Goal: Book appointment/travel/reservation

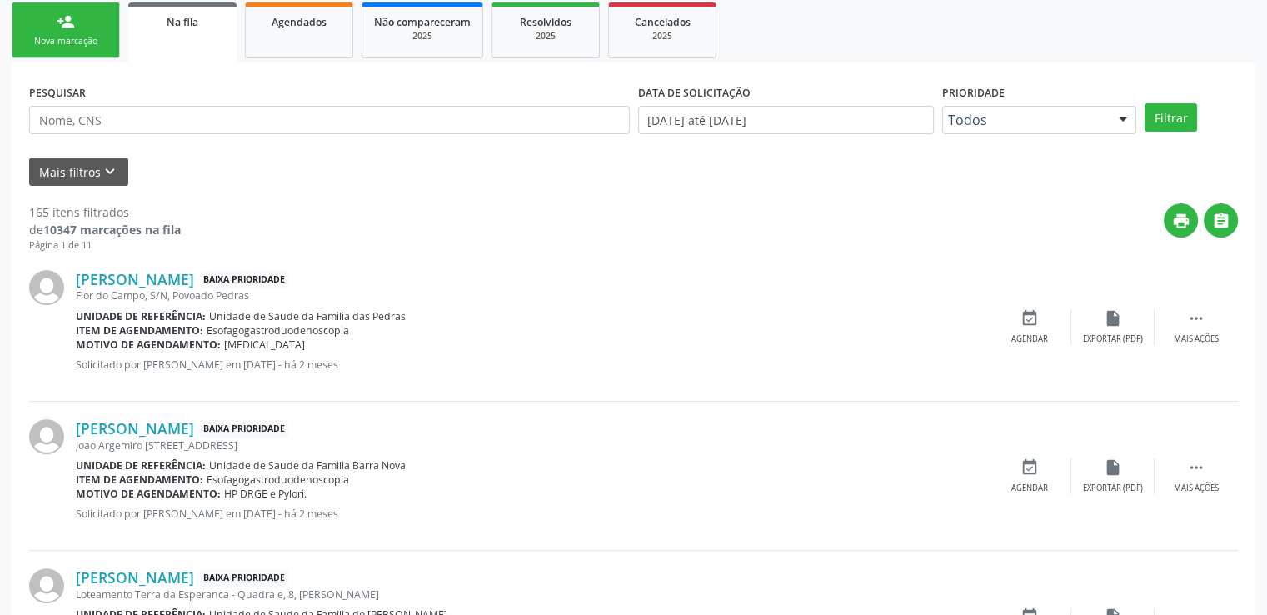
scroll to position [396, 0]
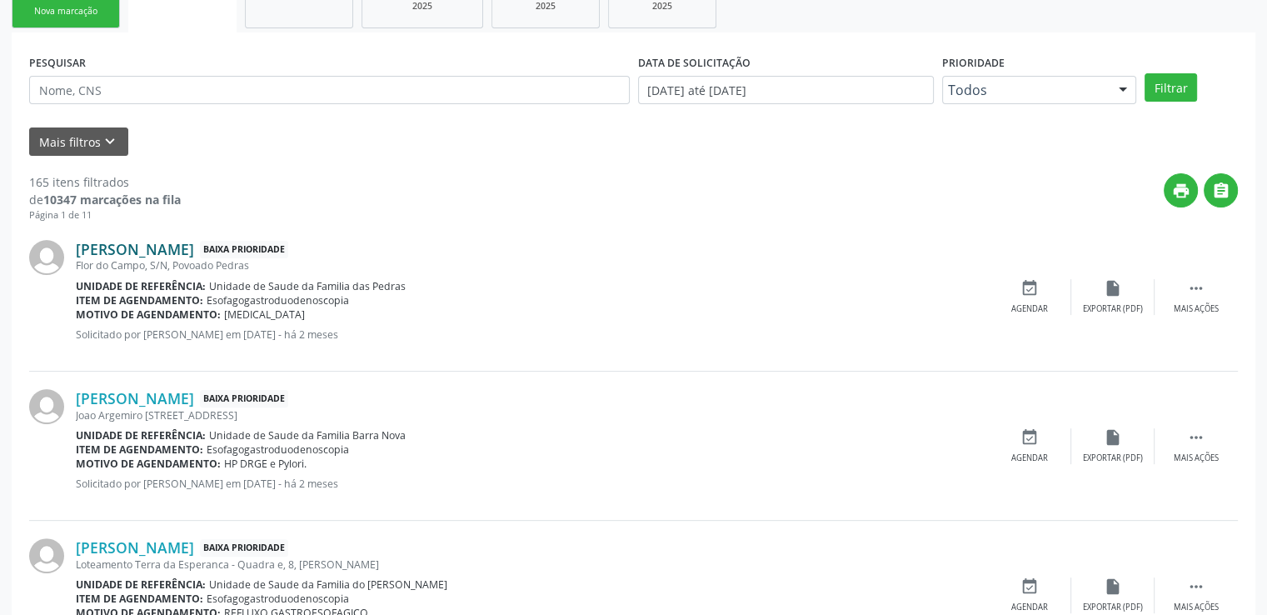
click at [194, 251] on link "[PERSON_NAME]" at bounding box center [135, 249] width 118 height 18
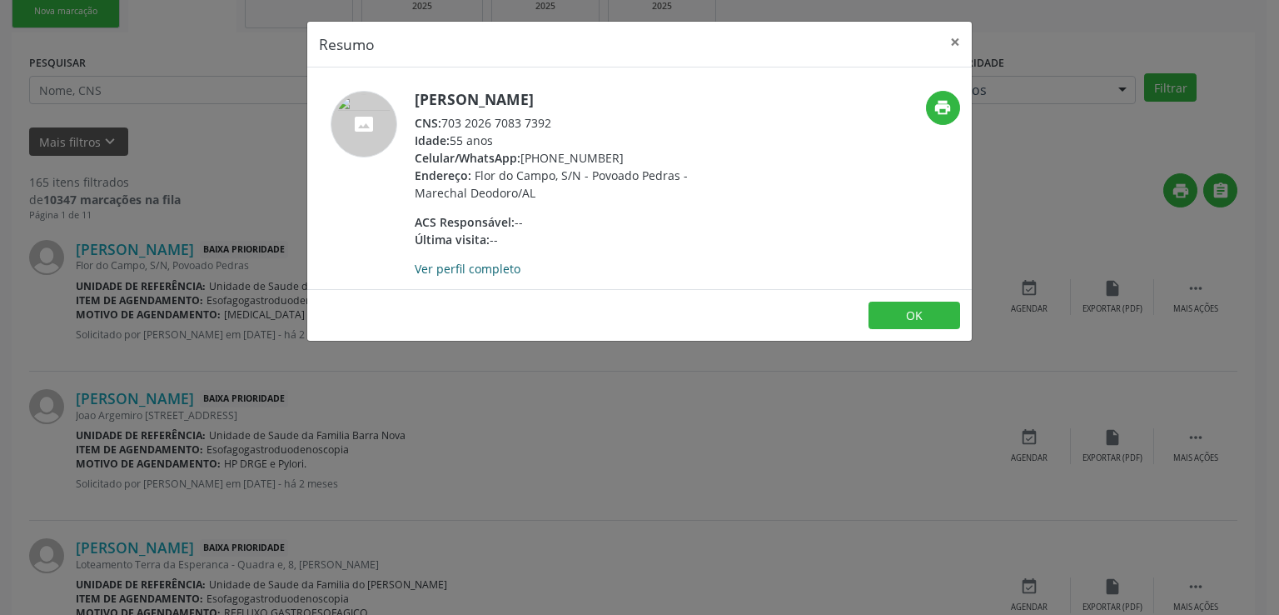
click at [473, 267] on link "Ver perfil completo" at bounding box center [468, 269] width 106 height 16
click at [953, 40] on button "×" at bounding box center [955, 42] width 33 height 41
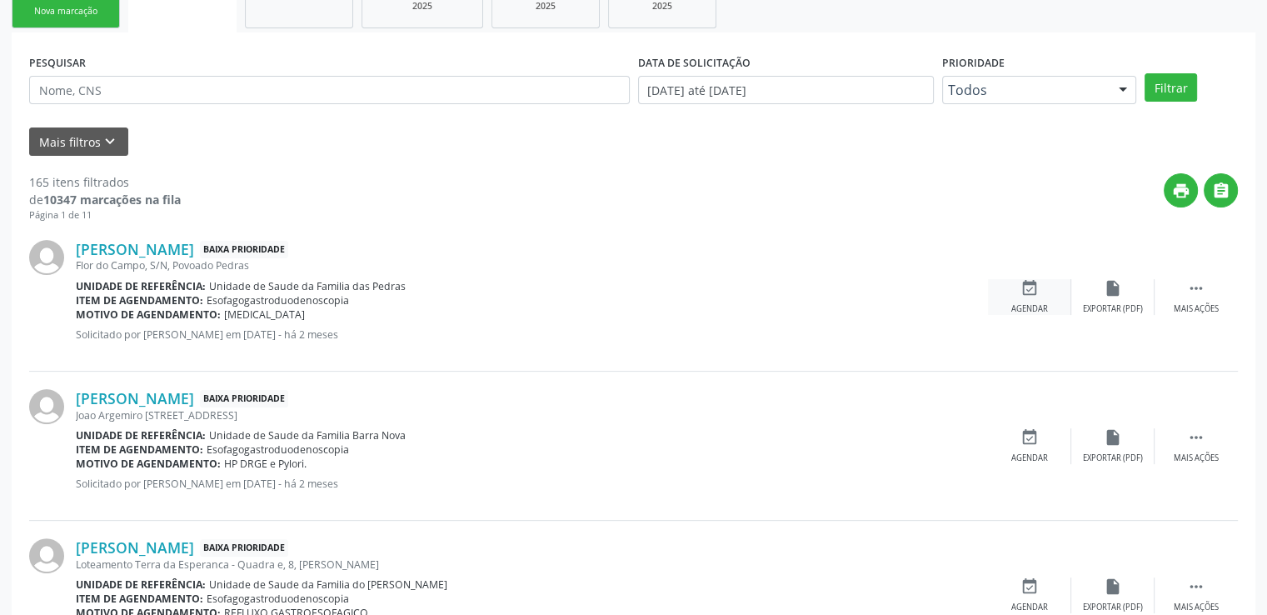
click at [1020, 286] on icon "event_available" at bounding box center [1029, 288] width 18 height 18
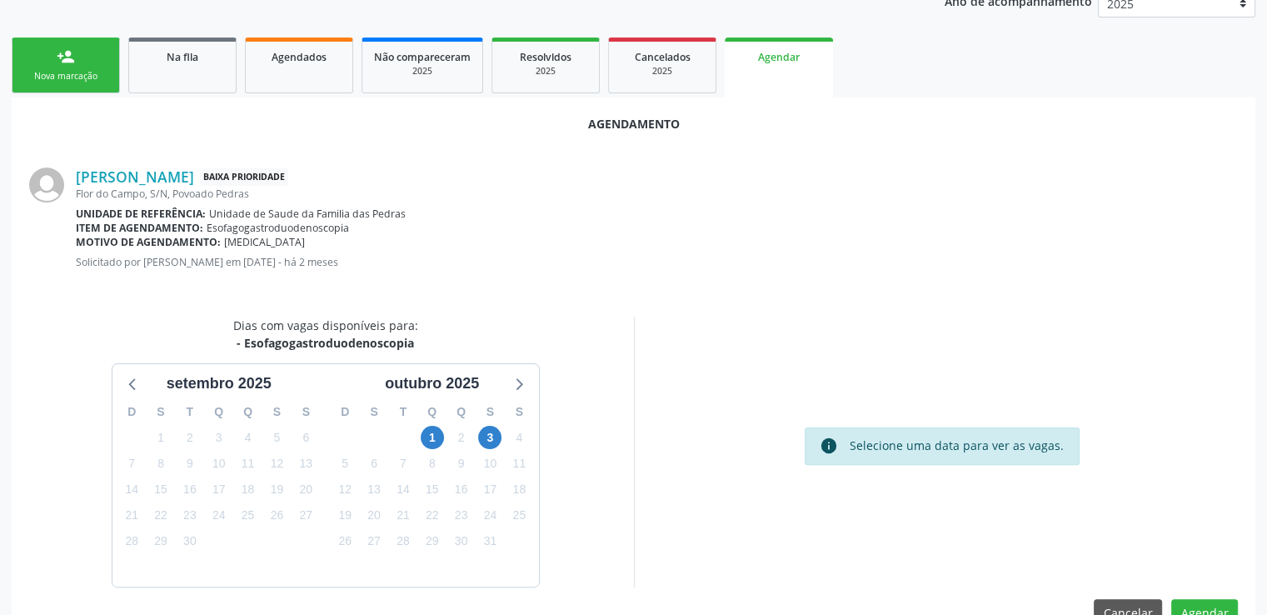
scroll to position [371, 0]
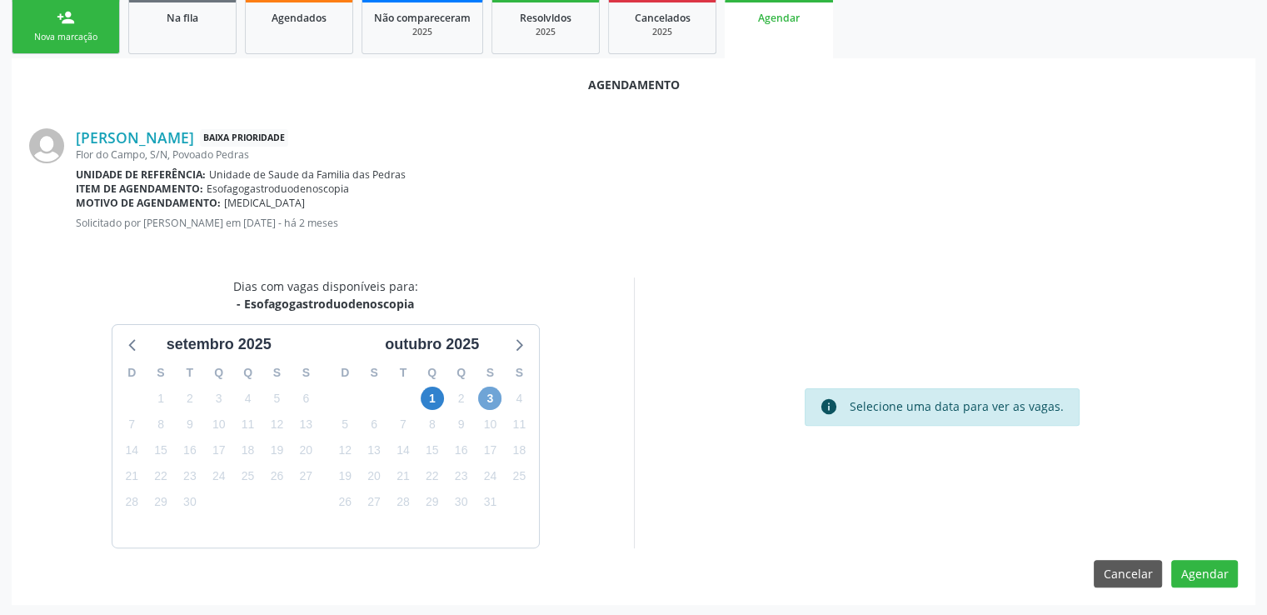
click at [491, 397] on span "3" at bounding box center [489, 397] width 23 height 23
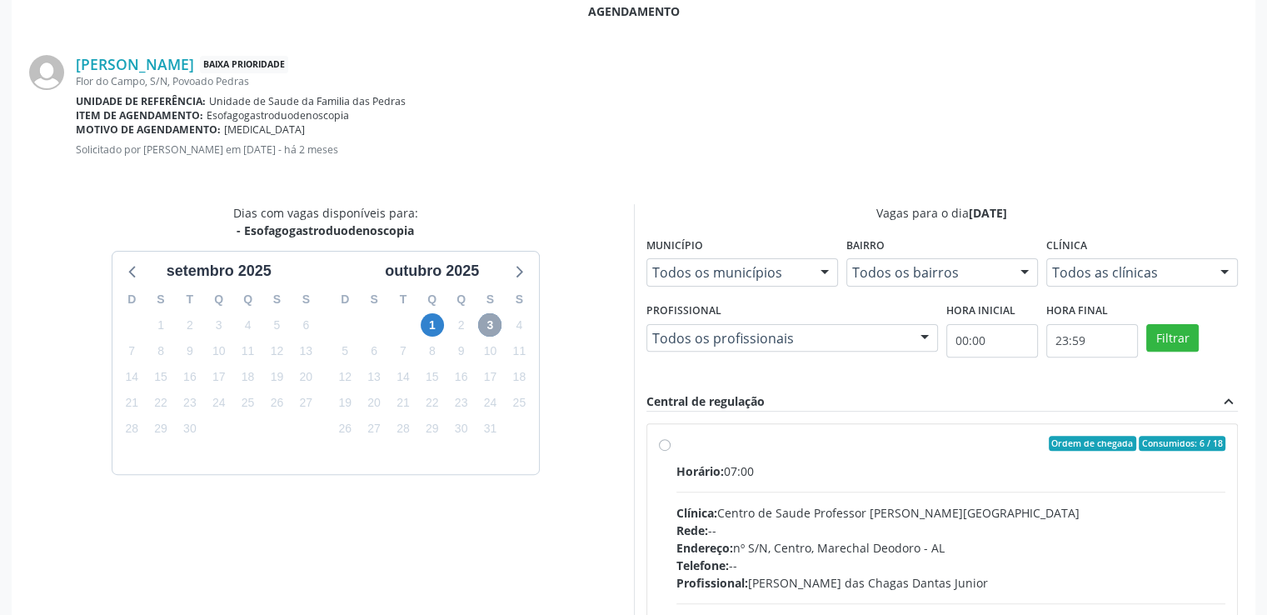
scroll to position [611, 0]
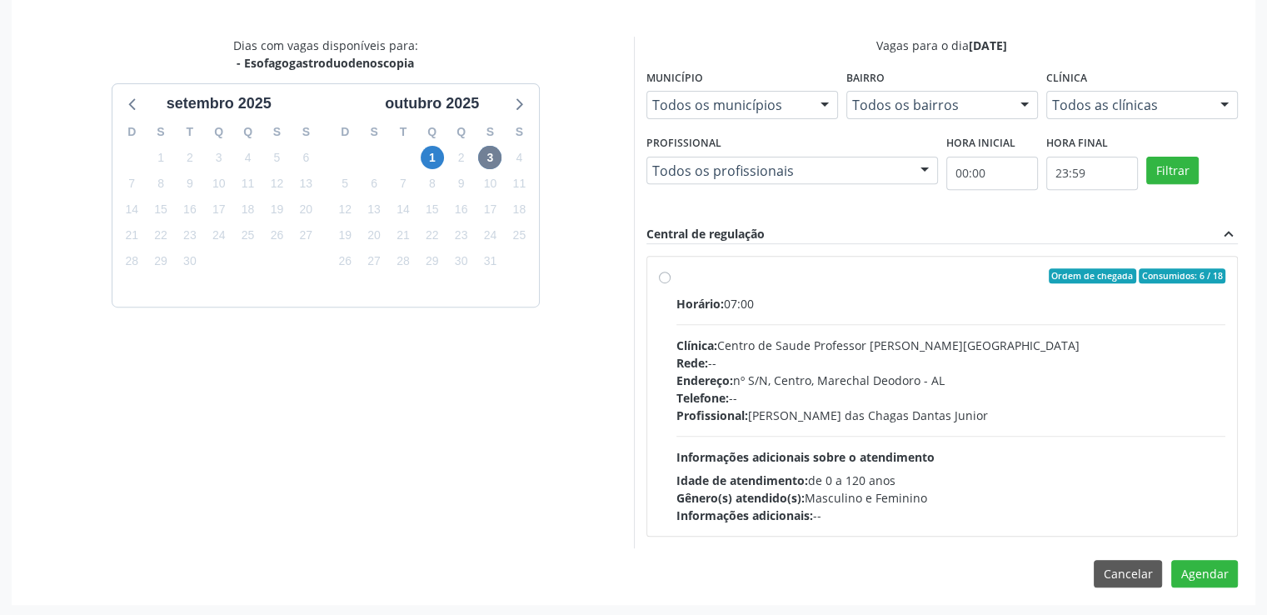
click at [676, 274] on label "Ordem de chegada Consumidos: 6 / 18 Horário: 07:00 Clínica: Centro de Saude Pro…" at bounding box center [951, 396] width 550 height 256
click at [663, 274] on input "Ordem de chegada Consumidos: 6 / 18 Horário: 07:00 Clínica: Centro de Saude Pro…" at bounding box center [665, 275] width 12 height 15
radio input "true"
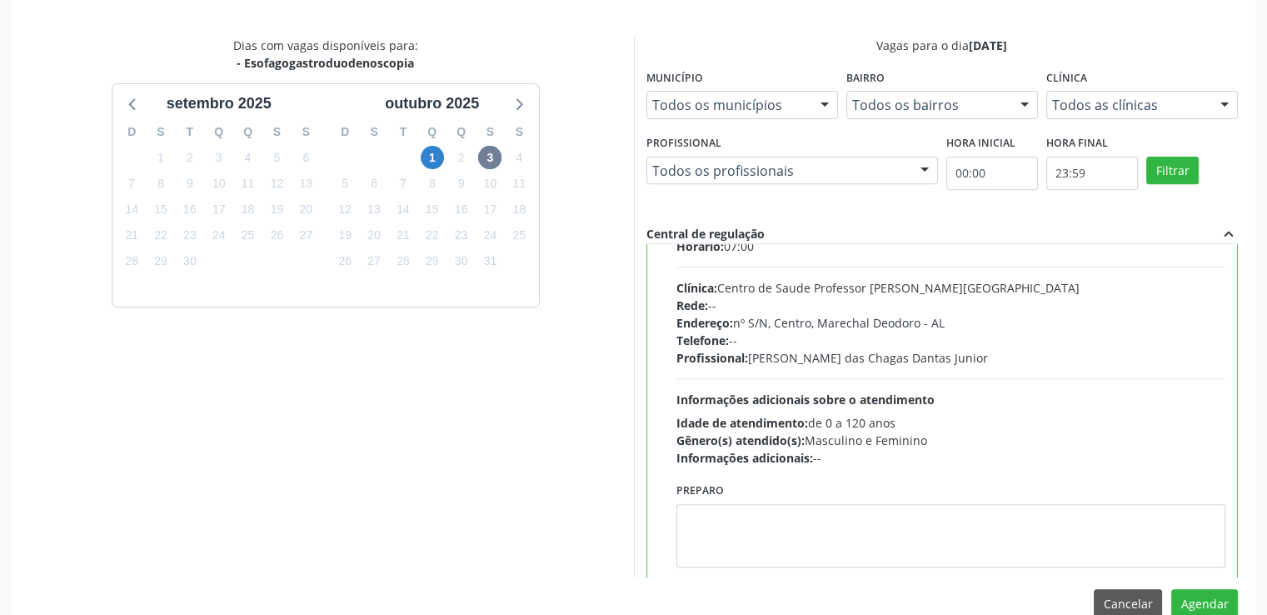
scroll to position [82, 0]
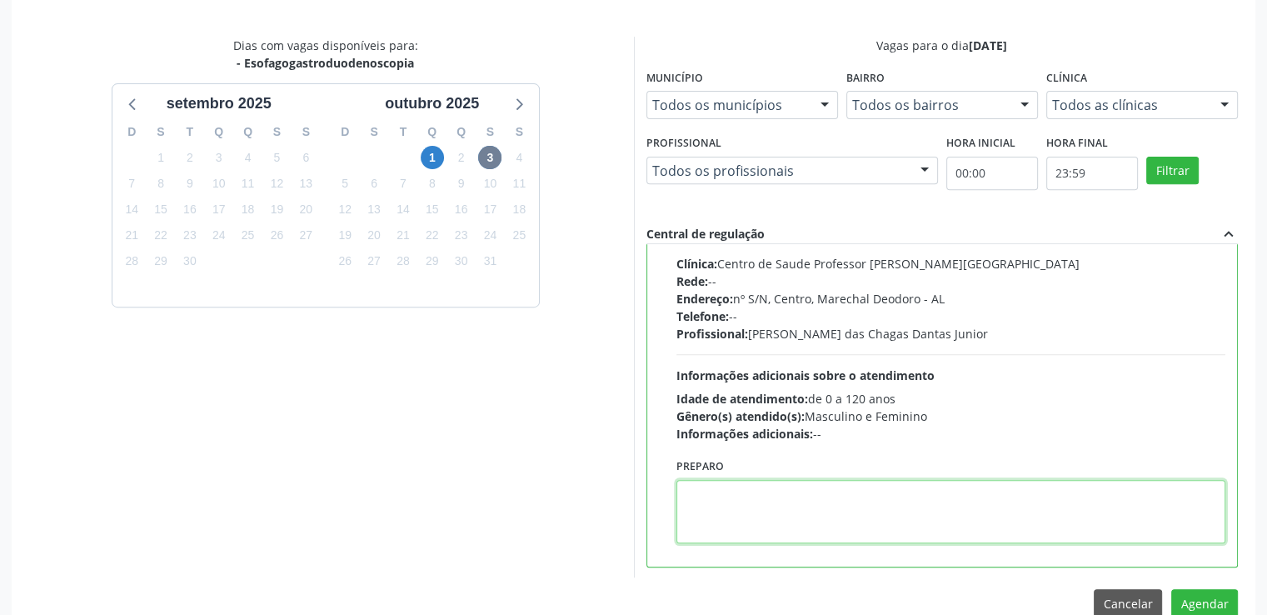
click at [750, 518] on textarea at bounding box center [951, 511] width 550 height 63
paste textarea "LOREMIP DOLO SITAMETCON ADIPISCIN ELIT Se. Doeiusmod tem Incidi Utlabo Etdolo •…"
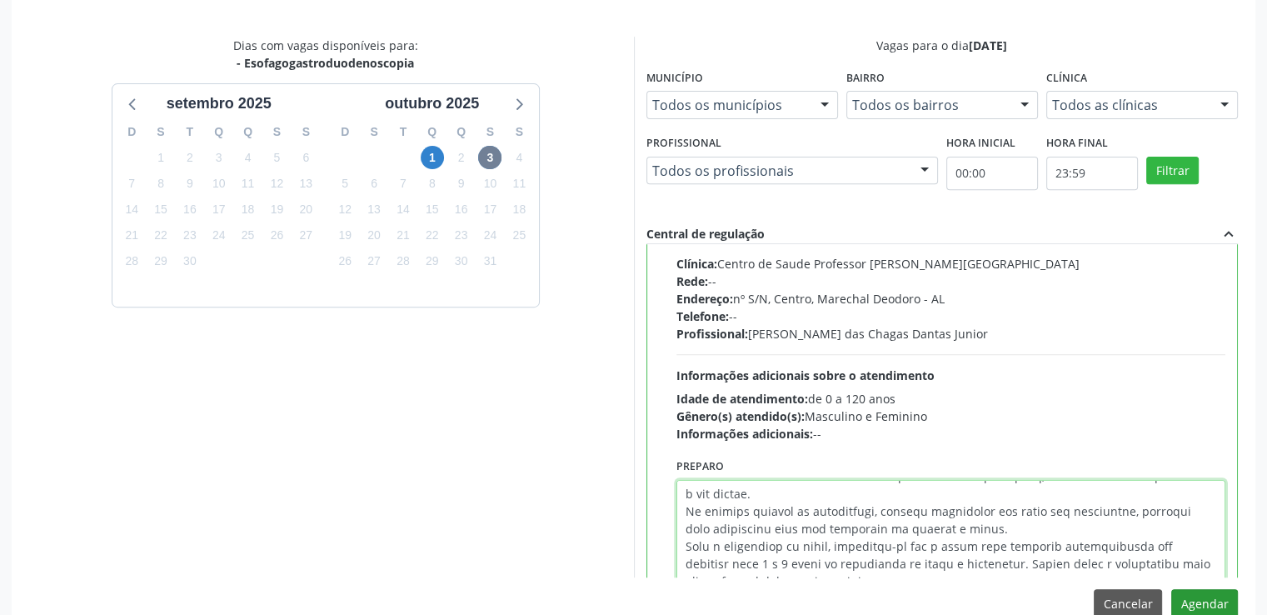
type textarea "LOREMIP DOLO SITAMETCON ADIPISCIN ELIT Se. Doeiusmod tem Incidi Utlabo Etdolo •…"
click at [1206, 602] on button "Agendar" at bounding box center [1204, 603] width 67 height 28
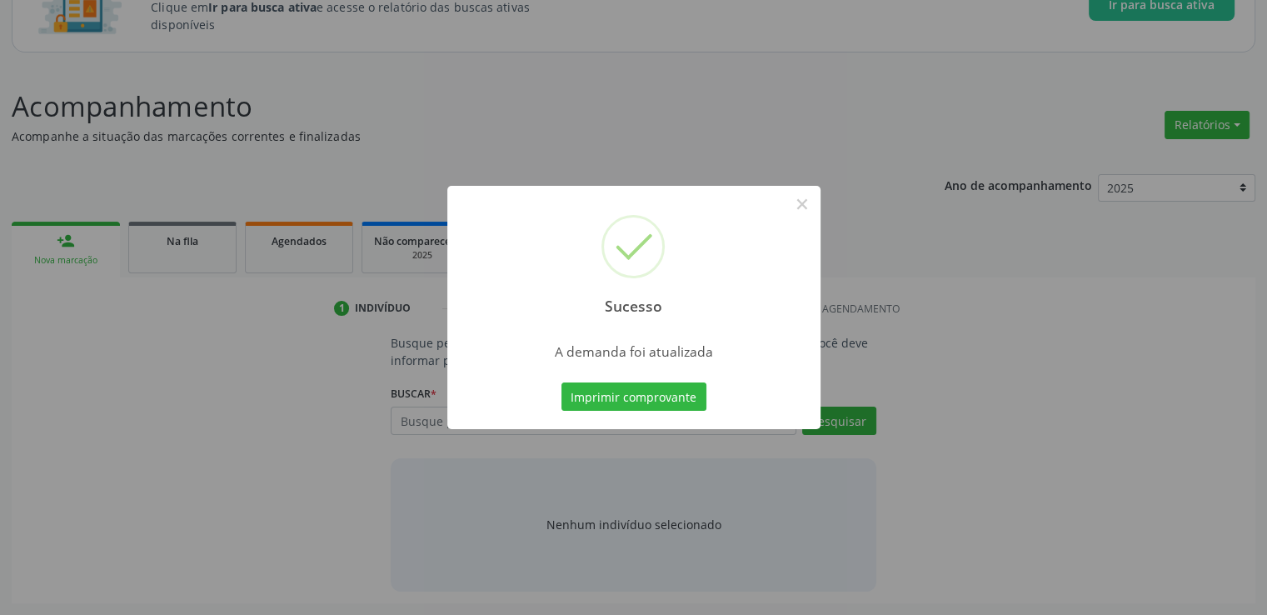
scroll to position [147, 0]
click at [805, 204] on button "×" at bounding box center [802, 204] width 28 height 28
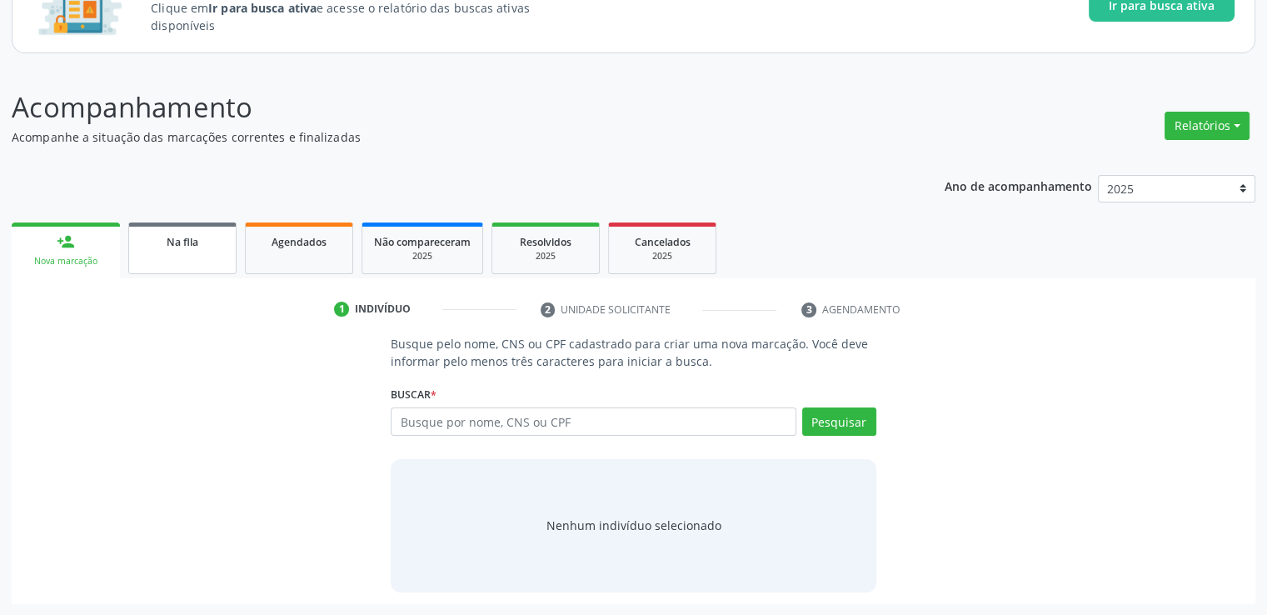
click at [182, 231] on link "Na fila" at bounding box center [182, 248] width 108 height 52
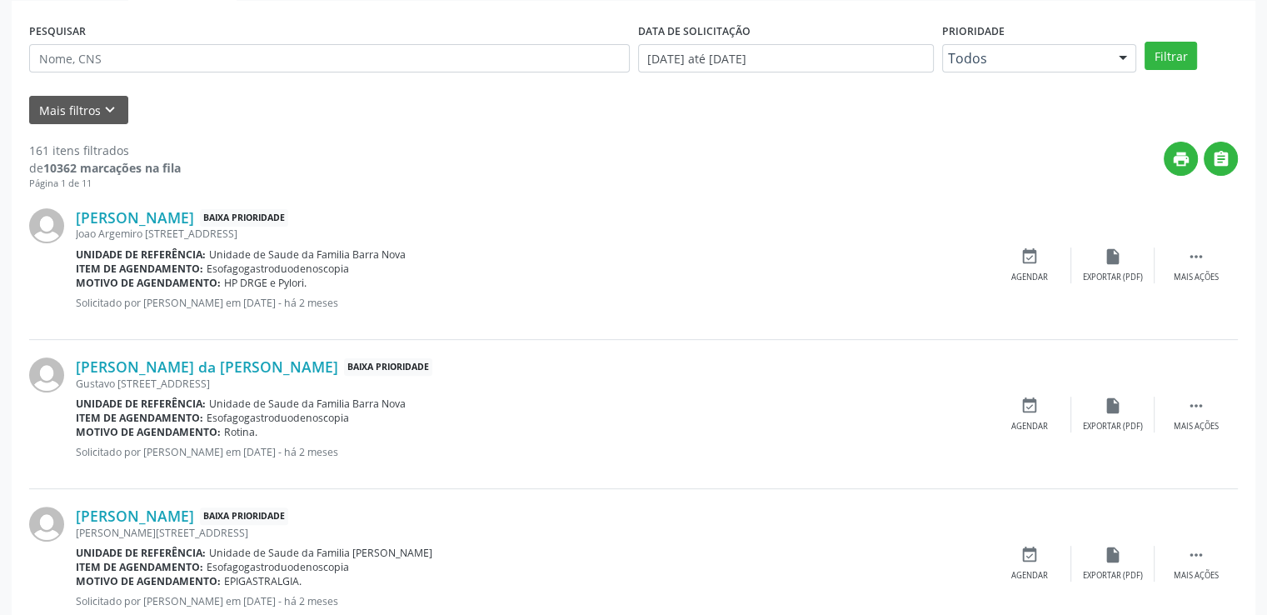
scroll to position [480, 0]
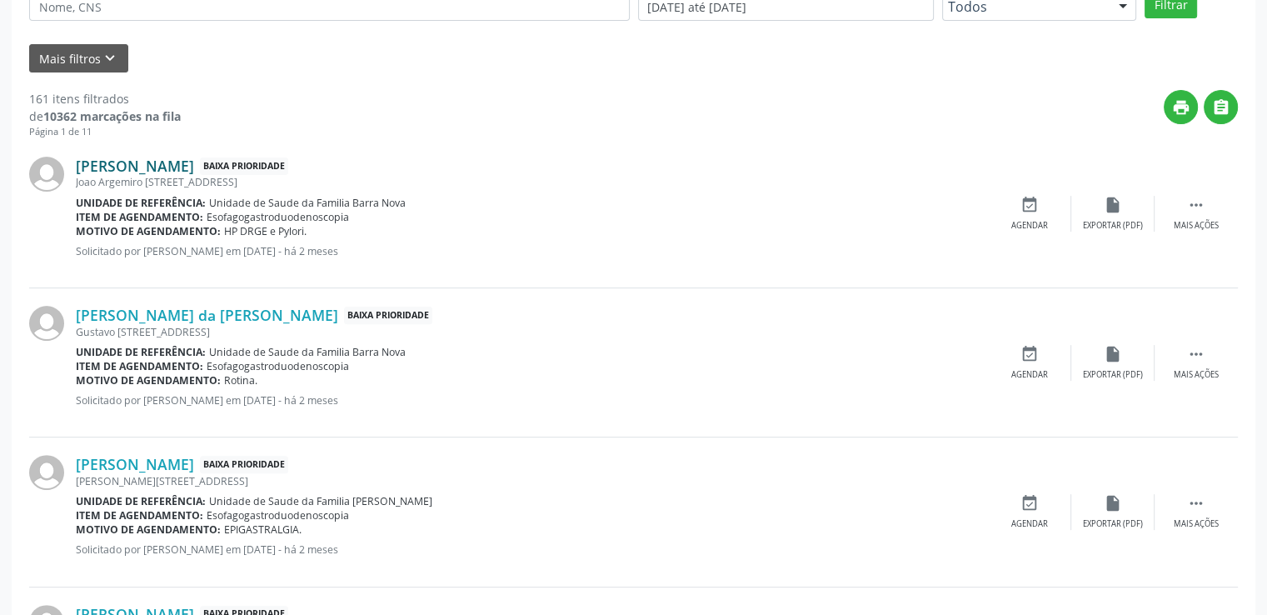
click at [154, 169] on link "[PERSON_NAME]" at bounding box center [135, 166] width 118 height 18
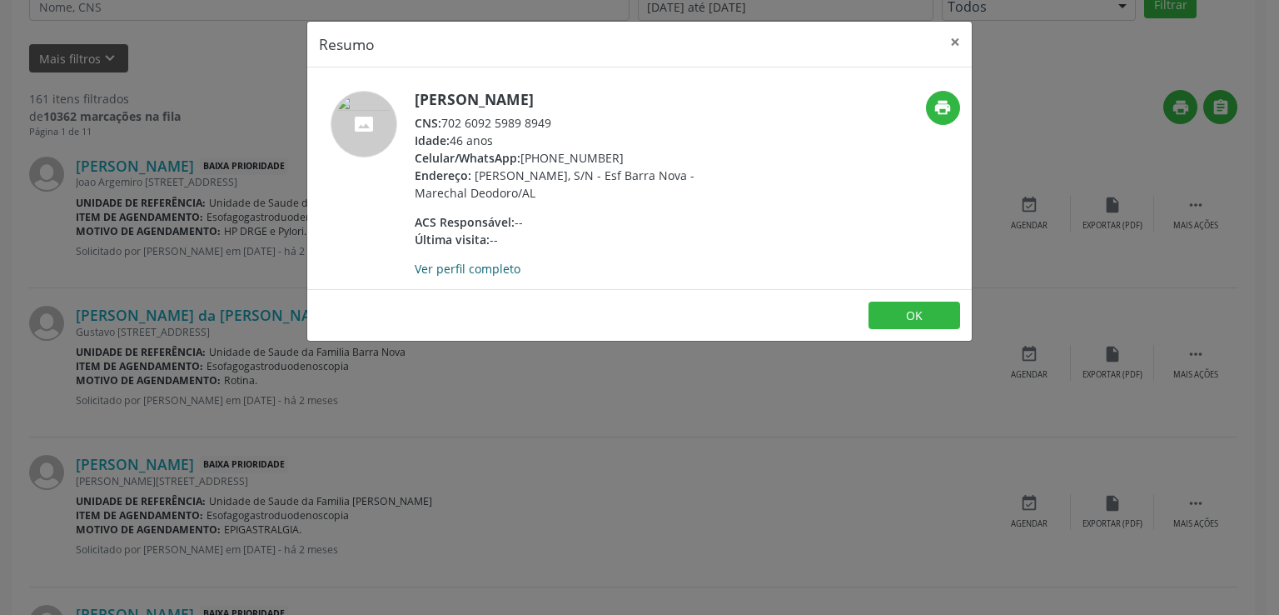
click at [514, 268] on link "Ver perfil completo" at bounding box center [468, 269] width 106 height 16
click at [951, 46] on button "×" at bounding box center [955, 42] width 33 height 41
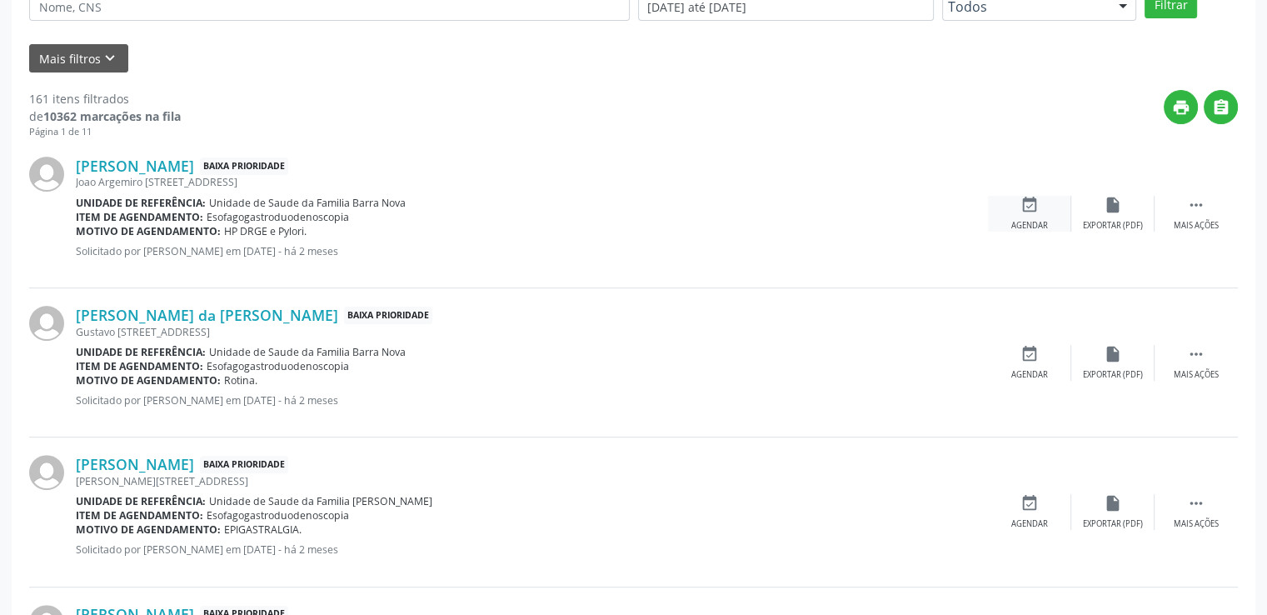
click at [1029, 209] on icon "event_available" at bounding box center [1029, 205] width 18 height 18
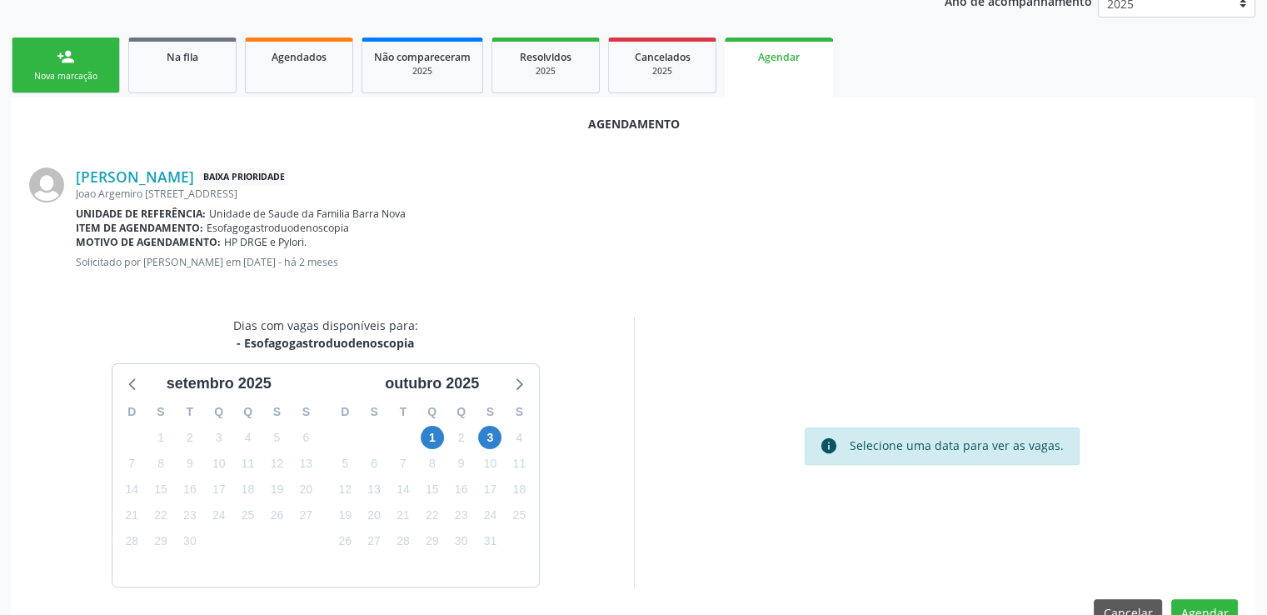
scroll to position [371, 0]
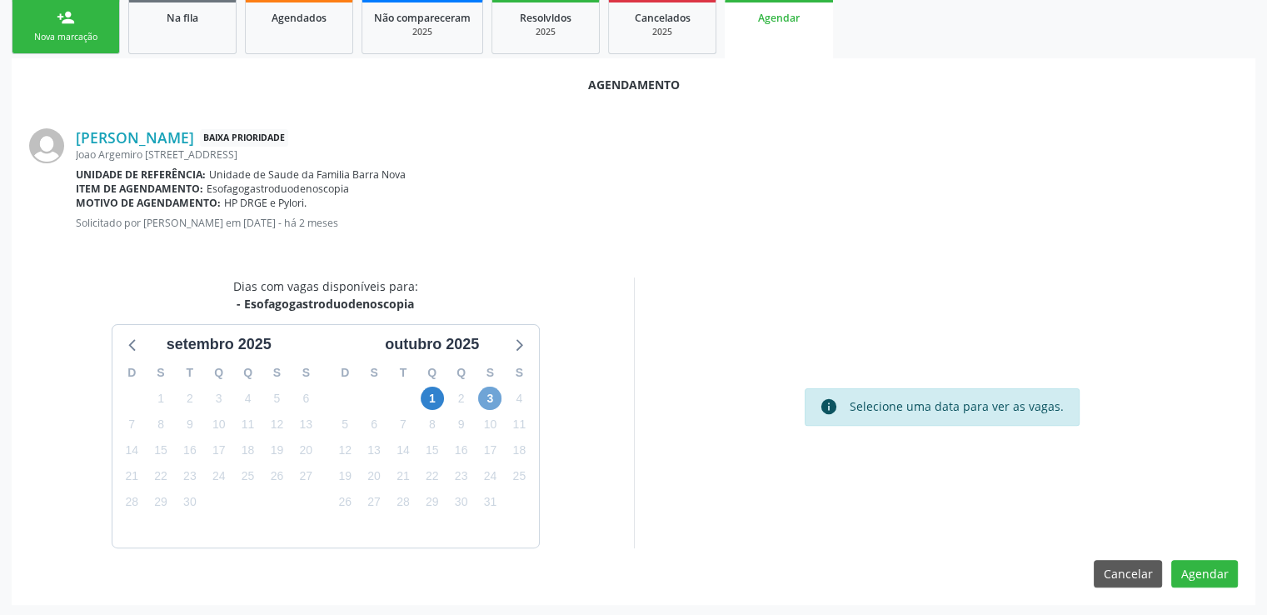
click at [486, 394] on span "3" at bounding box center [489, 397] width 23 height 23
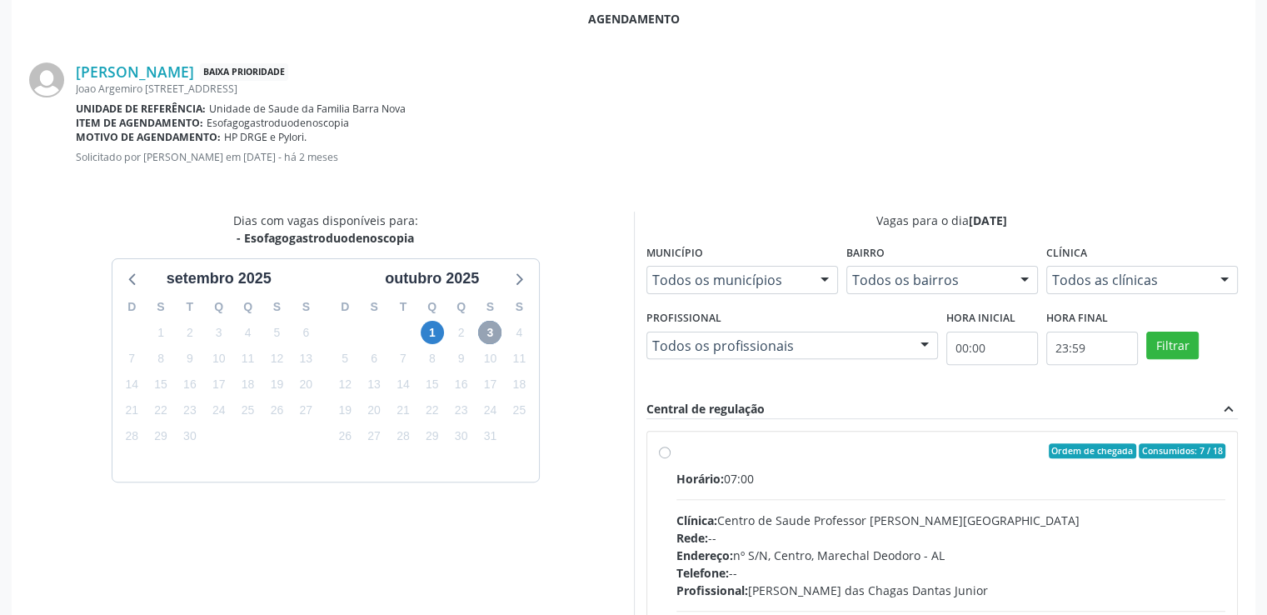
scroll to position [611, 0]
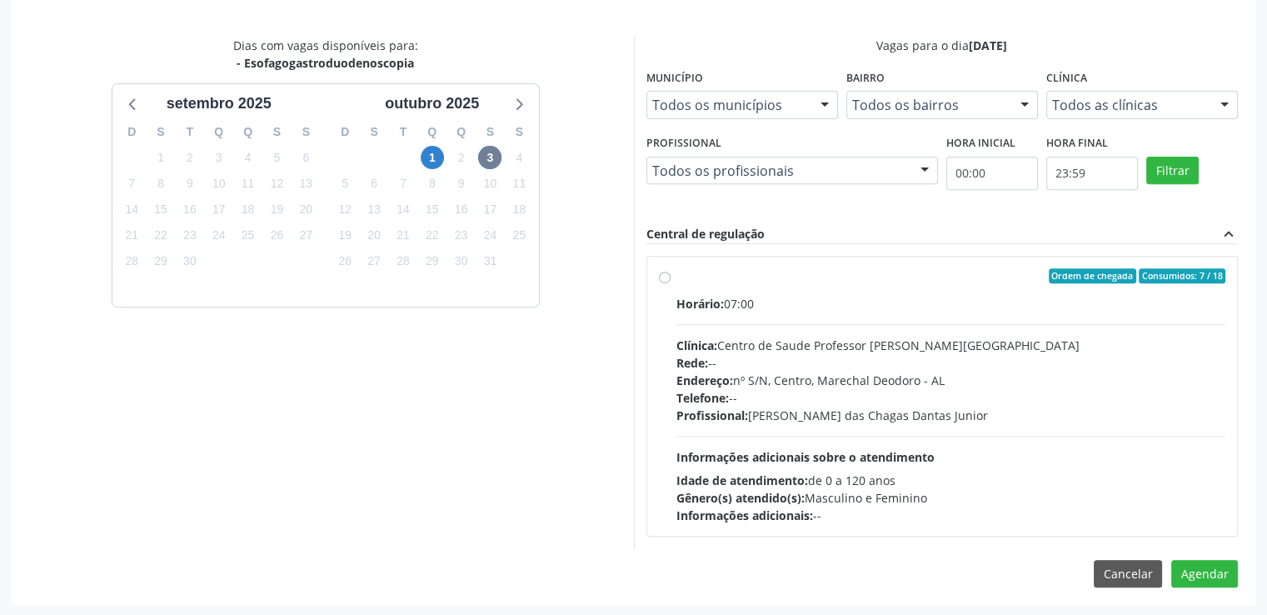
click at [676, 271] on label "Ordem de chegada Consumidos: 7 / 18 Horário: 07:00 Clínica: Centro de Saude Pro…" at bounding box center [951, 396] width 550 height 256
click at [664, 271] on input "Ordem de chegada Consumidos: 7 / 18 Horário: 07:00 Clínica: Centro de Saude Pro…" at bounding box center [665, 275] width 12 height 15
radio input "true"
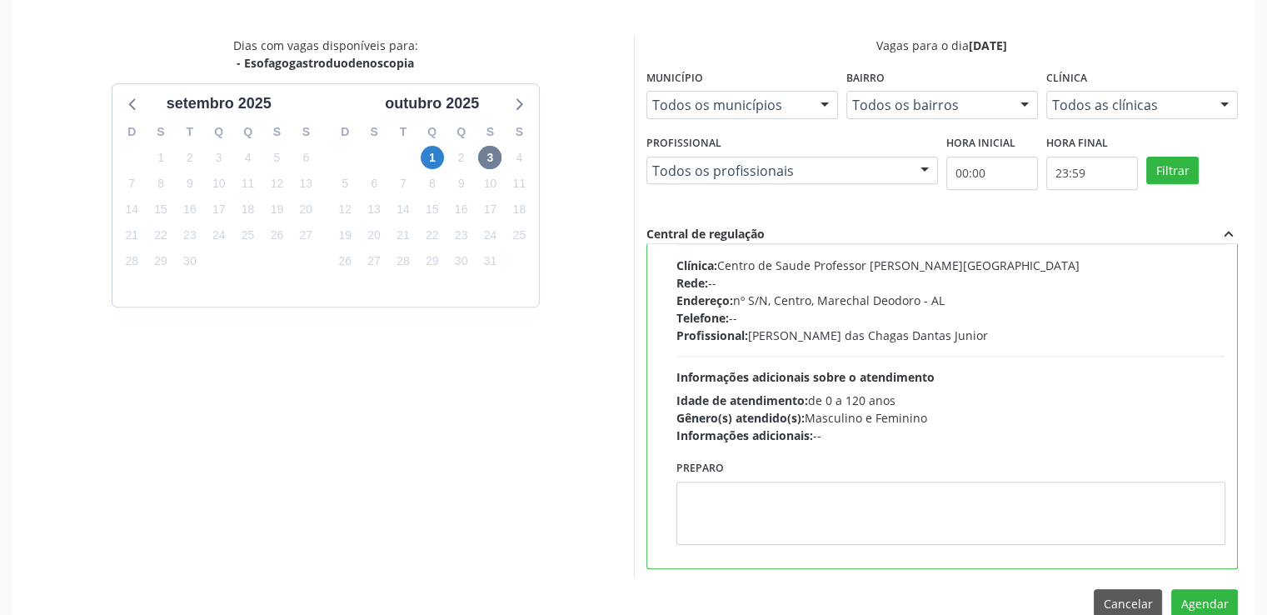
scroll to position [82, 0]
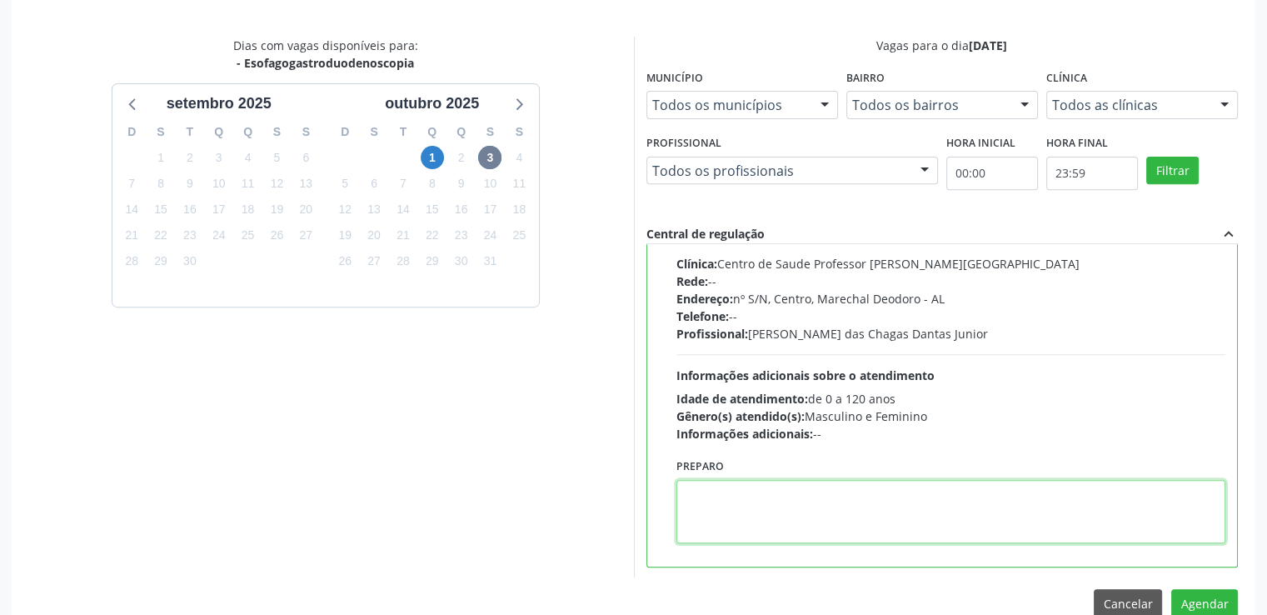
click at [730, 521] on textarea at bounding box center [951, 511] width 550 height 63
paste textarea "LOREMIP DOLO SITAMETCON ADIPISCIN ELIT Se. Doeiusmod tem Incidi Utlabo Etdolo •…"
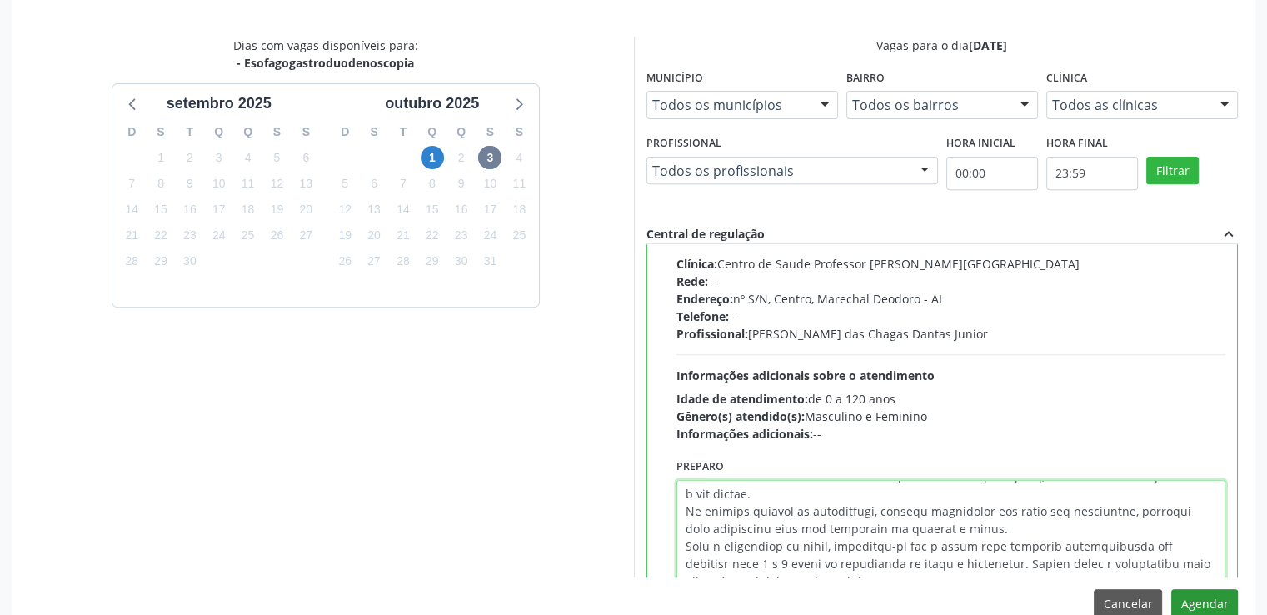
type textarea "LOREMIP DOLO SITAMETCON ADIPISCIN ELIT Se. Doeiusmod tem Incidi Utlabo Etdolo •…"
click at [1201, 600] on button "Agendar" at bounding box center [1204, 603] width 67 height 28
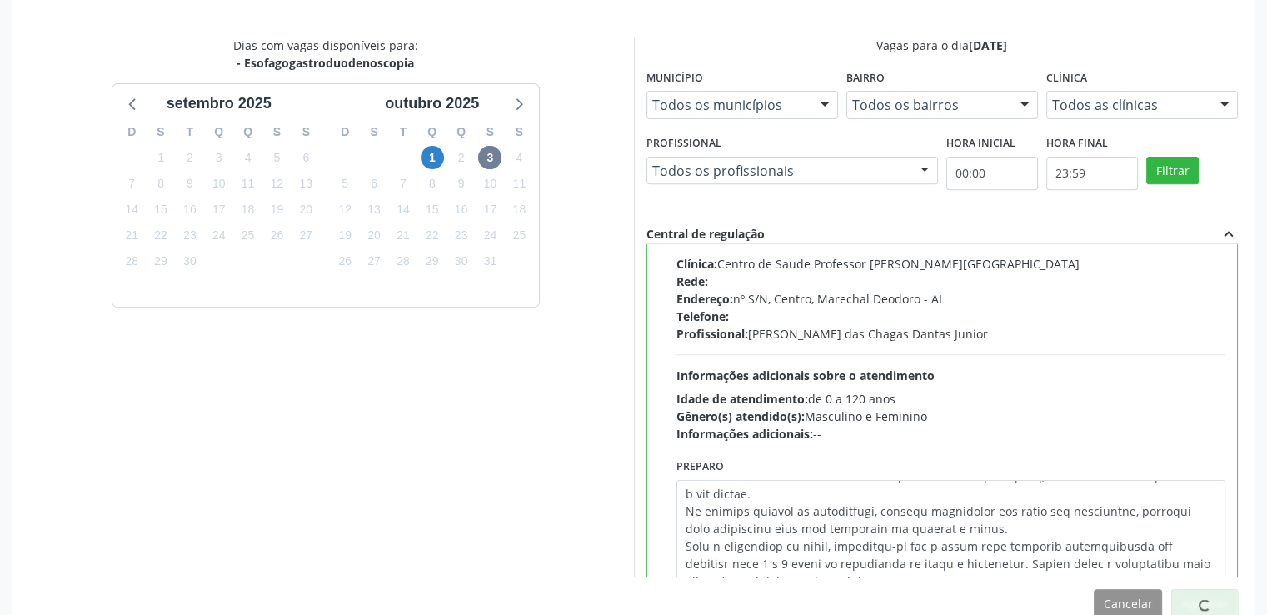
click at [1201, 600] on span at bounding box center [1204, 604] width 15 height 15
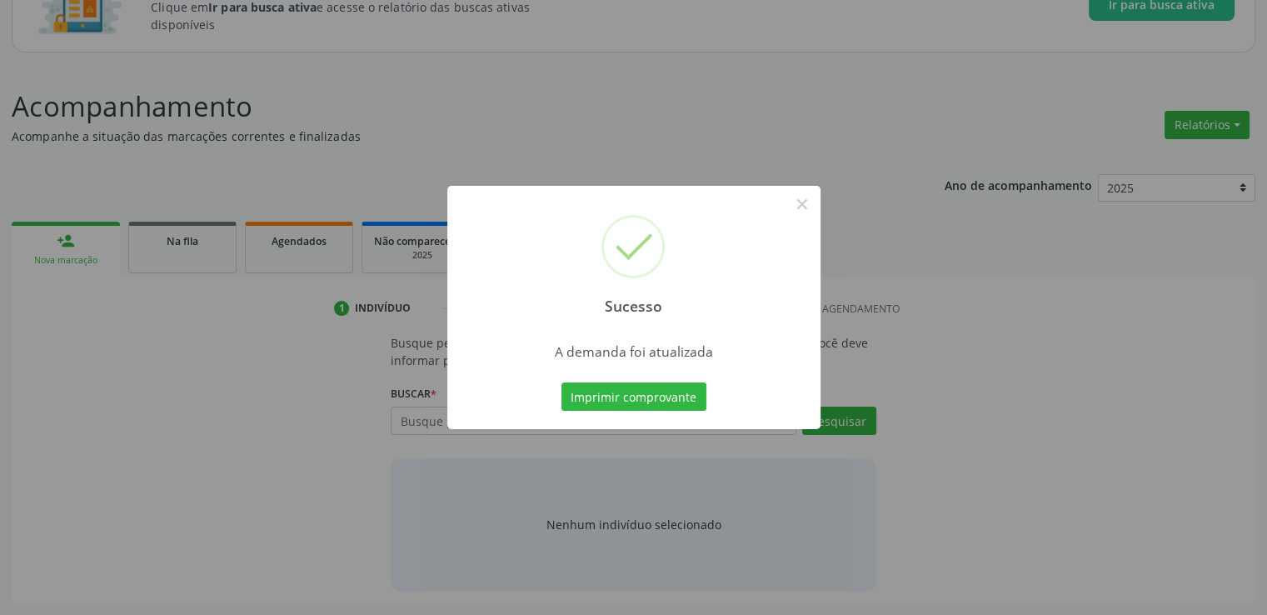
scroll to position [147, 0]
click at [800, 207] on button "×" at bounding box center [802, 204] width 28 height 28
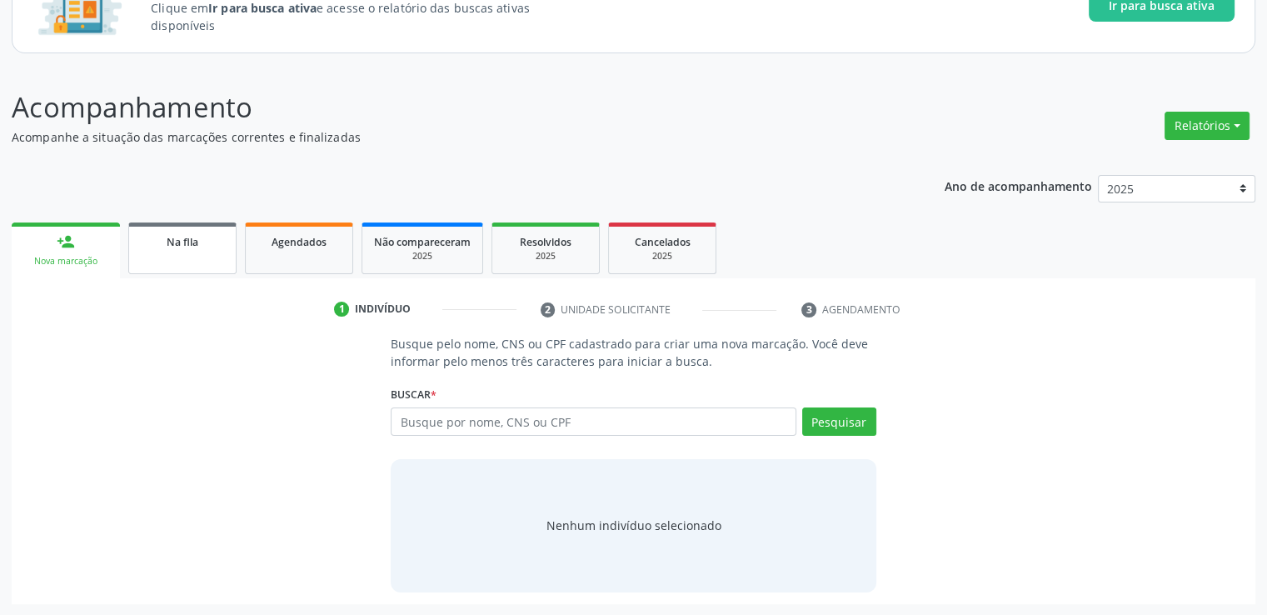
click at [208, 257] on link "Na fila" at bounding box center [182, 248] width 108 height 52
click at [208, 257] on div "Ano de acompanhamento 2025 person_add Nova marcação Na fila Agendados Não compa…" at bounding box center [633, 383] width 1243 height 441
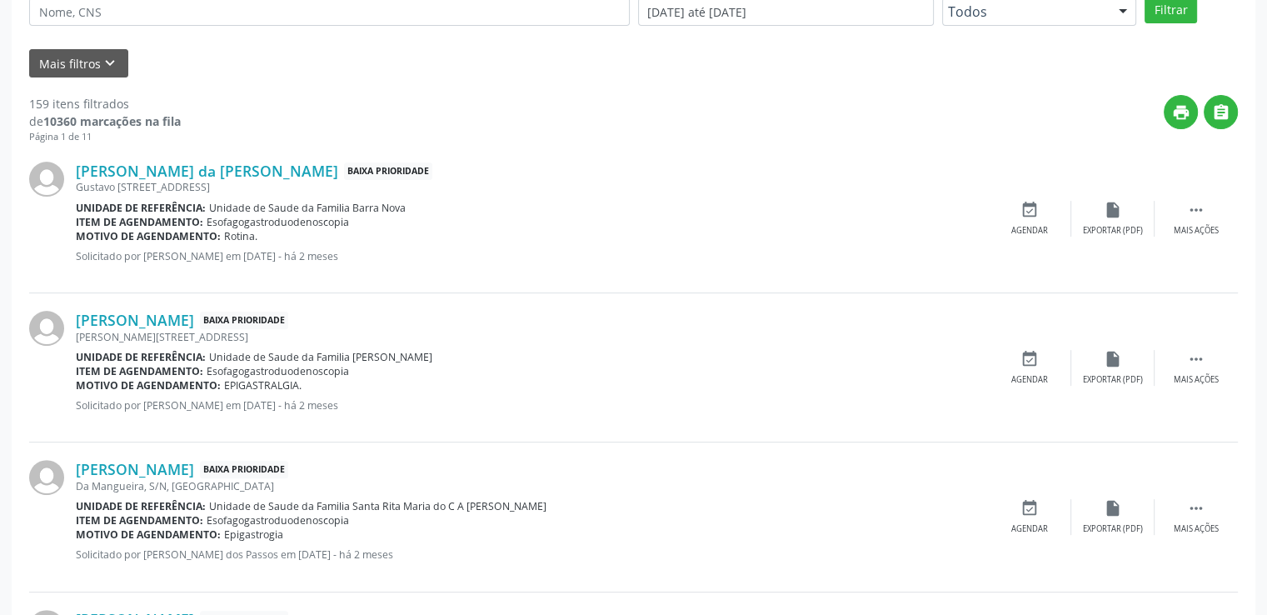
scroll to position [571, 0]
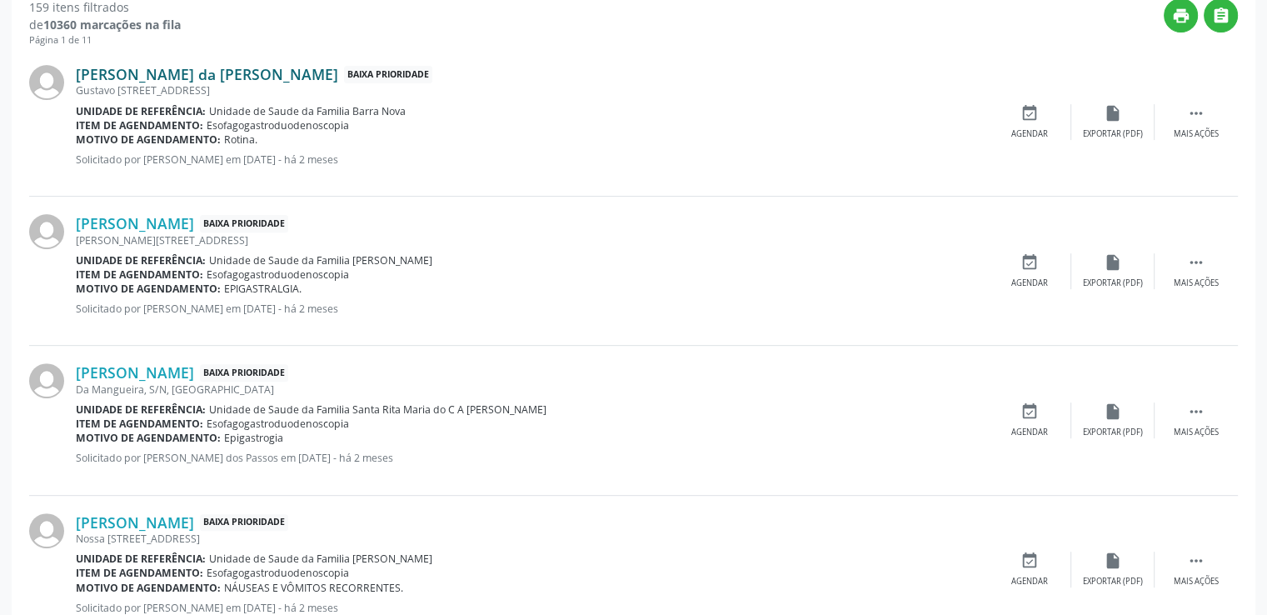
click at [195, 71] on link "[PERSON_NAME] da [PERSON_NAME]" at bounding box center [207, 74] width 262 height 18
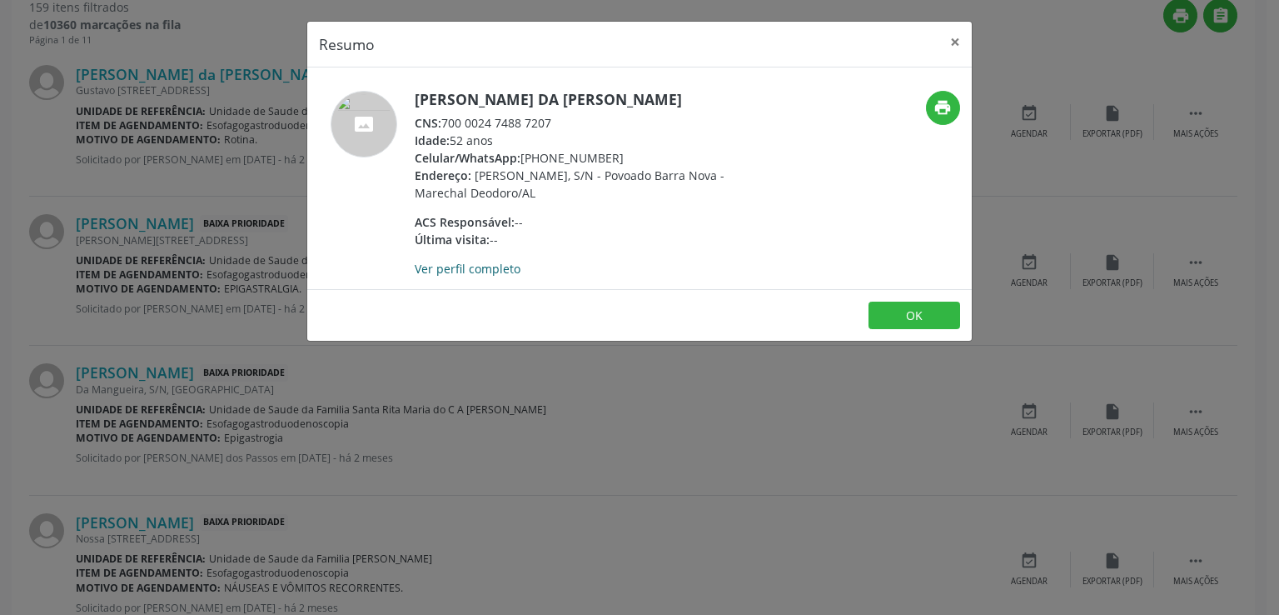
click at [462, 271] on link "Ver perfil completo" at bounding box center [468, 269] width 106 height 16
click at [949, 44] on button "×" at bounding box center [955, 42] width 33 height 41
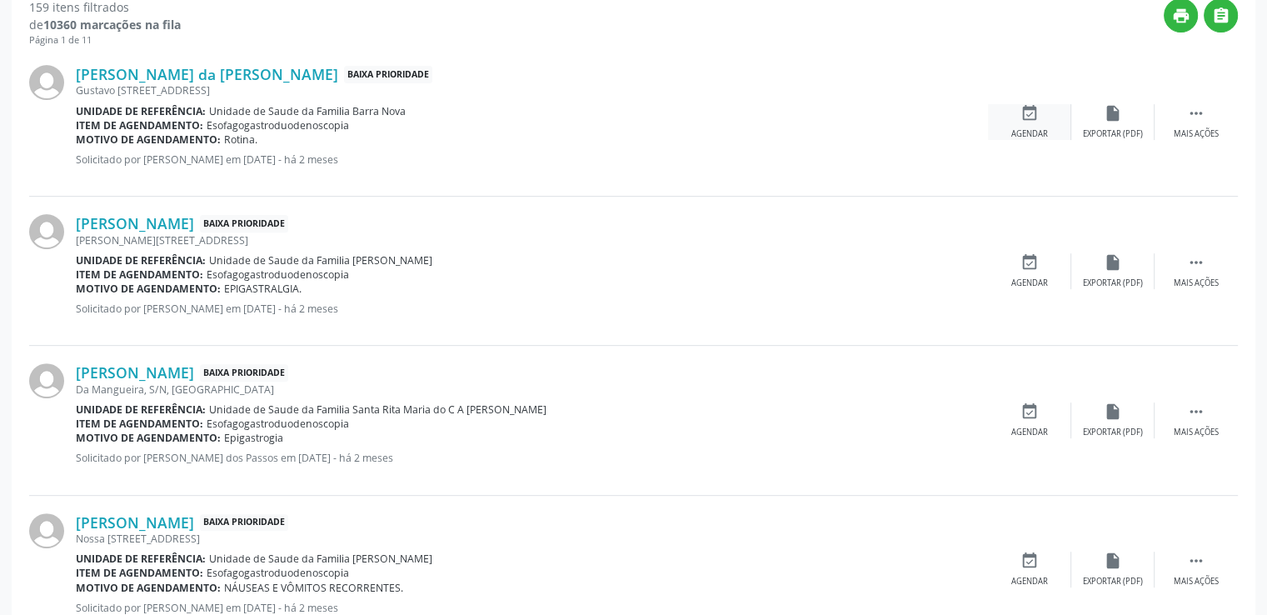
click at [1032, 111] on icon "event_available" at bounding box center [1029, 113] width 18 height 18
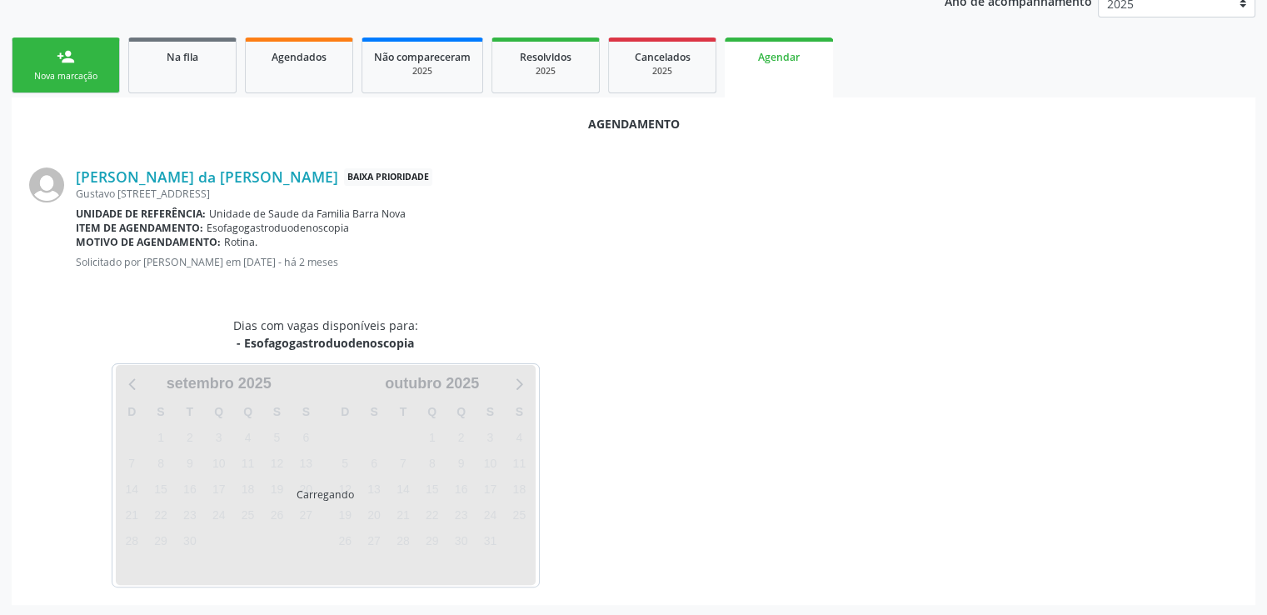
scroll to position [371, 0]
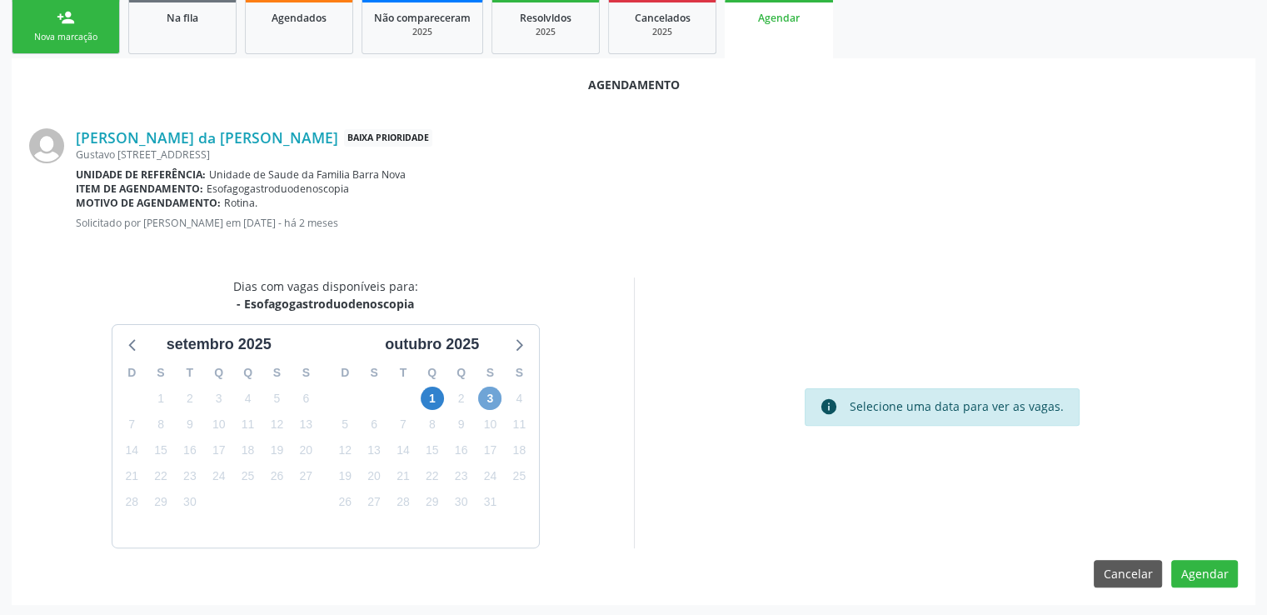
click at [490, 391] on span "3" at bounding box center [489, 397] width 23 height 23
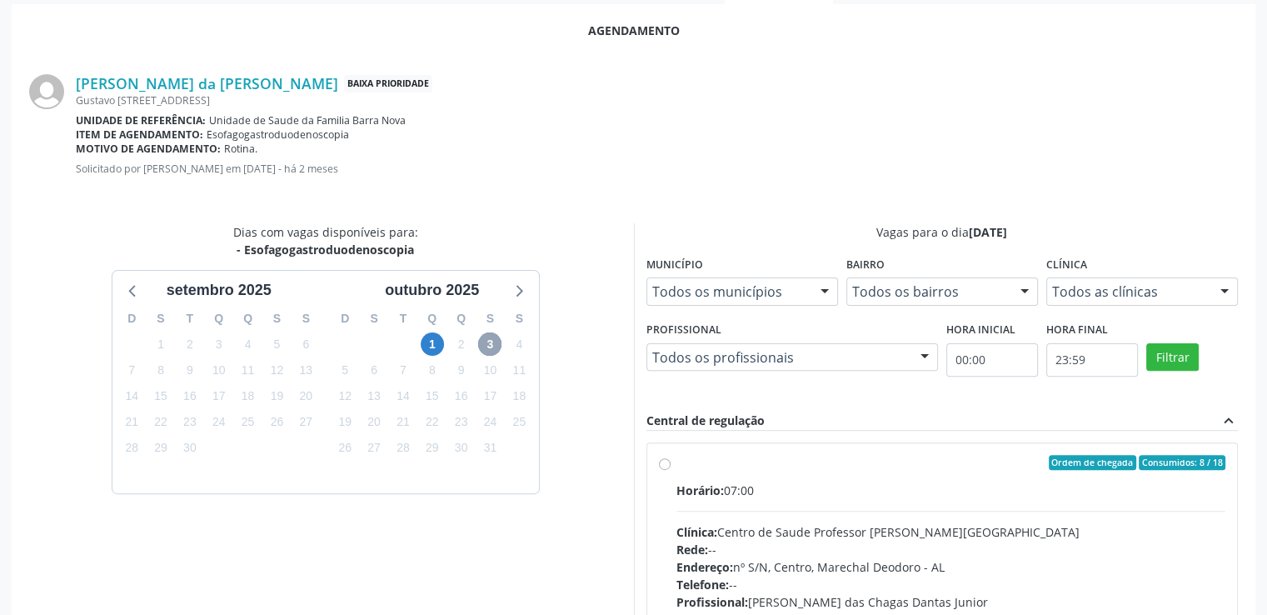
scroll to position [611, 0]
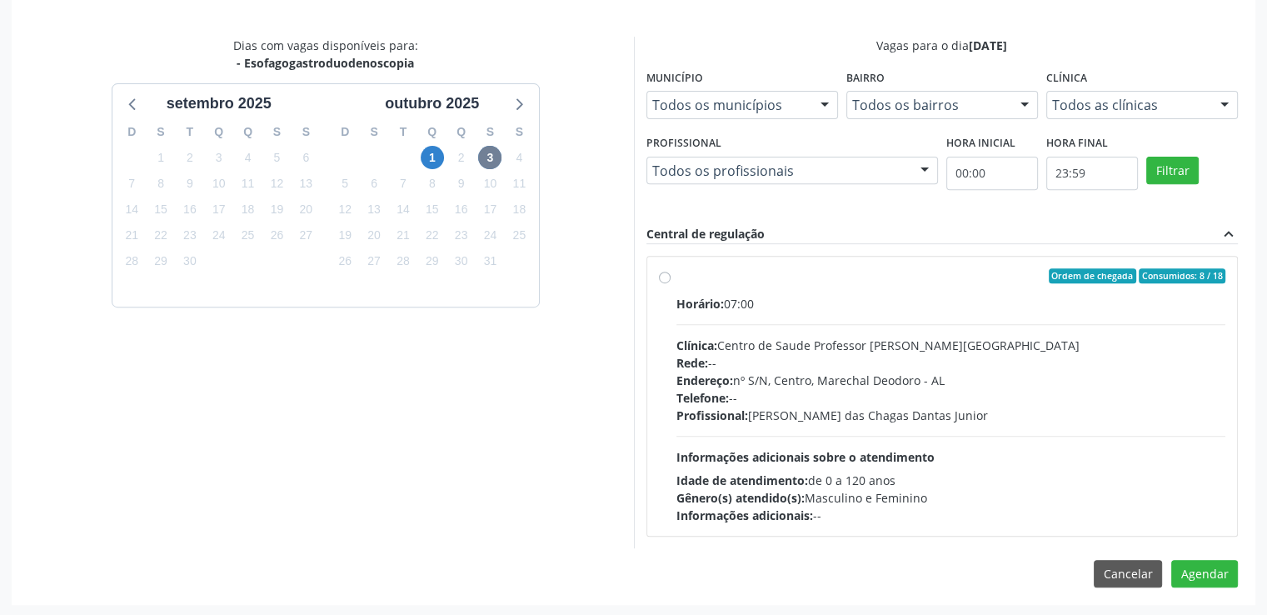
click at [676, 277] on label "Ordem de chegada Consumidos: 8 / 18 Horário: 07:00 Clínica: Centro de Saude Pro…" at bounding box center [951, 396] width 550 height 256
click at [663, 277] on input "Ordem de chegada Consumidos: 8 / 18 Horário: 07:00 Clínica: Centro de Saude Pro…" at bounding box center [665, 275] width 12 height 15
radio input "true"
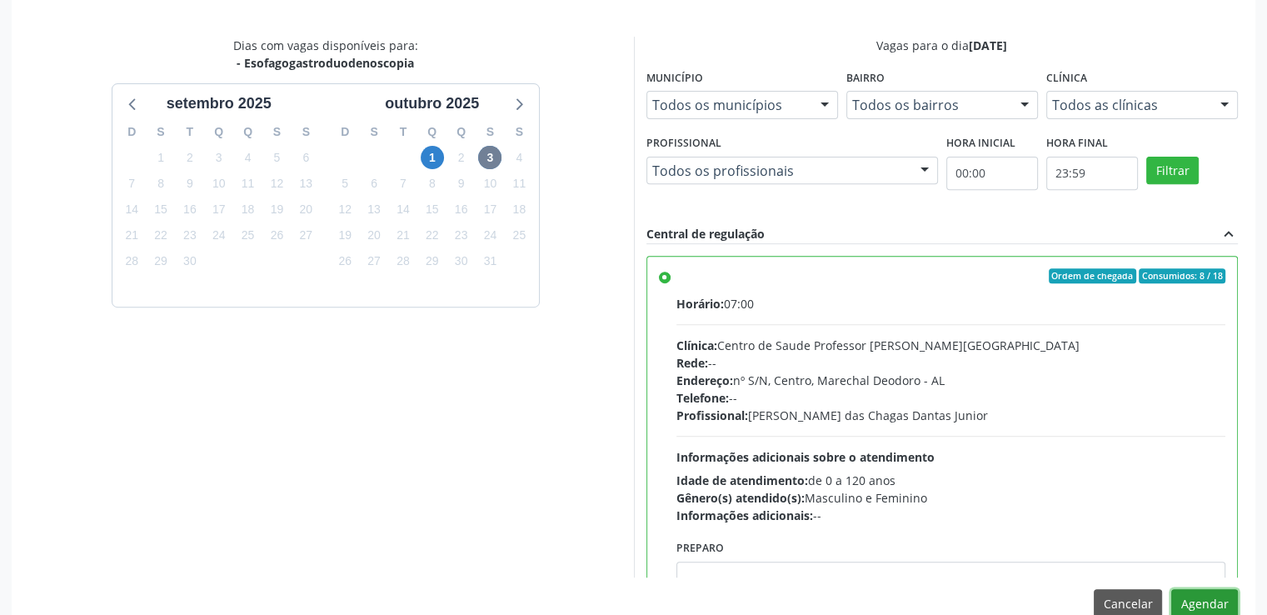
click at [1208, 594] on button "Agendar" at bounding box center [1204, 603] width 67 height 28
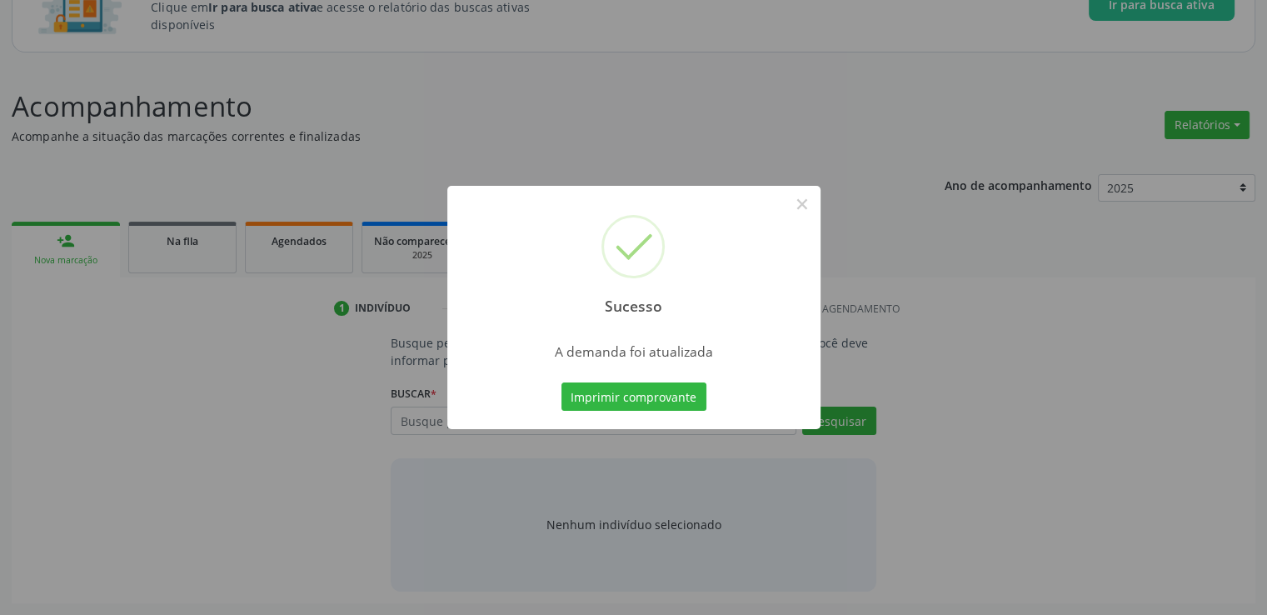
scroll to position [147, 0]
click at [810, 211] on button "×" at bounding box center [802, 204] width 28 height 28
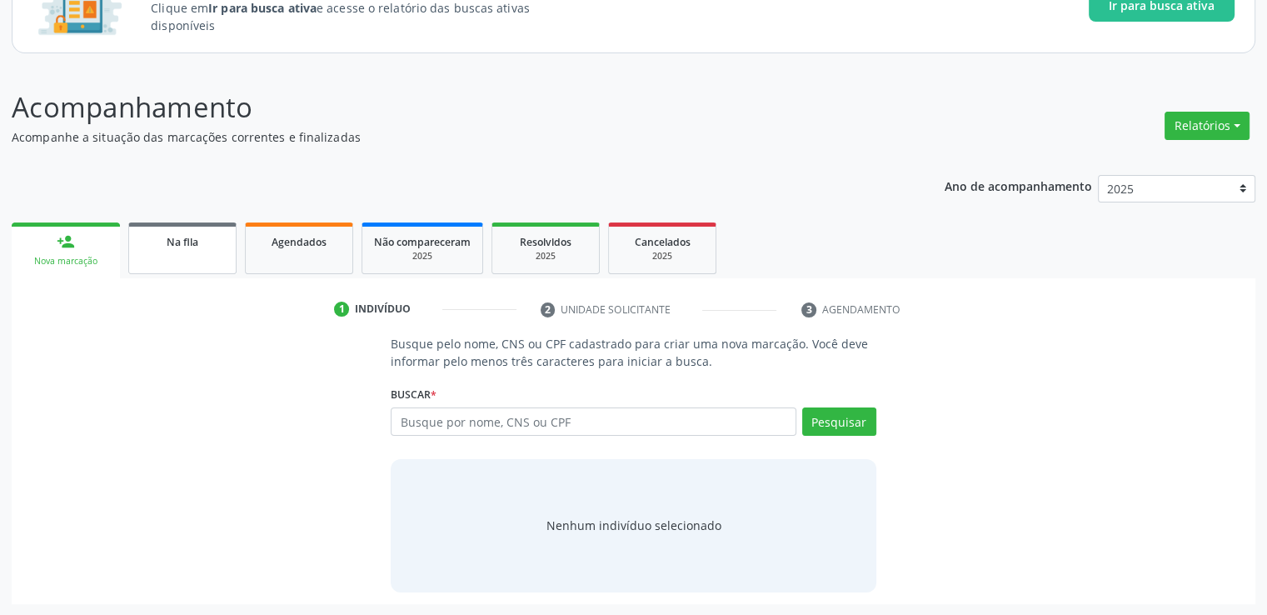
click at [173, 232] on div "Na fila" at bounding box center [182, 240] width 83 height 17
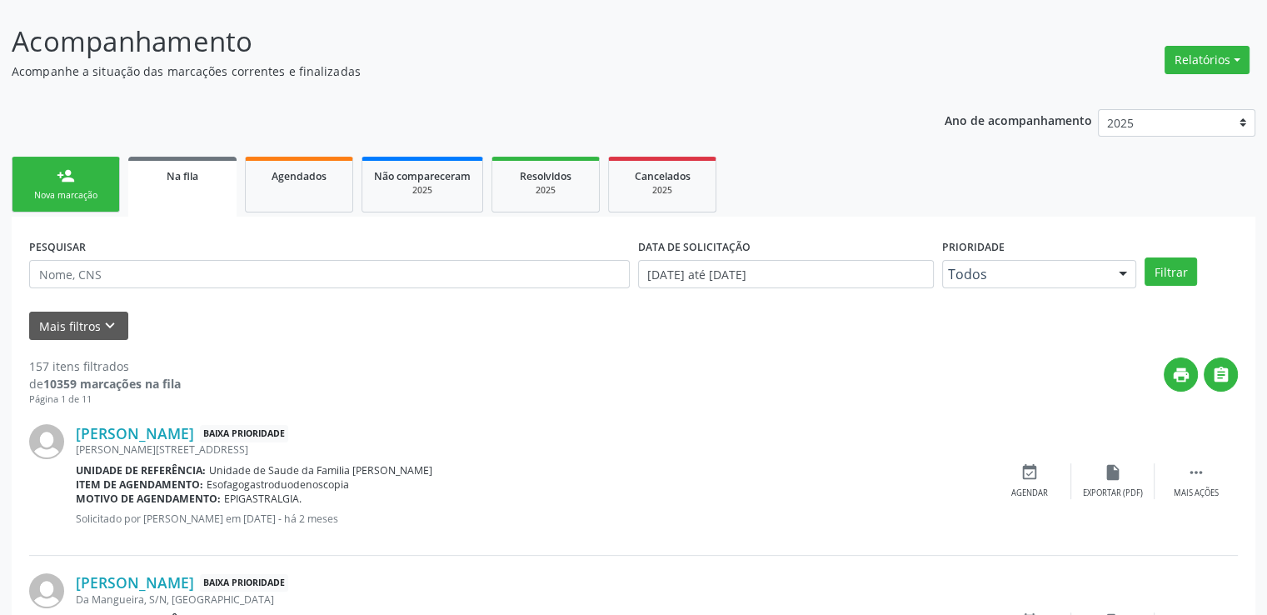
scroll to position [313, 0]
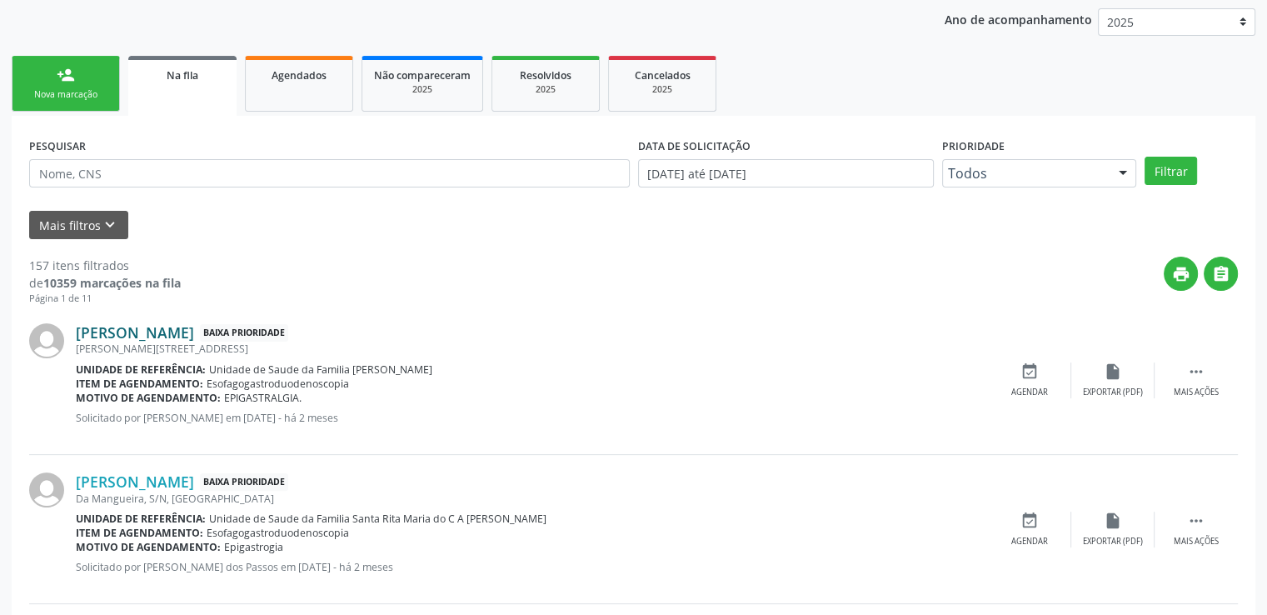
click at [172, 334] on link "[PERSON_NAME]" at bounding box center [135, 332] width 118 height 18
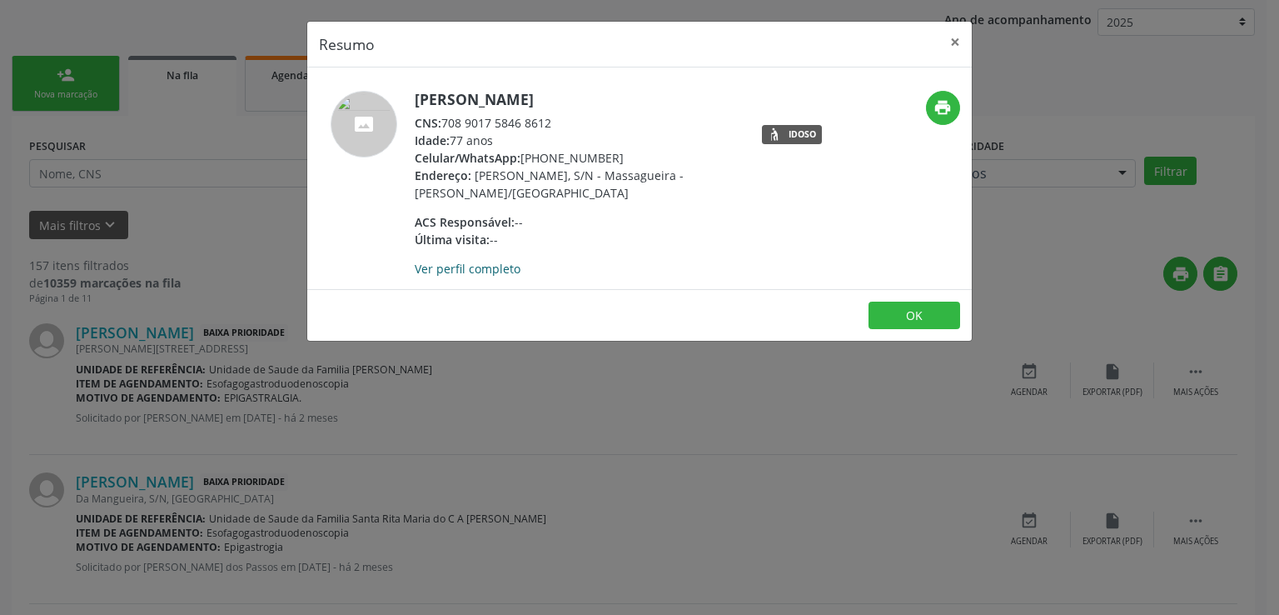
click at [474, 267] on link "Ver perfil completo" at bounding box center [468, 269] width 106 height 16
click at [950, 42] on button "×" at bounding box center [955, 42] width 33 height 41
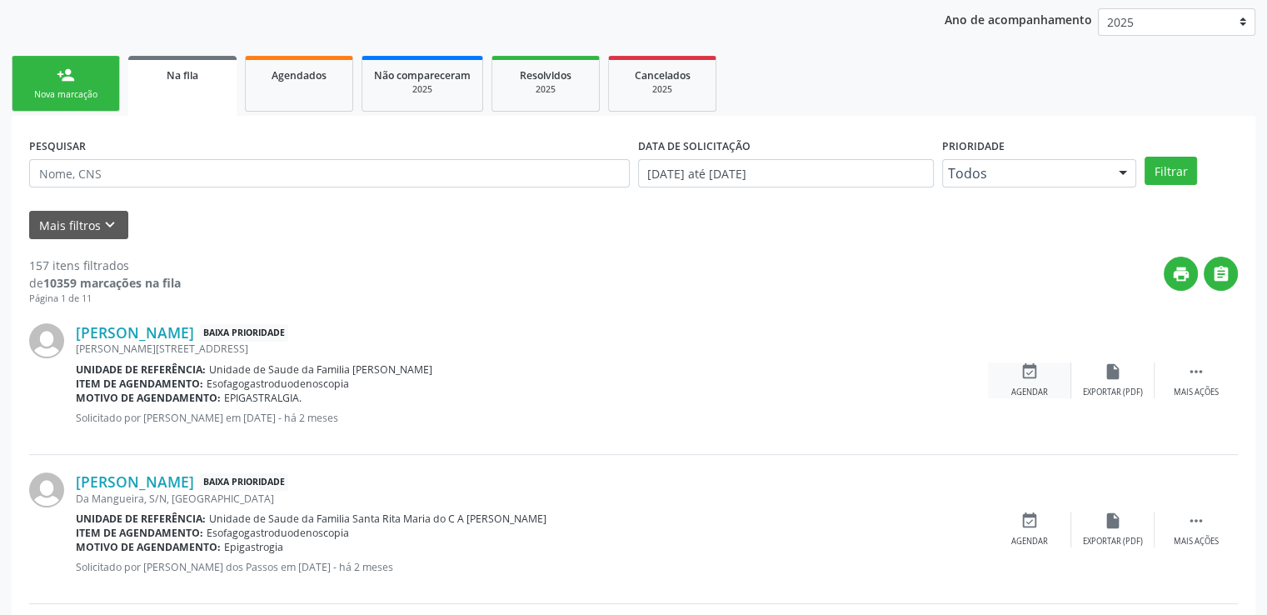
click at [1036, 377] on icon "event_available" at bounding box center [1029, 371] width 18 height 18
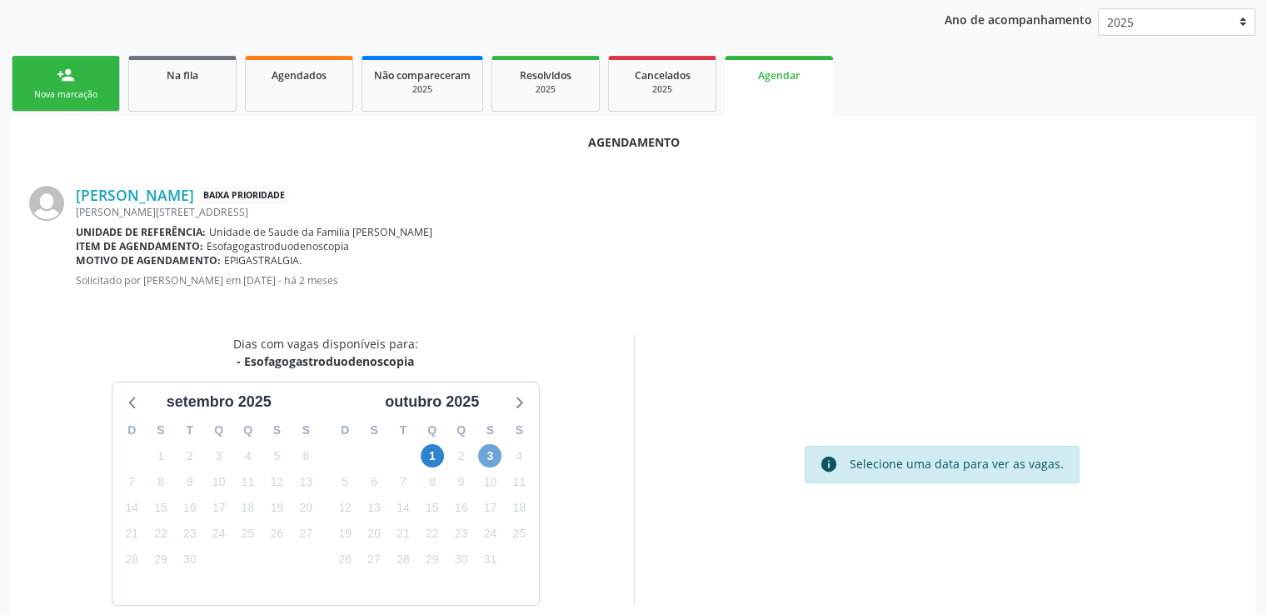
click at [483, 451] on span "3" at bounding box center [489, 455] width 23 height 23
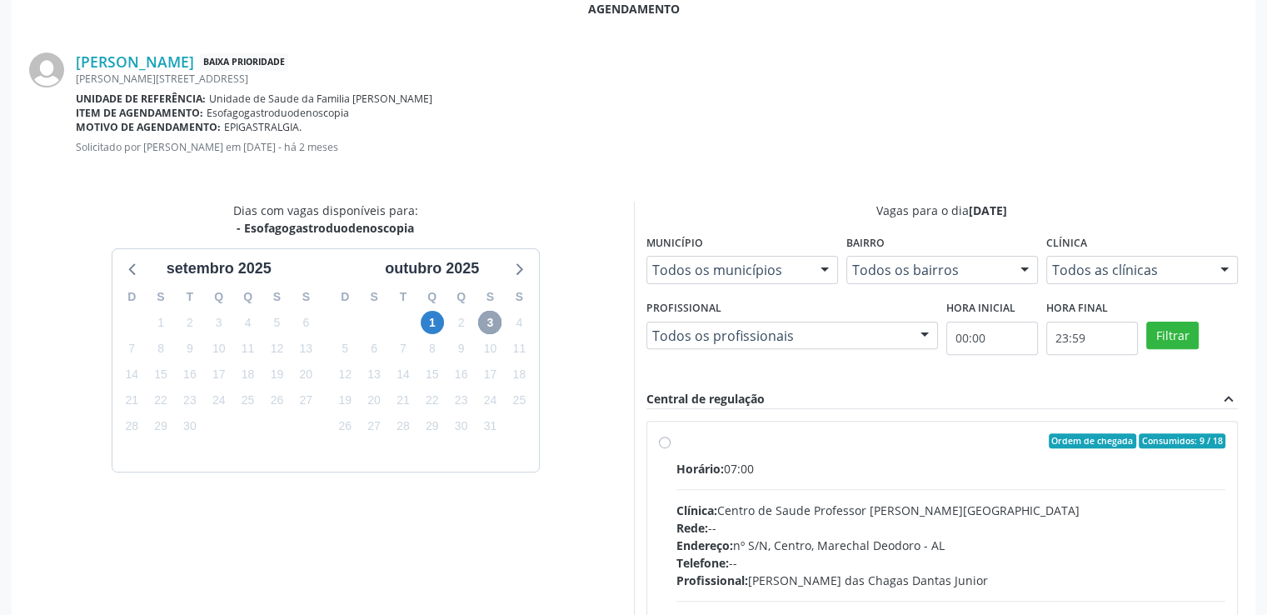
scroll to position [528, 0]
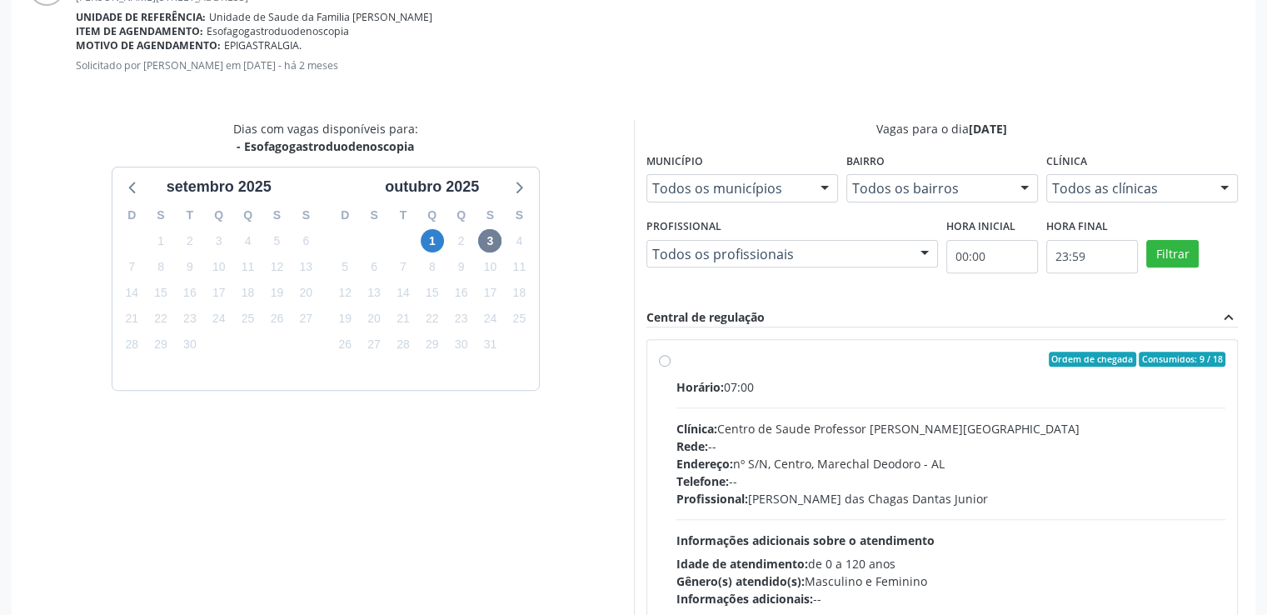
click at [676, 358] on label "Ordem de chegada Consumidos: 9 / 18 Horário: 07:00 Clínica: Centro de Saude Pro…" at bounding box center [951, 479] width 550 height 256
click at [665, 358] on input "Ordem de chegada Consumidos: 9 / 18 Horário: 07:00 Clínica: Centro de Saude Pro…" at bounding box center [665, 358] width 12 height 15
radio input "true"
click at [676, 358] on label "Ordem de chegada Consumidos: 9 / 18 Horário: 07:00 Clínica: Centro de Saude Pro…" at bounding box center [951, 479] width 550 height 256
click at [665, 358] on input "Ordem de chegada Consumidos: 9 / 18 Horário: 07:00 Clínica: Centro de Saude Pro…" at bounding box center [665, 358] width 12 height 15
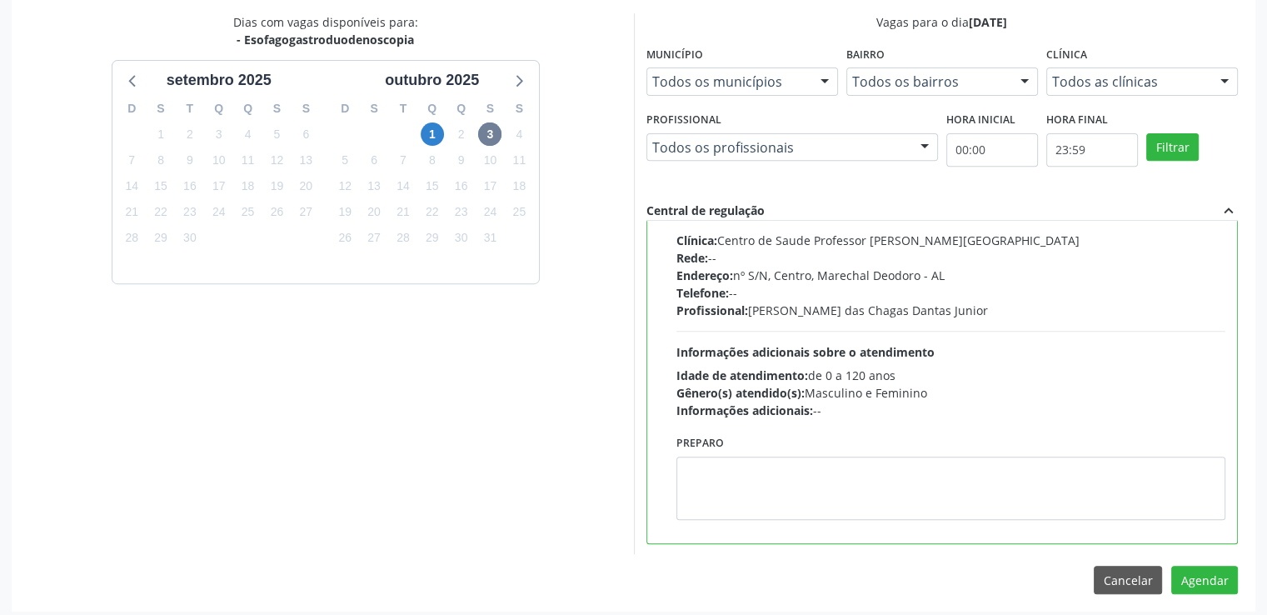
scroll to position [641, 0]
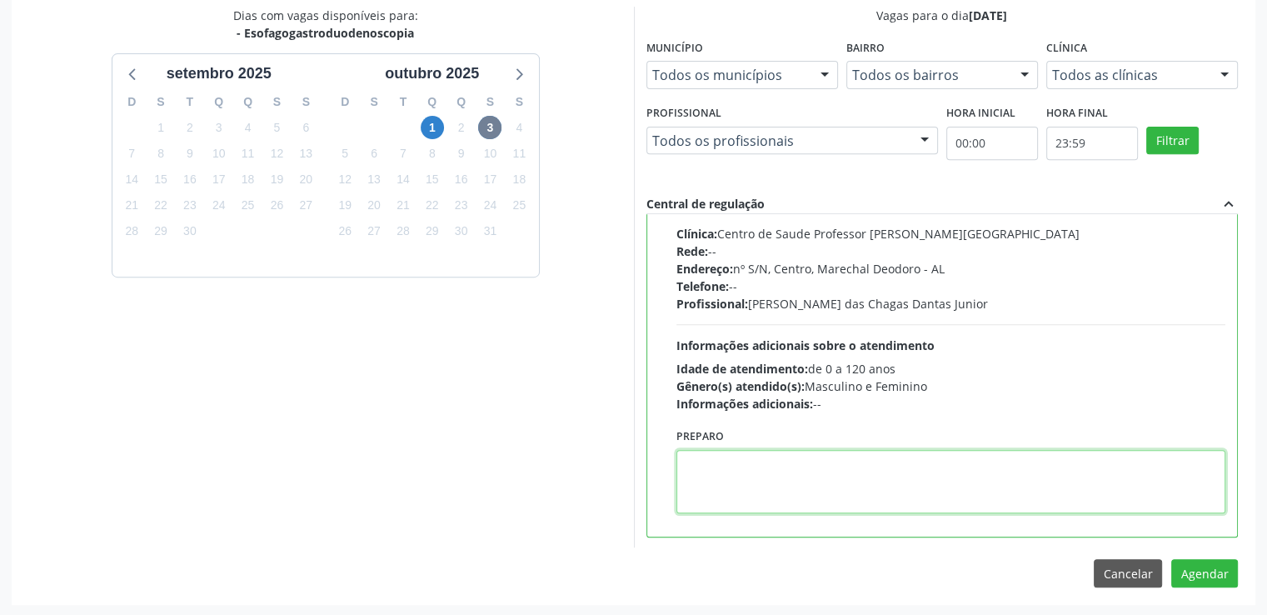
click at [725, 480] on textarea at bounding box center [951, 481] width 550 height 63
paste textarea "LOREMIP DOLO SITAMETCON ADIPISCIN ELIT Se. Doeiusmod tem Incidi Utlabo Etdolo •…"
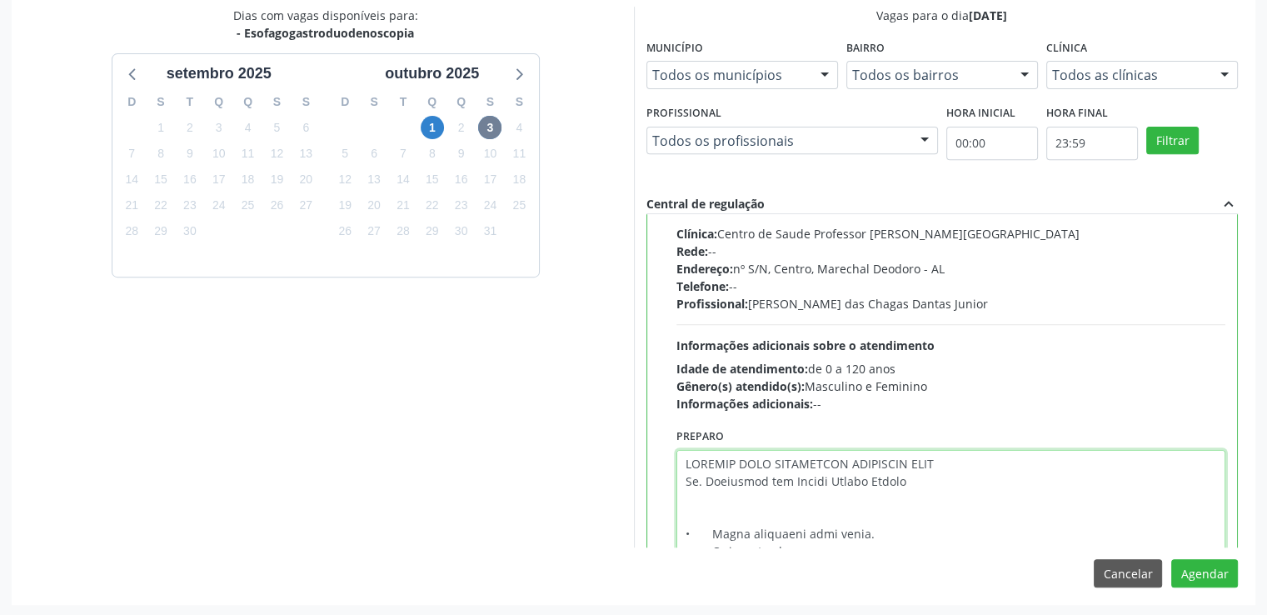
scroll to position [489, 0]
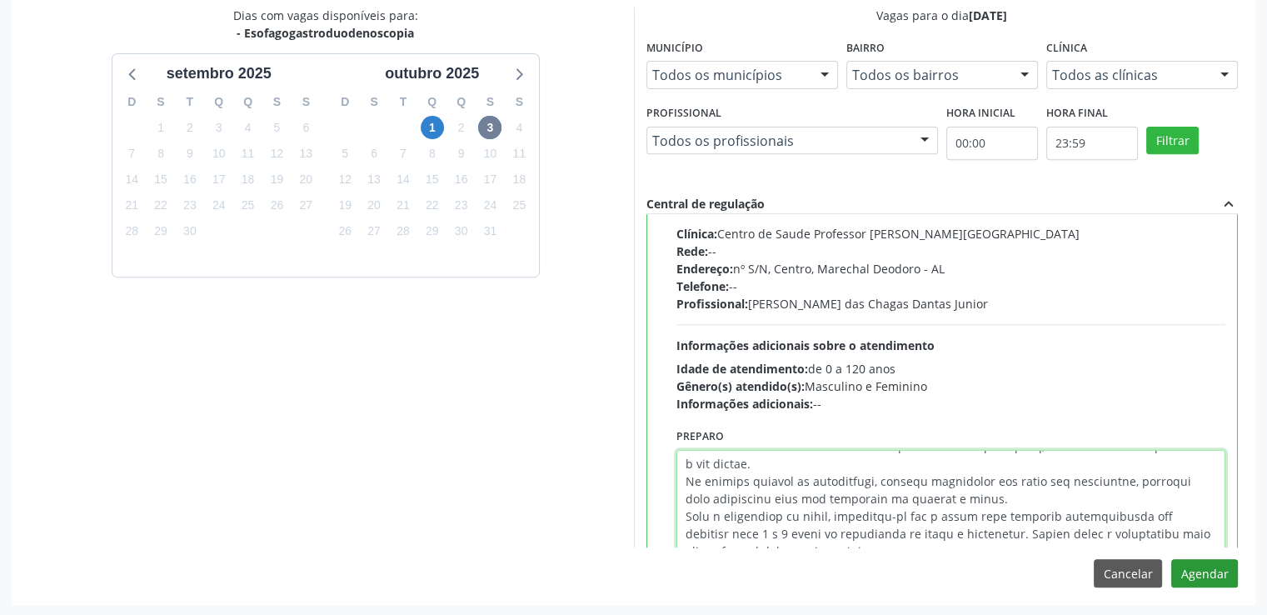
type textarea "LOREMIP DOLO SITAMETCON ADIPISCIN ELIT Se. Doeiusmod tem Incidi Utlabo Etdolo •…"
click at [1214, 567] on button "Agendar" at bounding box center [1204, 573] width 67 height 28
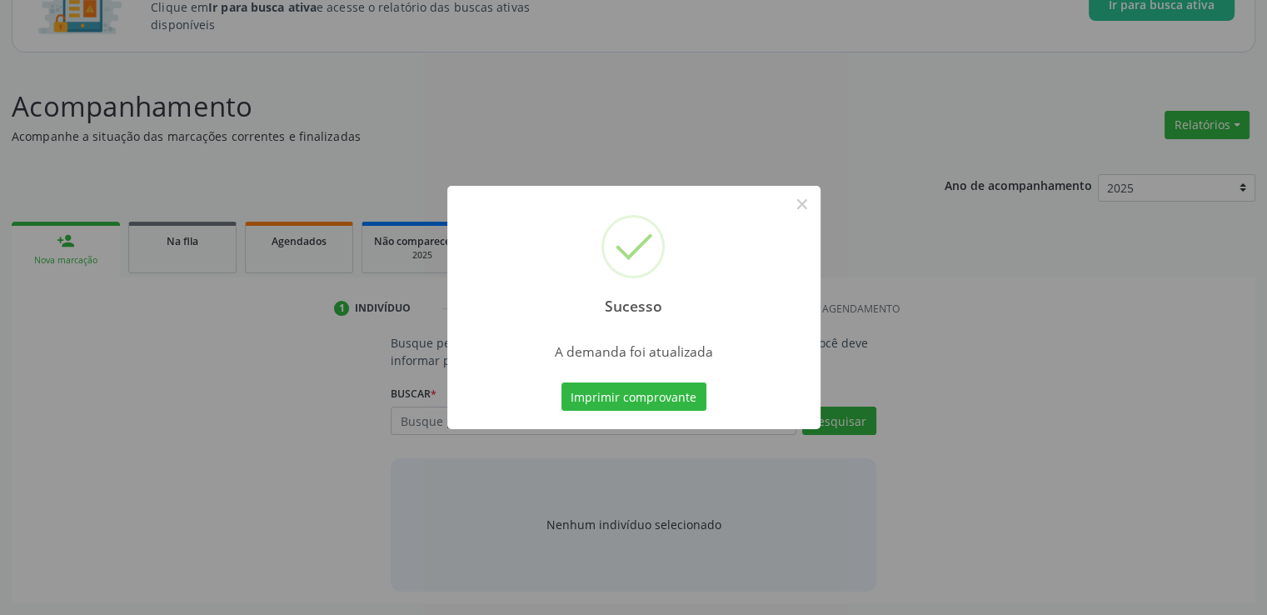
scroll to position [147, 0]
click at [793, 210] on button "×" at bounding box center [802, 204] width 28 height 28
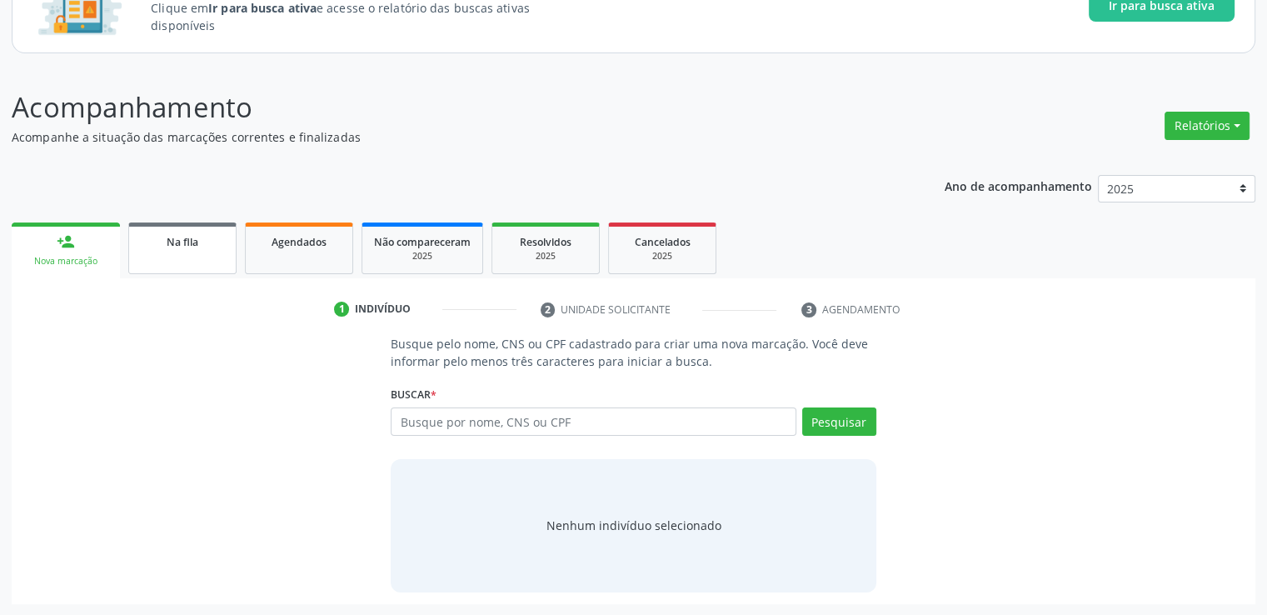
click at [184, 259] on link "Na fila" at bounding box center [182, 248] width 108 height 52
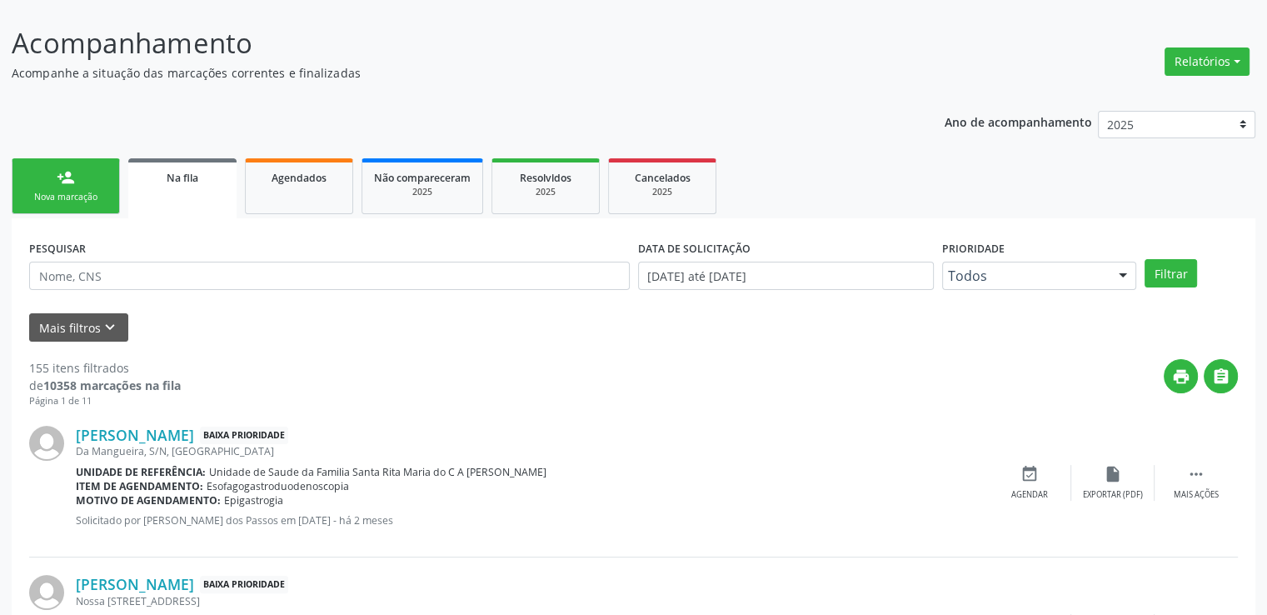
scroll to position [396, 0]
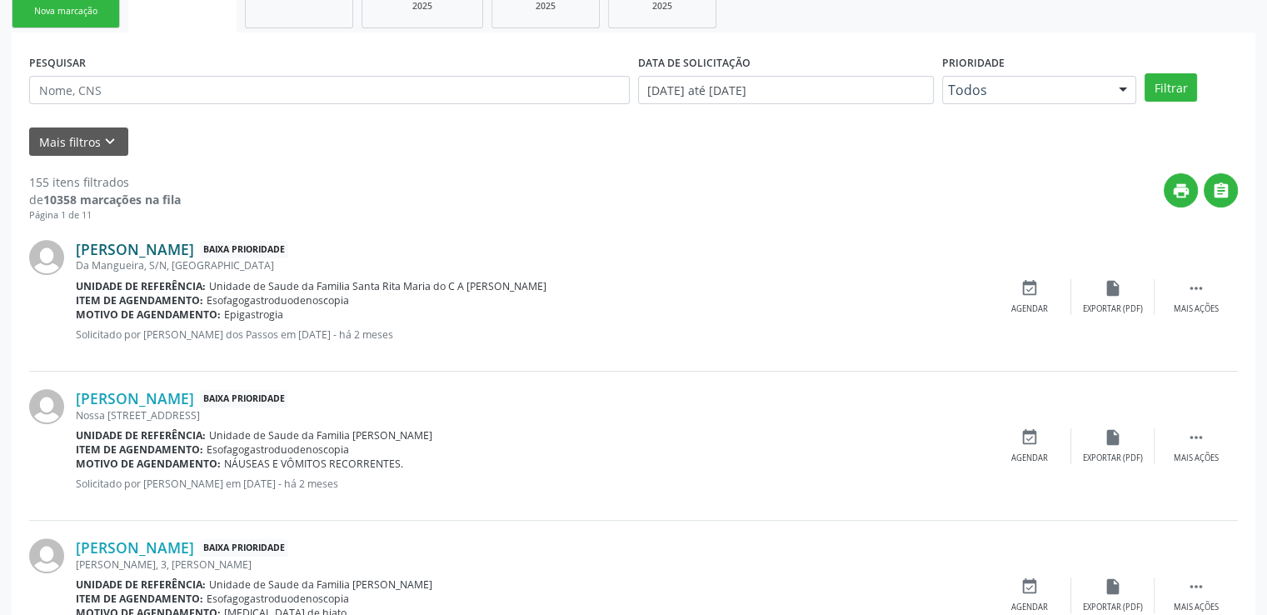
click at [194, 246] on link "[PERSON_NAME]" at bounding box center [135, 249] width 118 height 18
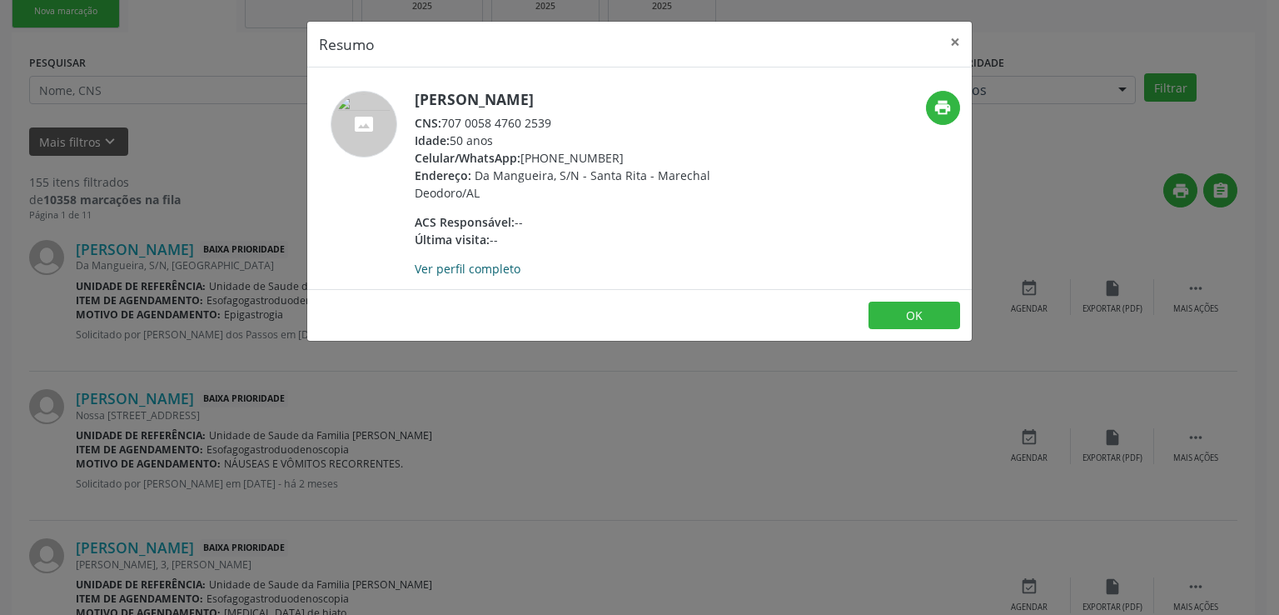
click at [446, 268] on link "Ver perfil completo" at bounding box center [468, 269] width 106 height 16
click at [954, 43] on button "×" at bounding box center [955, 42] width 33 height 41
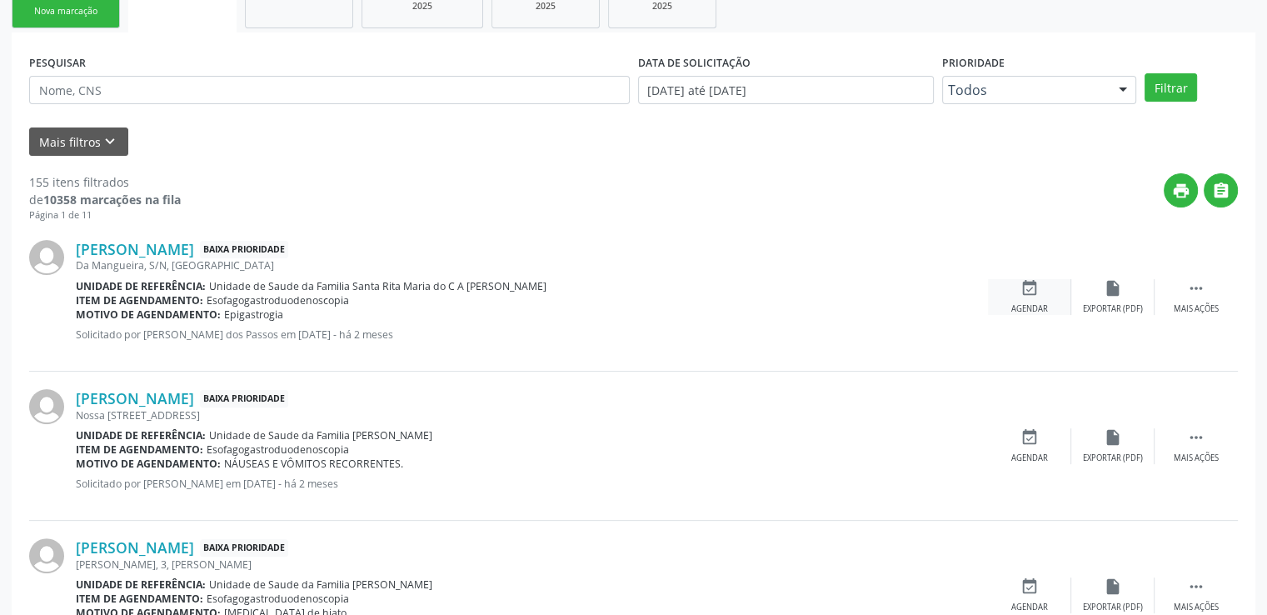
click at [1033, 293] on icon "event_available" at bounding box center [1029, 288] width 18 height 18
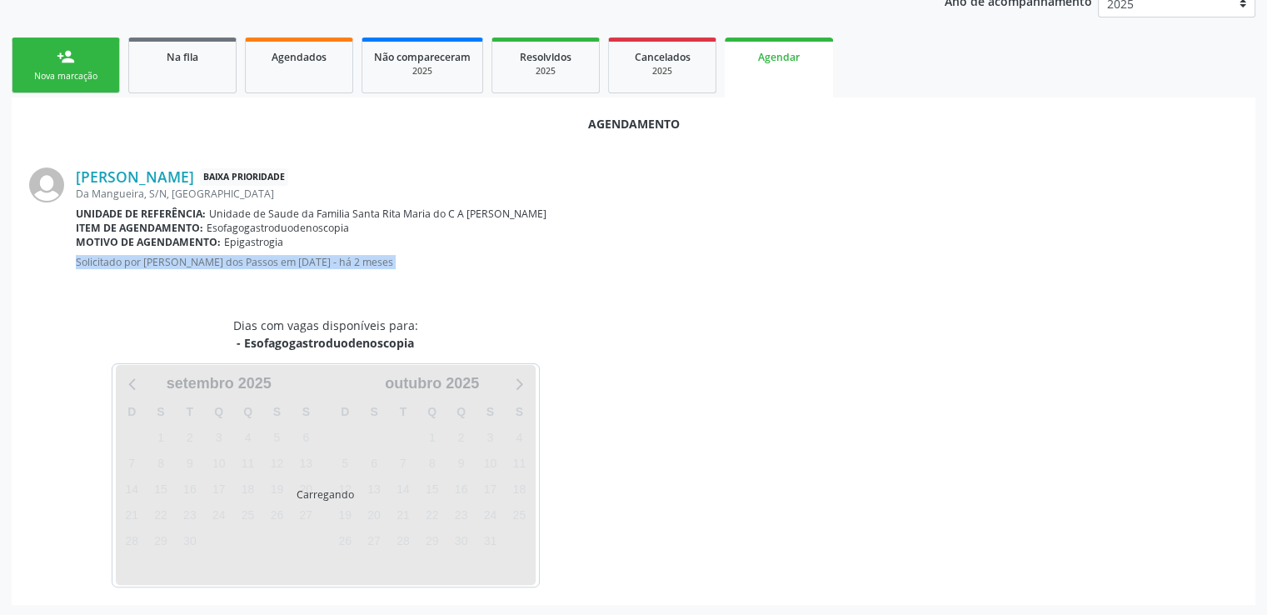
scroll to position [371, 0]
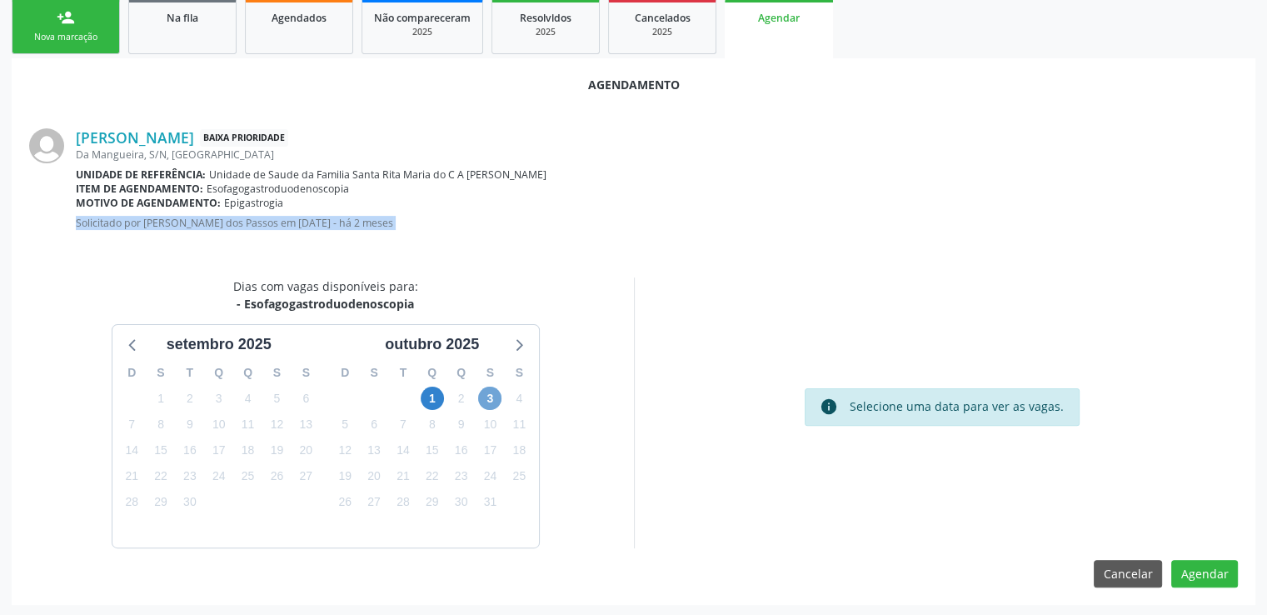
click at [492, 396] on span "3" at bounding box center [489, 397] width 23 height 23
click at [485, 395] on span "3" at bounding box center [489, 397] width 23 height 23
click at [482, 398] on span "3" at bounding box center [489, 397] width 23 height 23
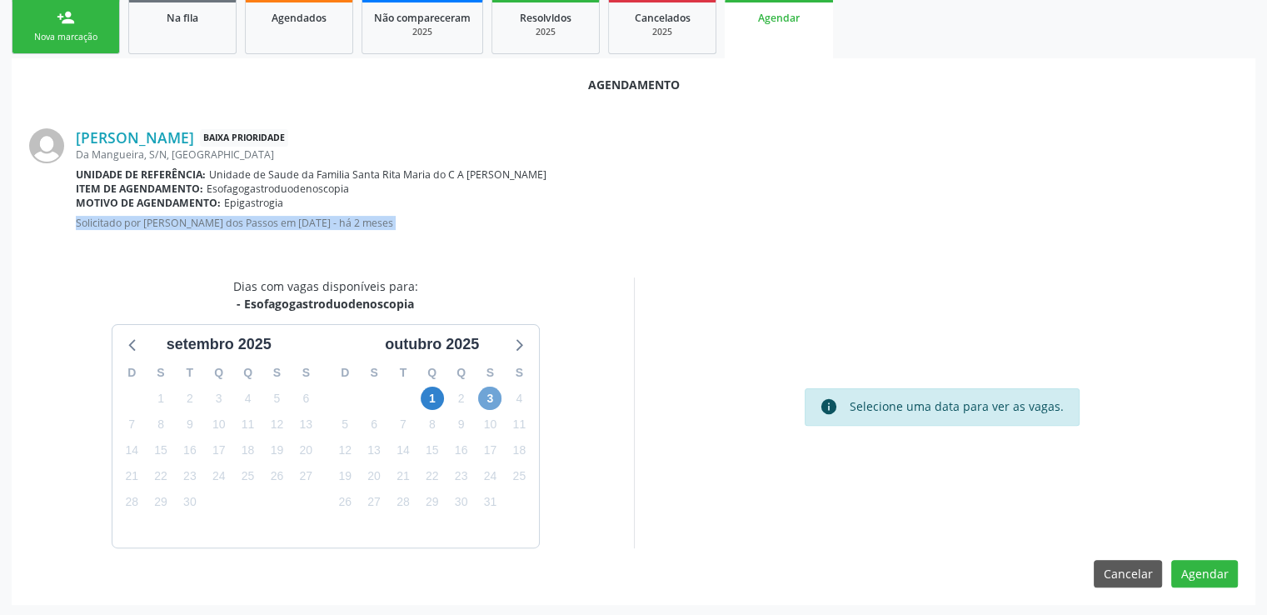
click at [482, 398] on span "3" at bounding box center [489, 397] width 23 height 23
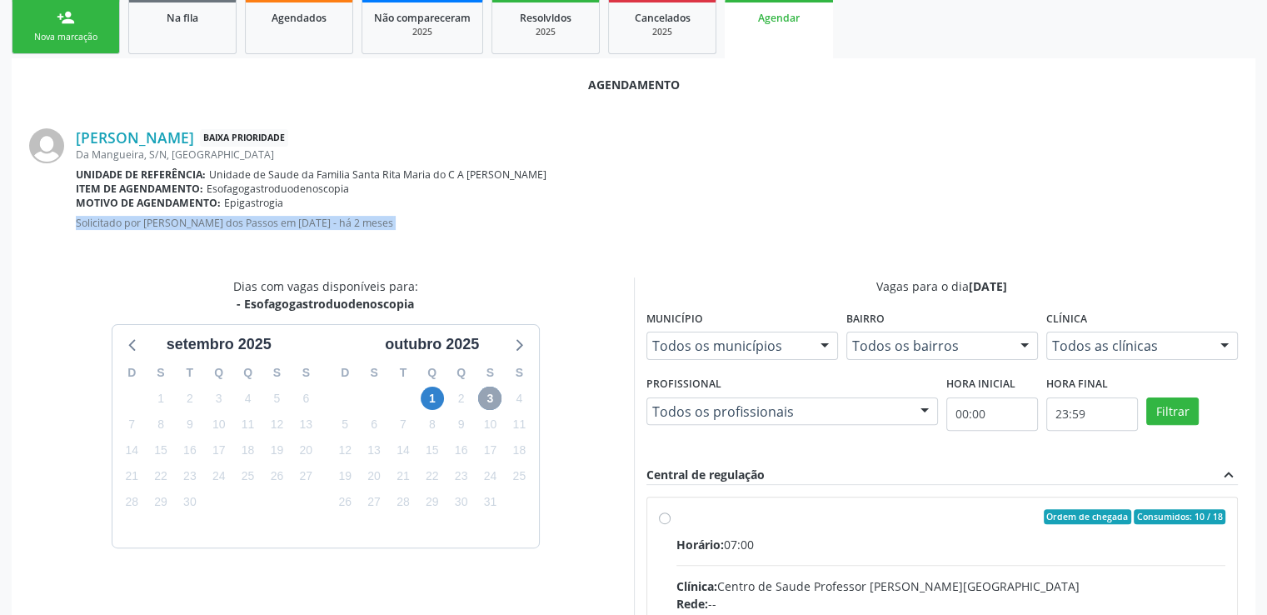
click at [482, 398] on span "3" at bounding box center [489, 397] width 23 height 23
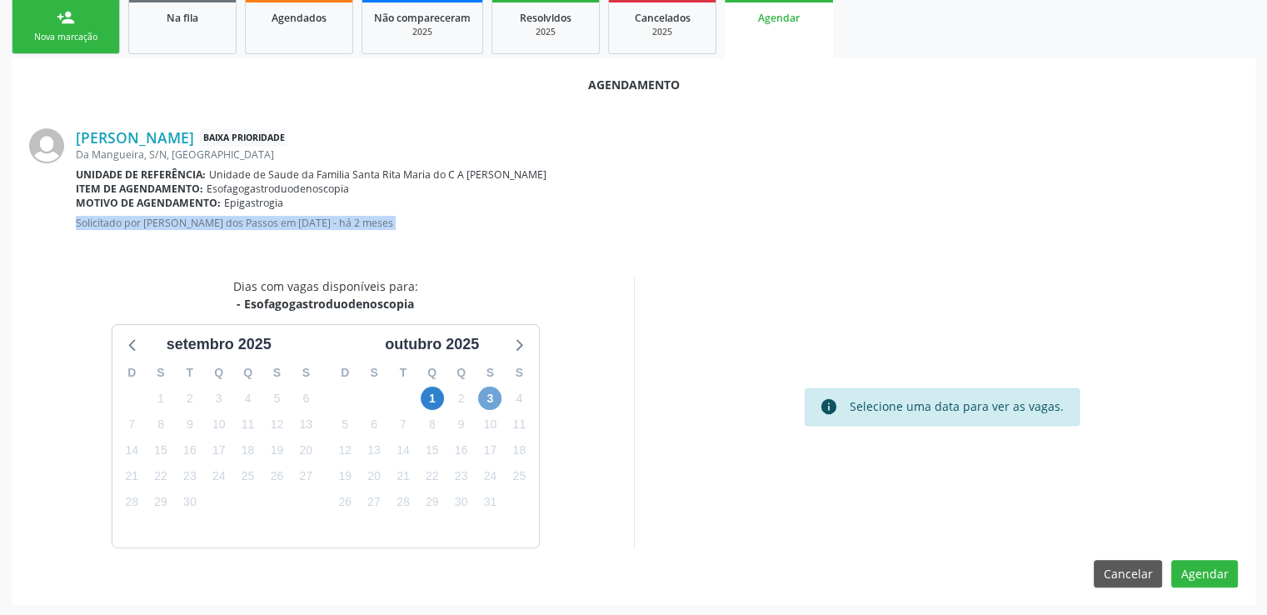
click at [483, 397] on span "3" at bounding box center [489, 397] width 23 height 23
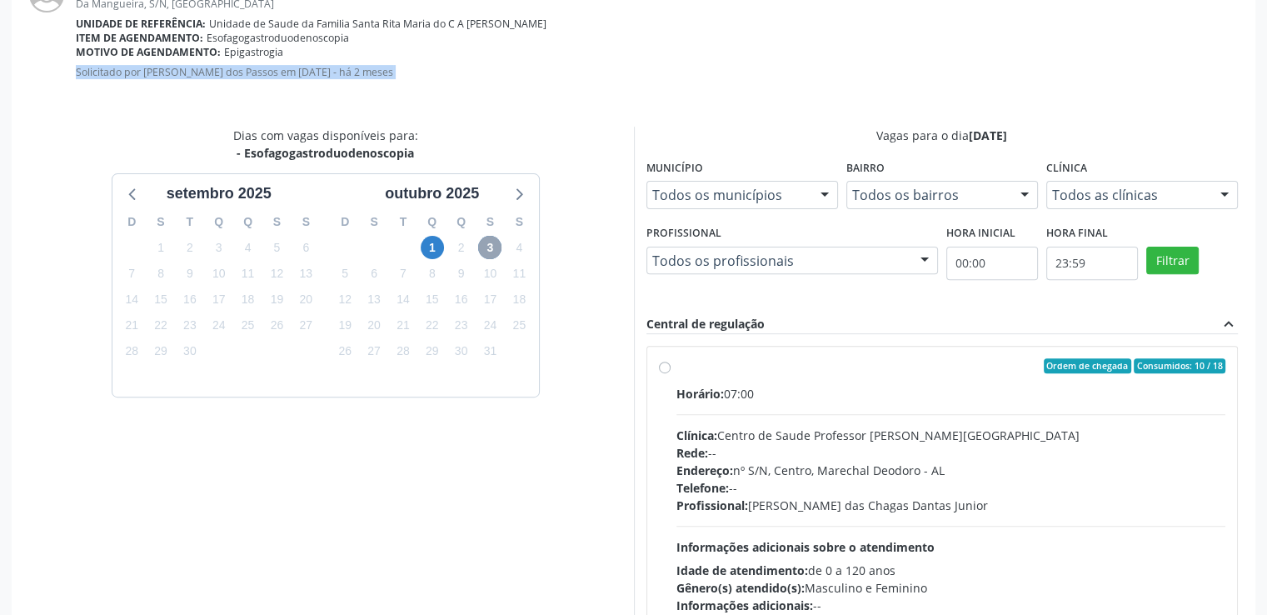
scroll to position [611, 0]
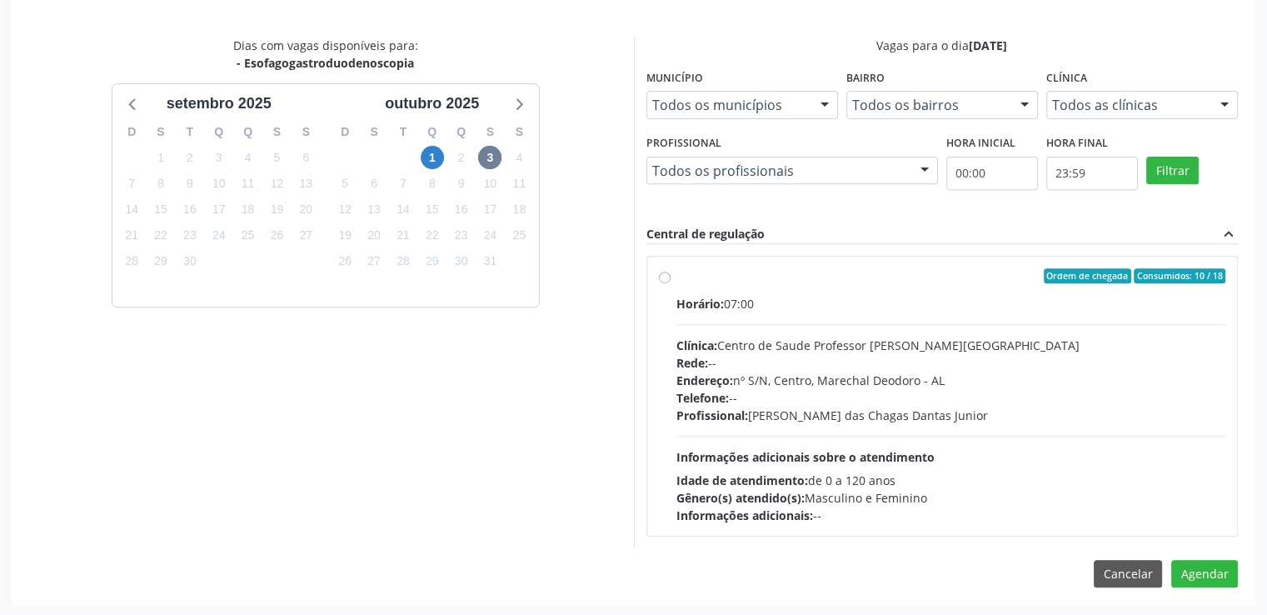
click at [676, 276] on label "Ordem de chegada Consumidos: 10 / 18 Horário: 07:00 Clínica: Centro de Saude Pr…" at bounding box center [951, 396] width 550 height 256
click at [661, 276] on input "Ordem de chegada Consumidos: 10 / 18 Horário: 07:00 Clínica: Centro de Saude Pr…" at bounding box center [665, 275] width 12 height 15
radio input "true"
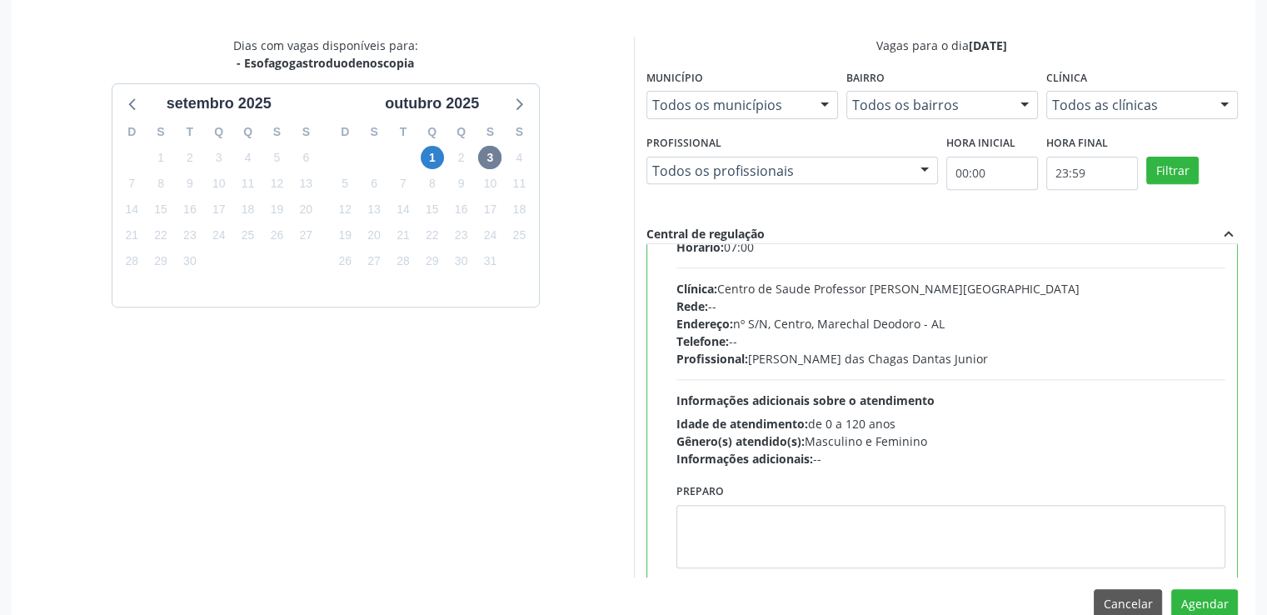
scroll to position [82, 0]
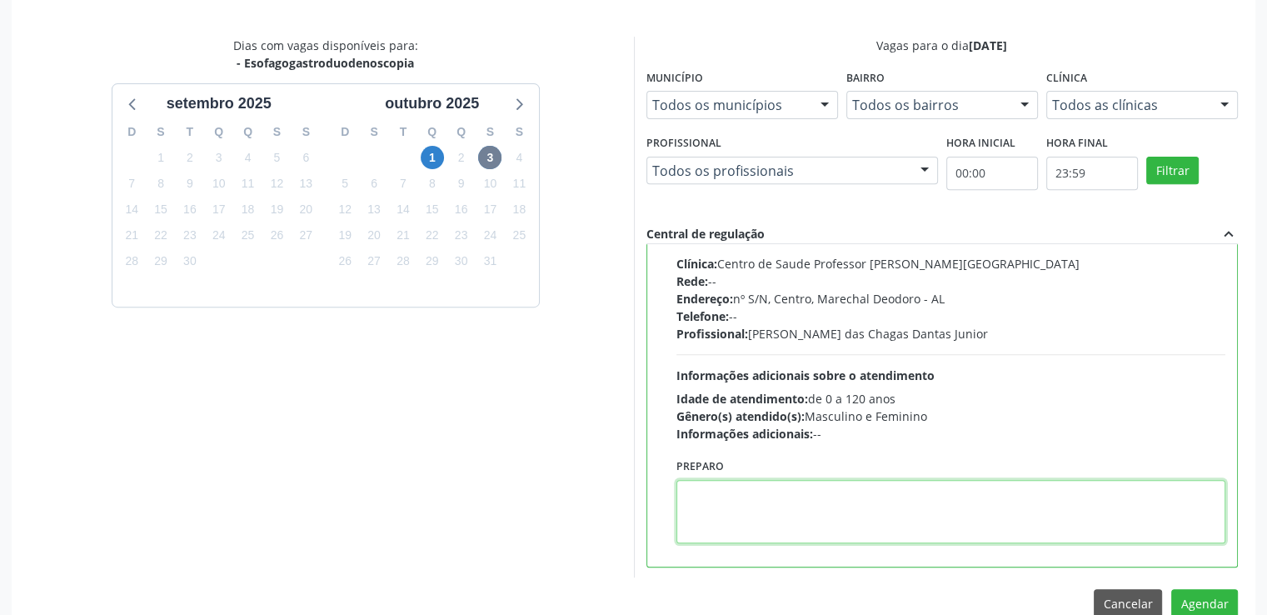
click at [757, 522] on textarea at bounding box center [951, 511] width 550 height 63
paste textarea "LOREMIP DOLO SITAMETCON ADIPISCIN ELIT Se. Doeiusmod tem Incidi Utlabo Etdolo •…"
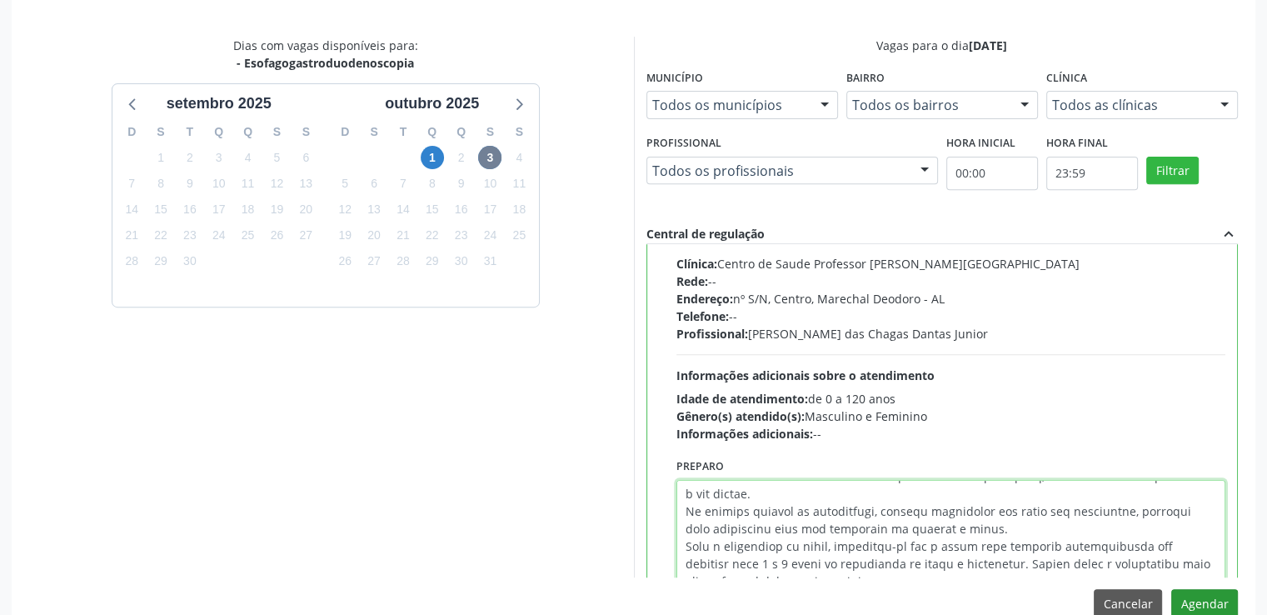
type textarea "LOREMIP DOLO SITAMETCON ADIPISCIN ELIT Se. Doeiusmod tem Incidi Utlabo Etdolo •…"
click at [1193, 596] on button "Agendar" at bounding box center [1204, 603] width 67 height 28
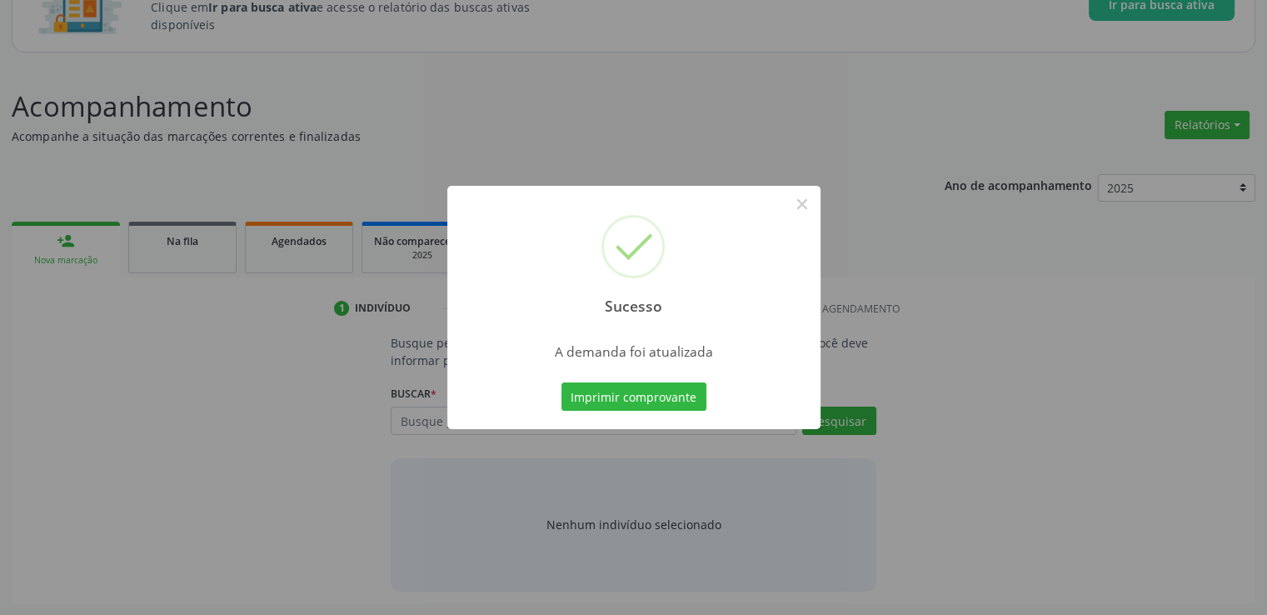
scroll to position [147, 0]
click at [800, 200] on button "×" at bounding box center [802, 204] width 28 height 28
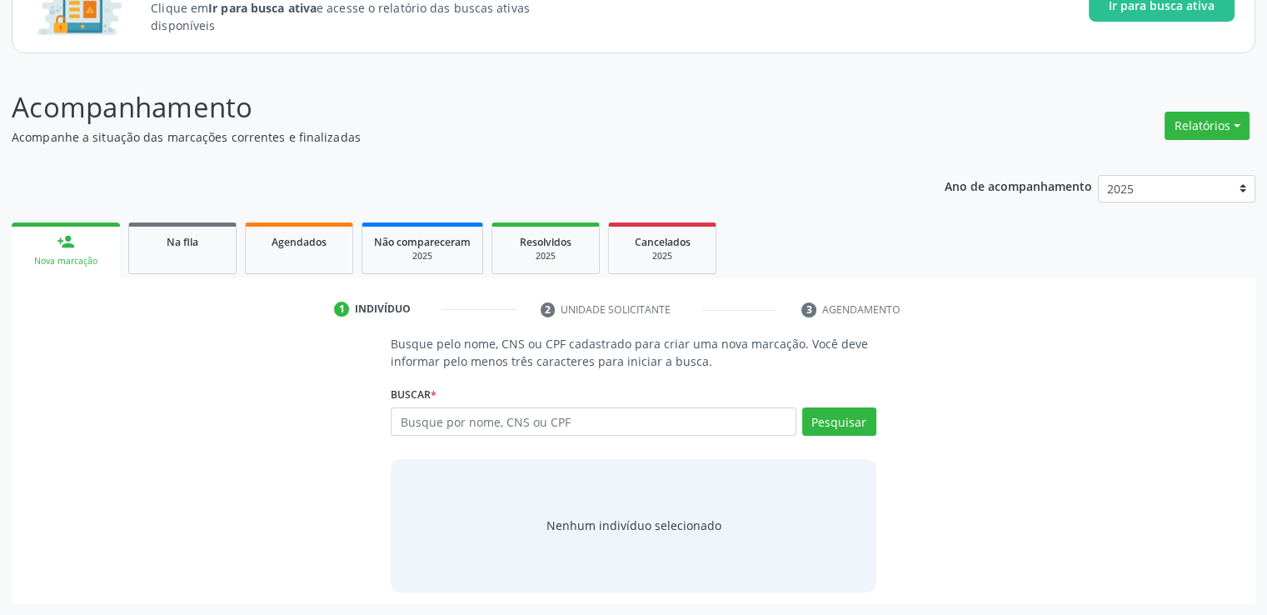
click at [187, 253] on link "Na fila" at bounding box center [182, 248] width 108 height 52
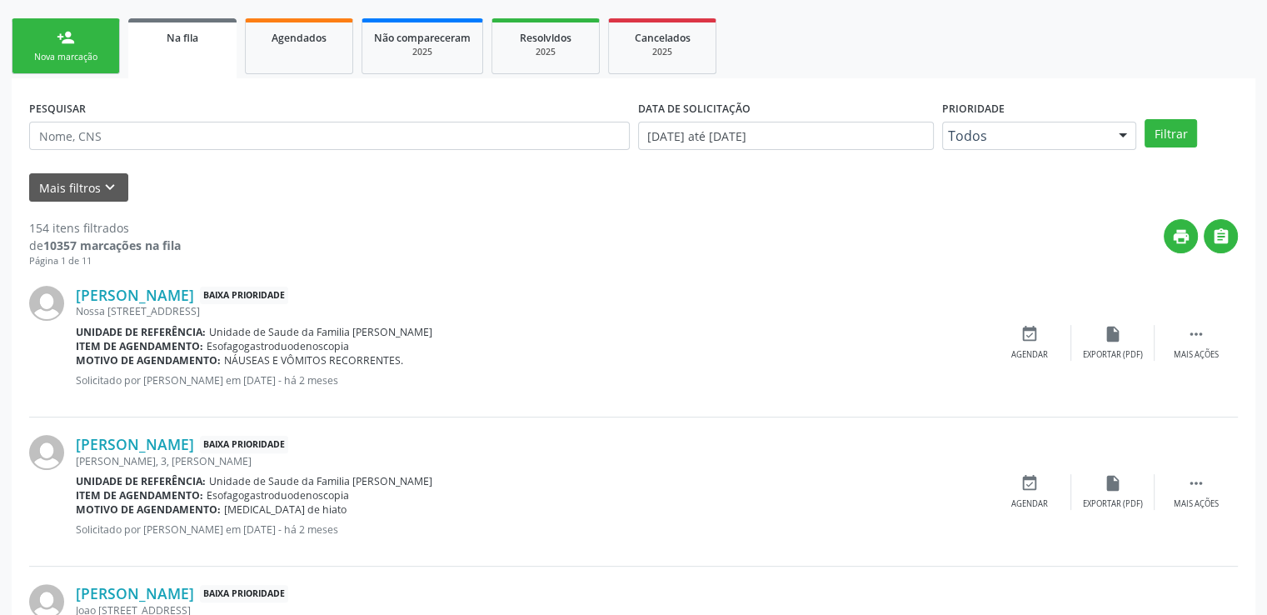
scroll to position [563, 0]
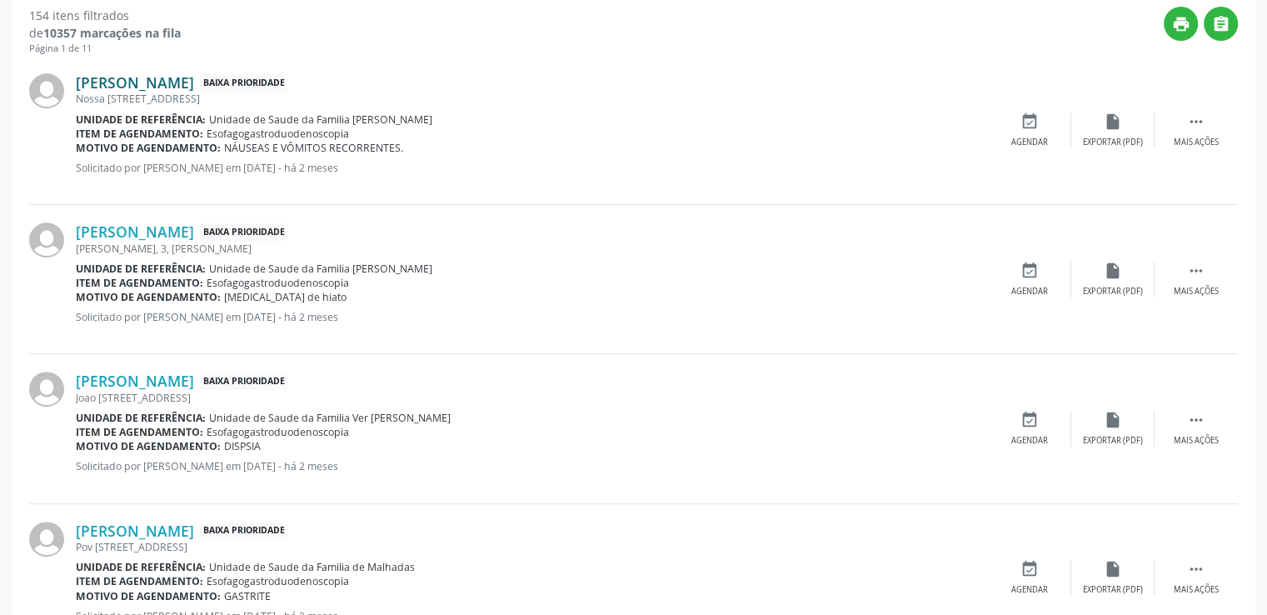
click at [194, 86] on link "[PERSON_NAME]" at bounding box center [135, 82] width 118 height 18
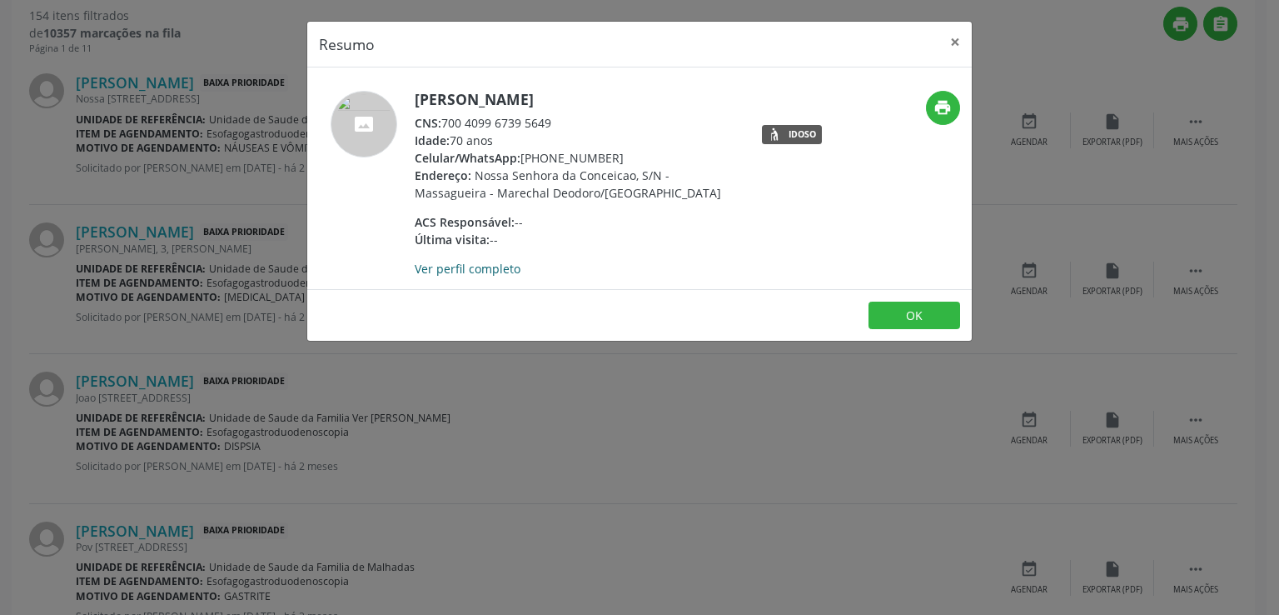
click at [482, 263] on link "Ver perfil completo" at bounding box center [468, 269] width 106 height 16
click at [961, 40] on button "×" at bounding box center [955, 42] width 33 height 41
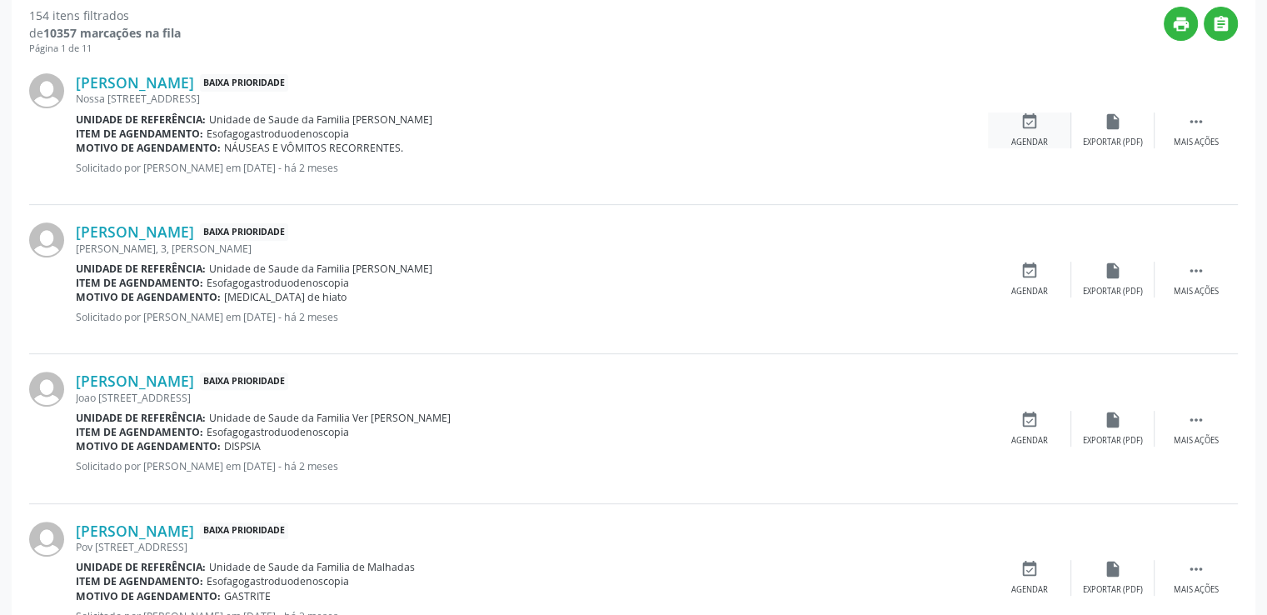
click at [1029, 120] on icon "event_available" at bounding box center [1029, 121] width 18 height 18
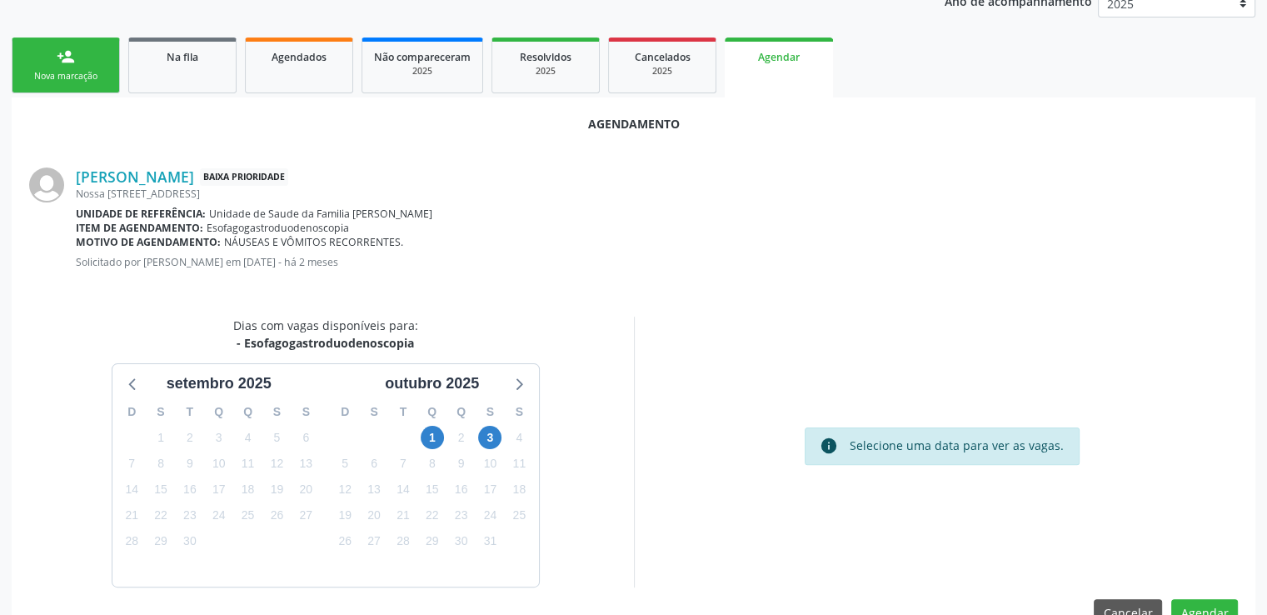
scroll to position [371, 0]
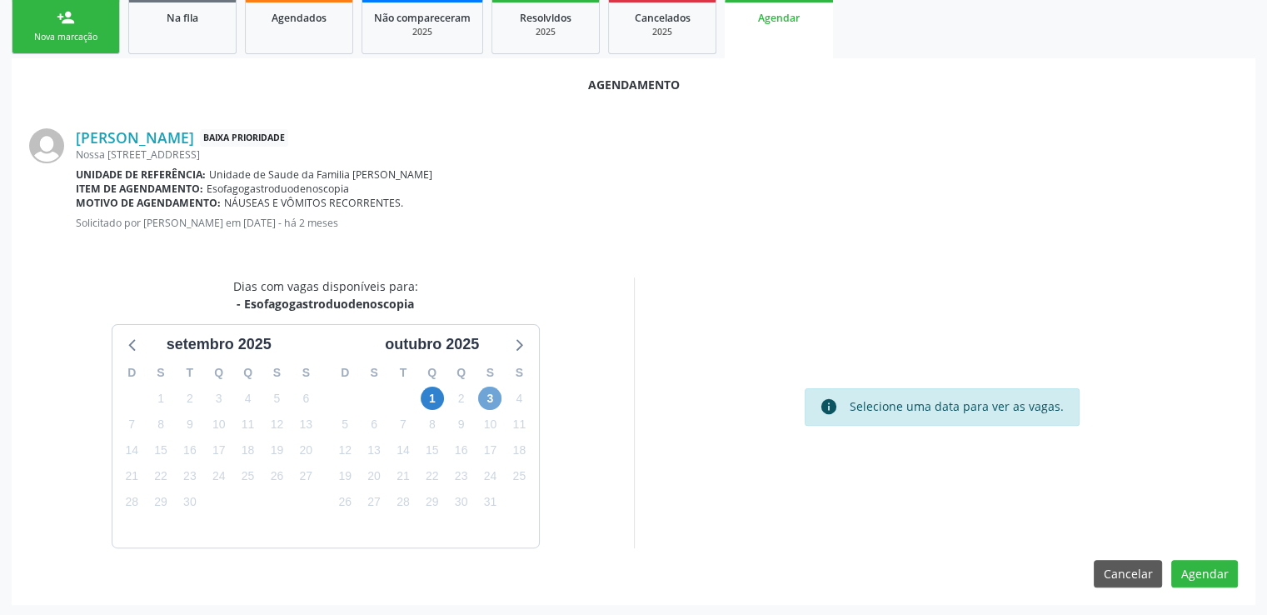
click at [491, 404] on span "3" at bounding box center [489, 397] width 23 height 23
click at [489, 392] on span "3" at bounding box center [489, 397] width 23 height 23
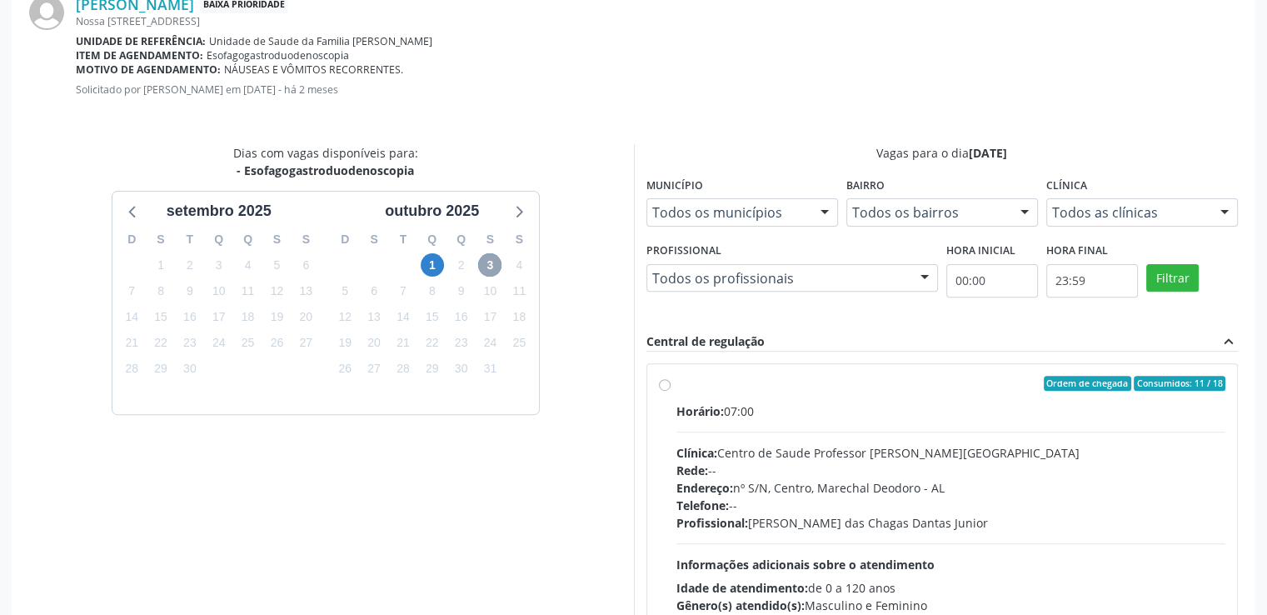
scroll to position [611, 0]
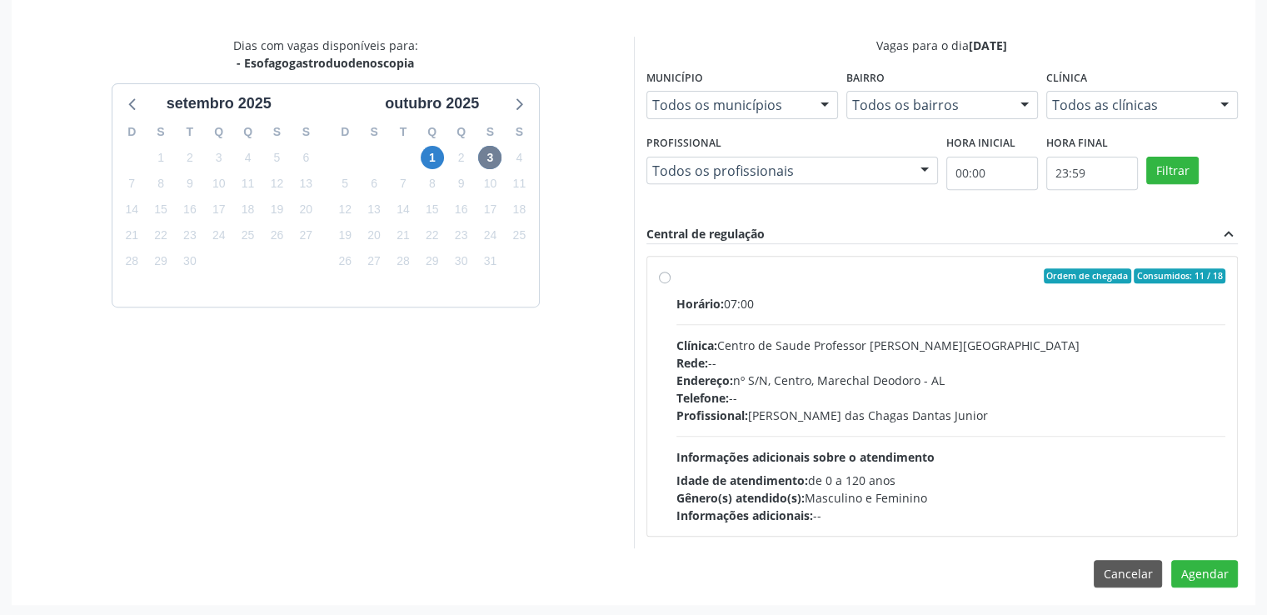
click at [657, 277] on div "Ordem de chegada Consumidos: 11 / 18 Horário: 07:00 Clínica: Centro de Saude Pr…" at bounding box center [942, 396] width 590 height 279
radio input "true"
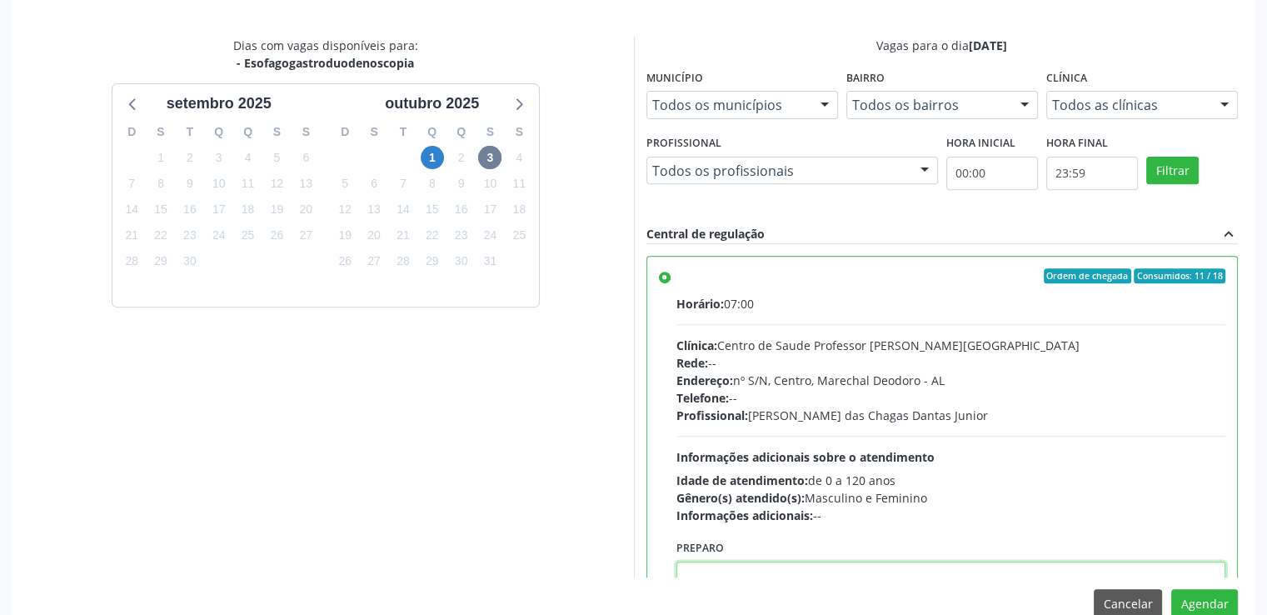
click at [725, 571] on textarea at bounding box center [951, 592] width 550 height 63
paste textarea "LOREMIP DOLO SITAMETCON ADIPISCIN ELIT Se. Doeiusmod tem Incidi Utlabo Etdolo •…"
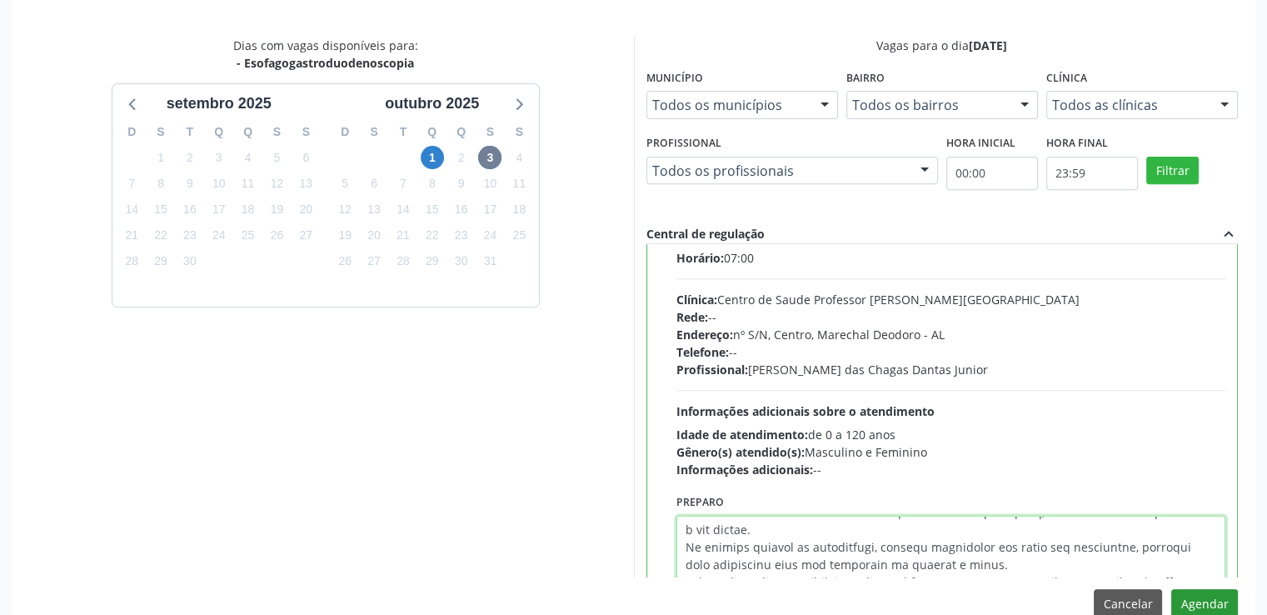
type textarea "LOREMIP DOLO SITAMETCON ADIPISCIN ELIT Se. Doeiusmod tem Incidi Utlabo Etdolo •…"
click at [1206, 603] on button "Agendar" at bounding box center [1204, 603] width 67 height 28
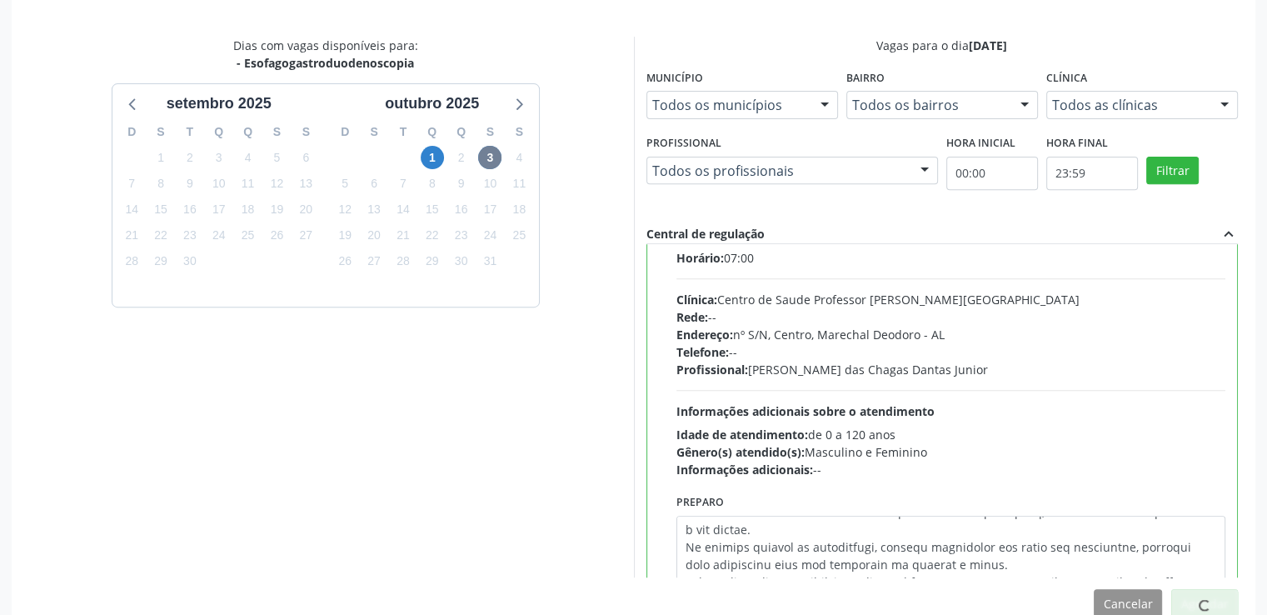
click at [1206, 603] on span at bounding box center [1204, 605] width 14 height 14
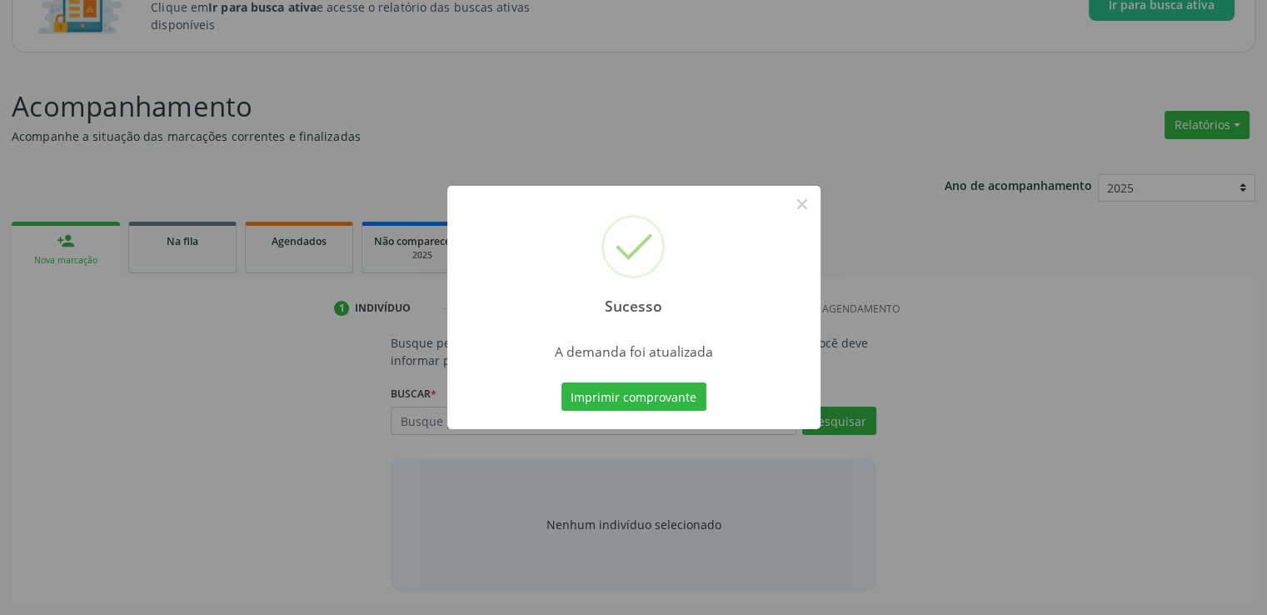
scroll to position [147, 0]
click at [803, 201] on button "×" at bounding box center [802, 204] width 28 height 28
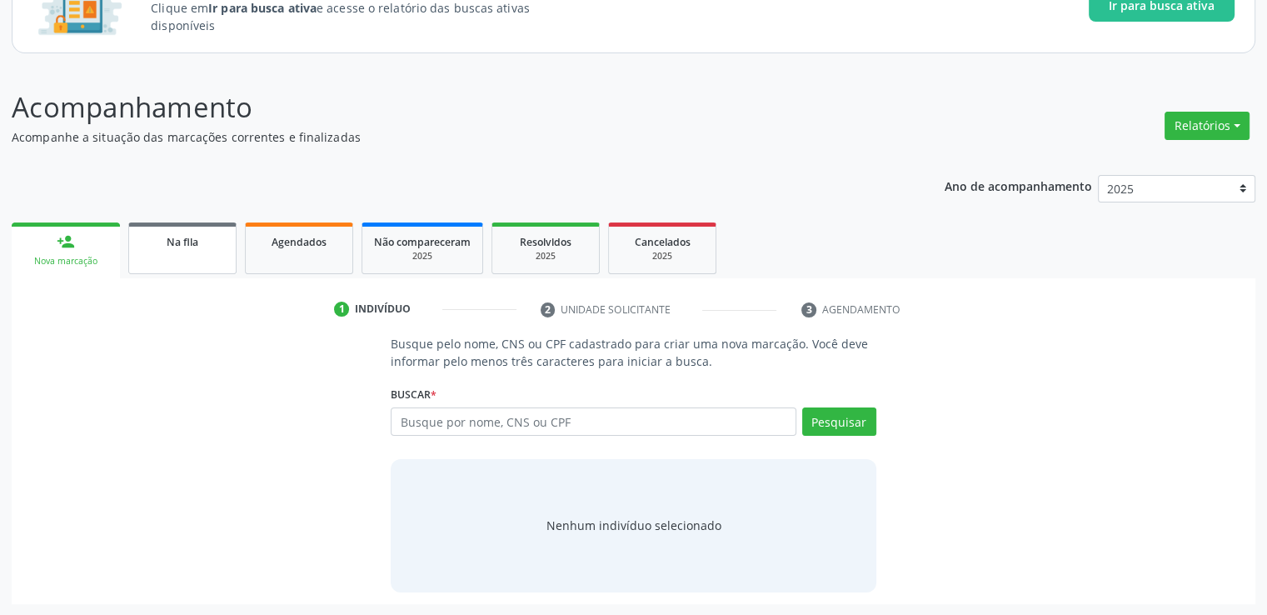
click at [196, 252] on link "Na fila" at bounding box center [182, 248] width 108 height 52
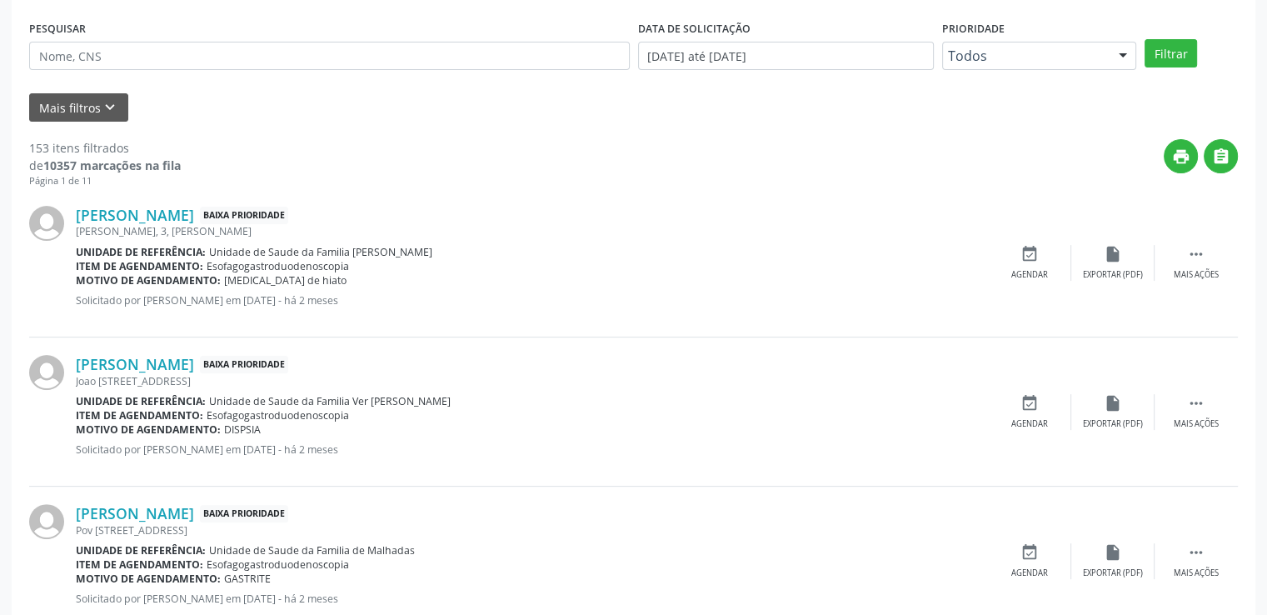
scroll to position [480, 0]
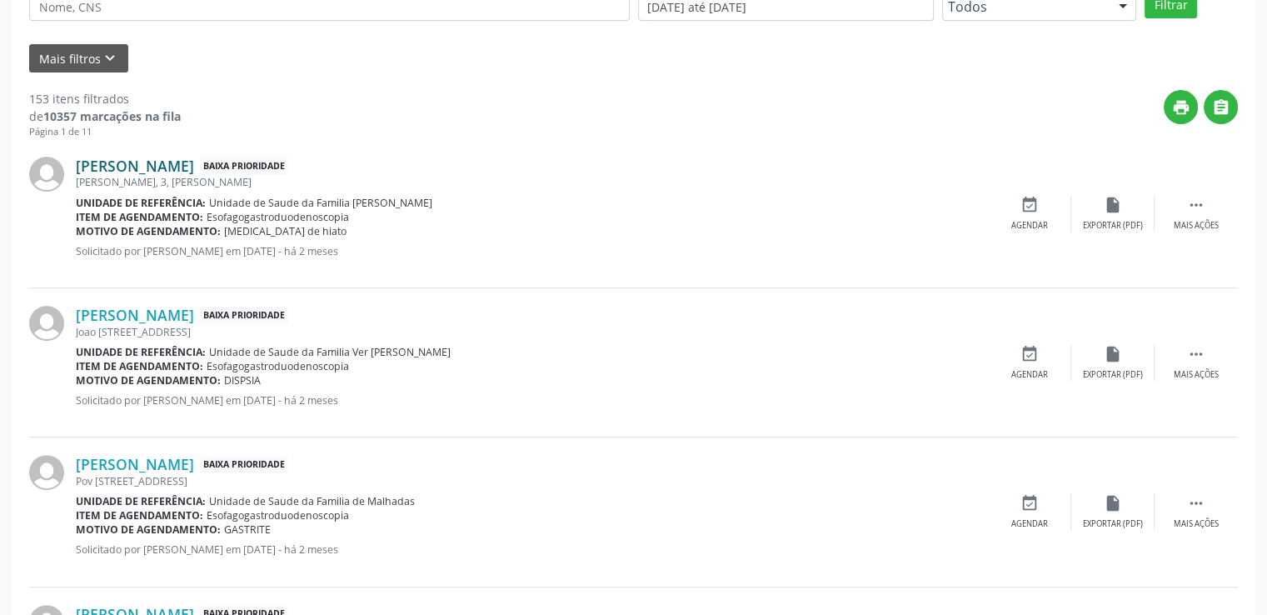
click at [185, 164] on link "[PERSON_NAME]" at bounding box center [135, 166] width 118 height 18
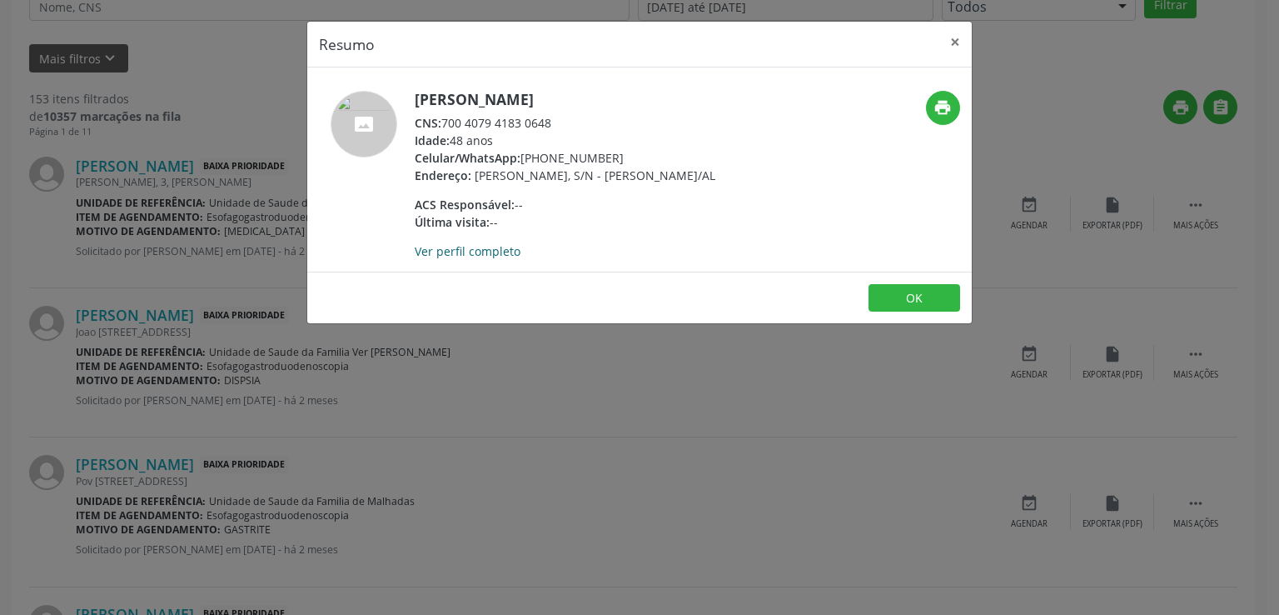
click at [474, 259] on link "Ver perfil completo" at bounding box center [468, 251] width 106 height 16
click at [958, 42] on button "×" at bounding box center [955, 42] width 33 height 41
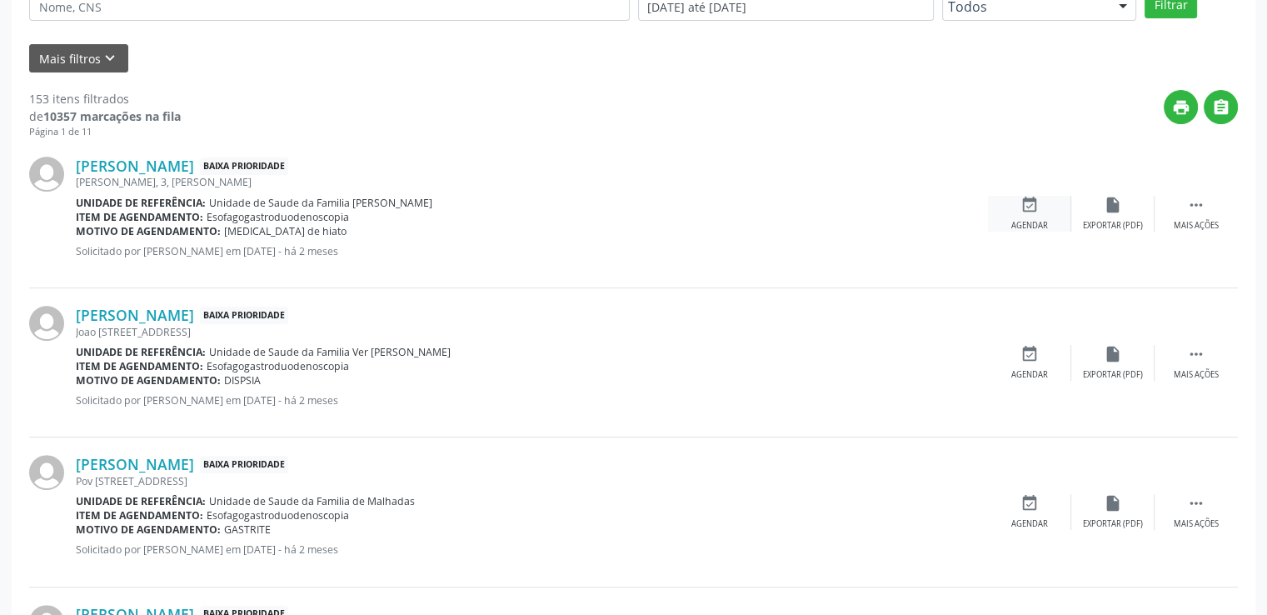
click at [1030, 221] on div "Agendar" at bounding box center [1029, 226] width 37 height 12
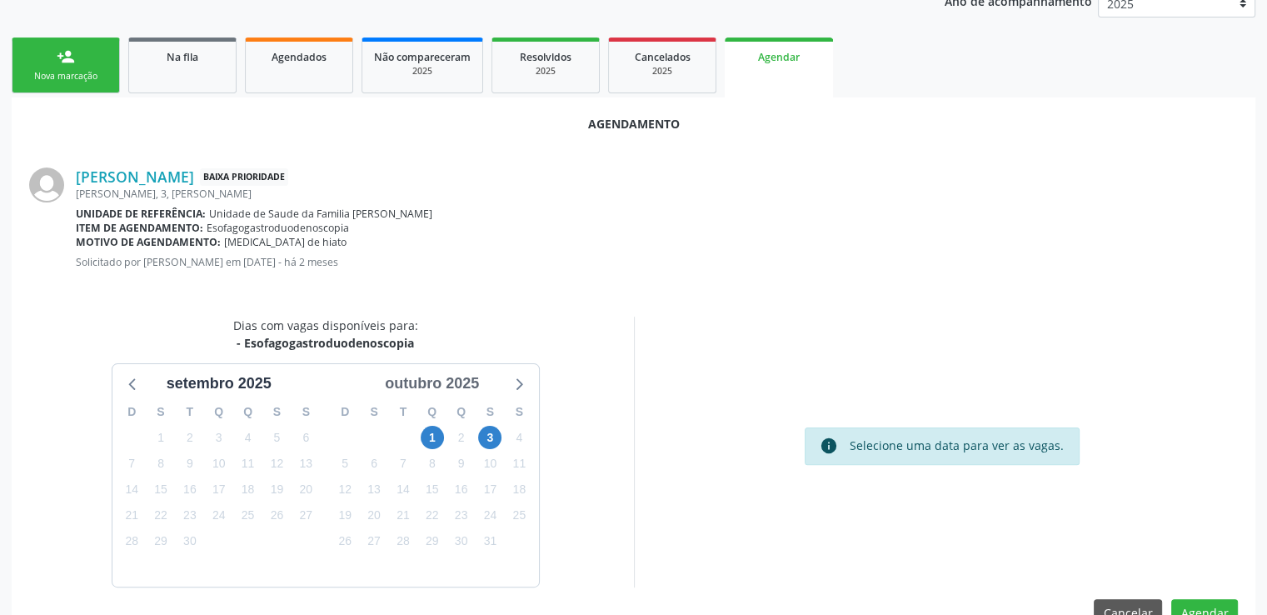
scroll to position [371, 0]
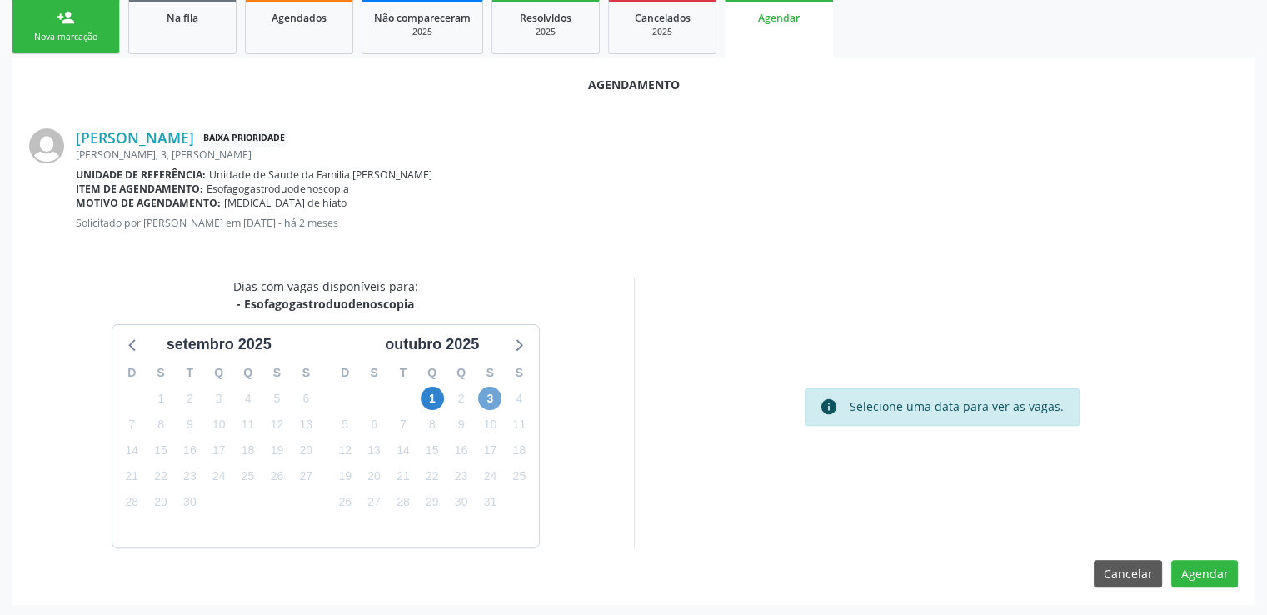
click at [500, 398] on span "3" at bounding box center [489, 397] width 23 height 23
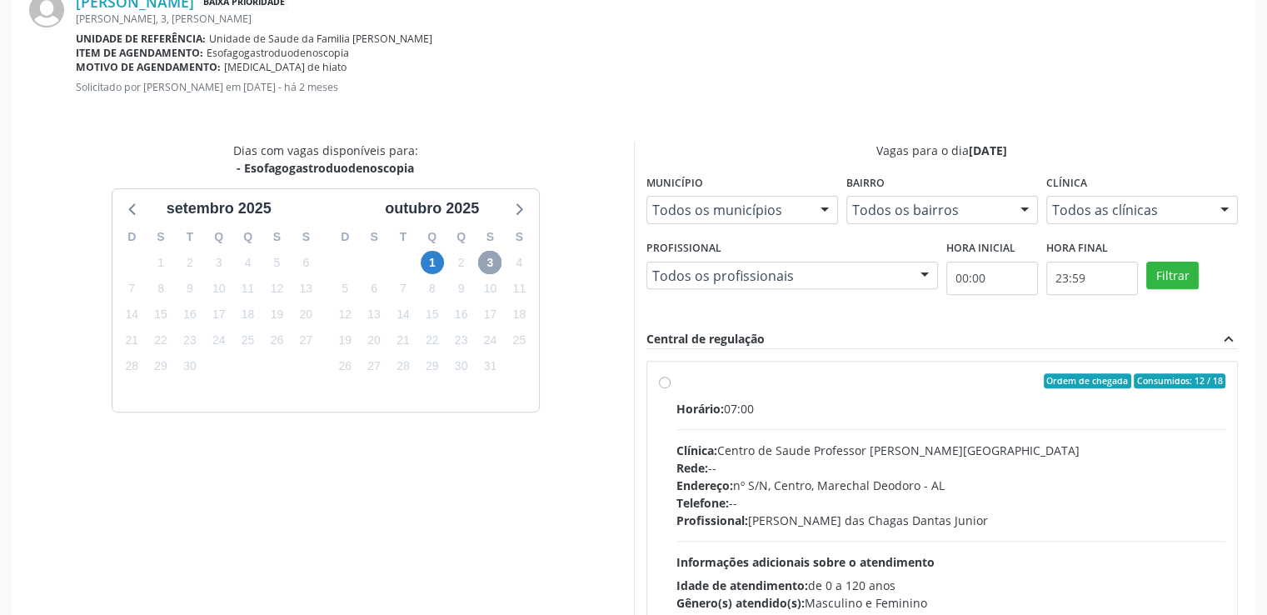
scroll to position [611, 0]
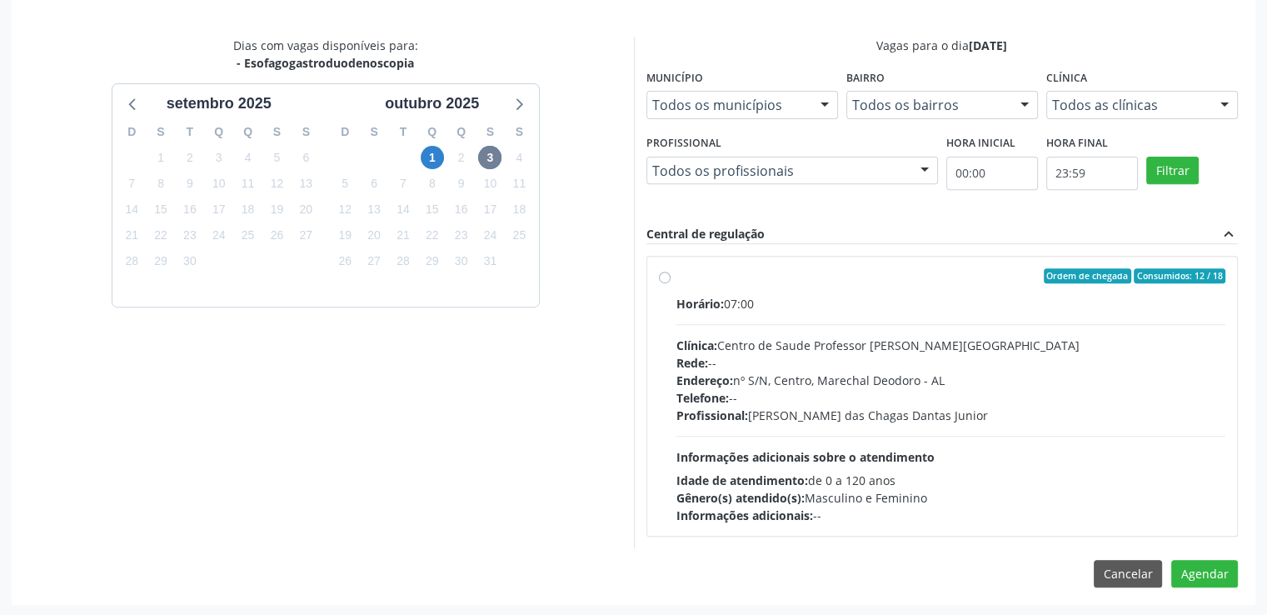
click at [676, 272] on label "Ordem de chegada Consumidos: 12 / 18 Horário: 07:00 Clínica: Centro de Saude Pr…" at bounding box center [951, 396] width 550 height 256
click at [661, 272] on input "Ordem de chegada Consumidos: 12 / 18 Horário: 07:00 Clínica: Centro de Saude Pr…" at bounding box center [665, 275] width 12 height 15
radio input "true"
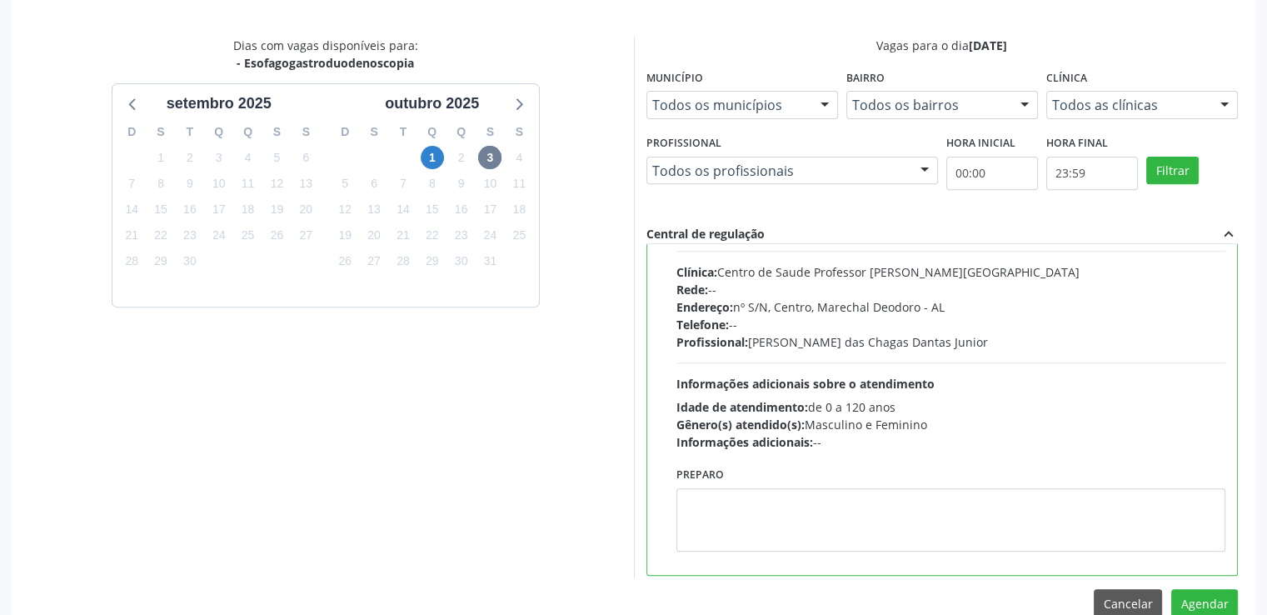
scroll to position [82, 0]
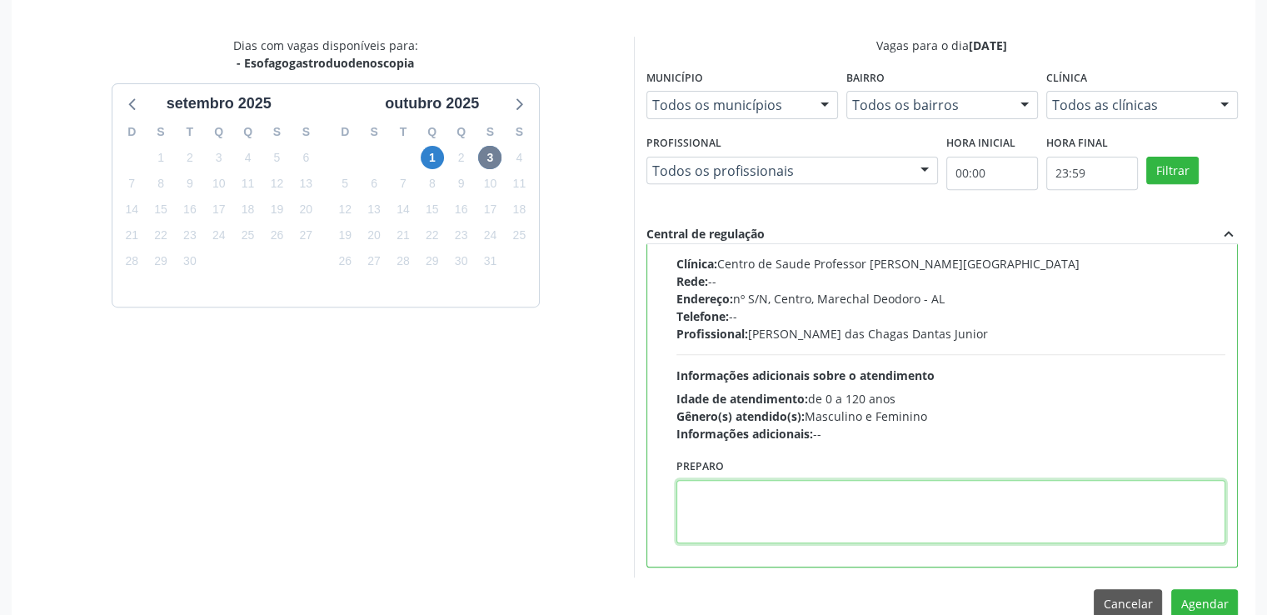
click at [702, 526] on textarea at bounding box center [951, 511] width 550 height 63
paste textarea "LOREMIP DOLO SITAMETCON ADIPISCIN ELIT Se. Doeiusmod tem Incidi Utlabo Etdolo •…"
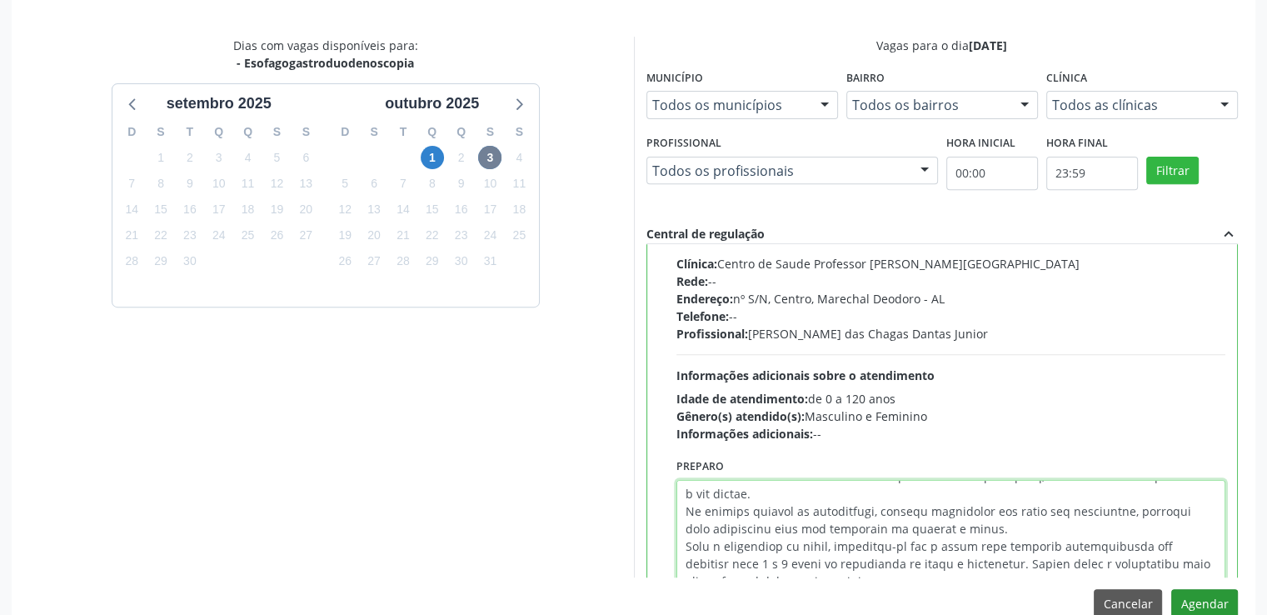
type textarea "LOREMIP DOLO SITAMETCON ADIPISCIN ELIT Se. Doeiusmod tem Incidi Utlabo Etdolo •…"
click at [1217, 599] on button "Agendar" at bounding box center [1204, 603] width 67 height 28
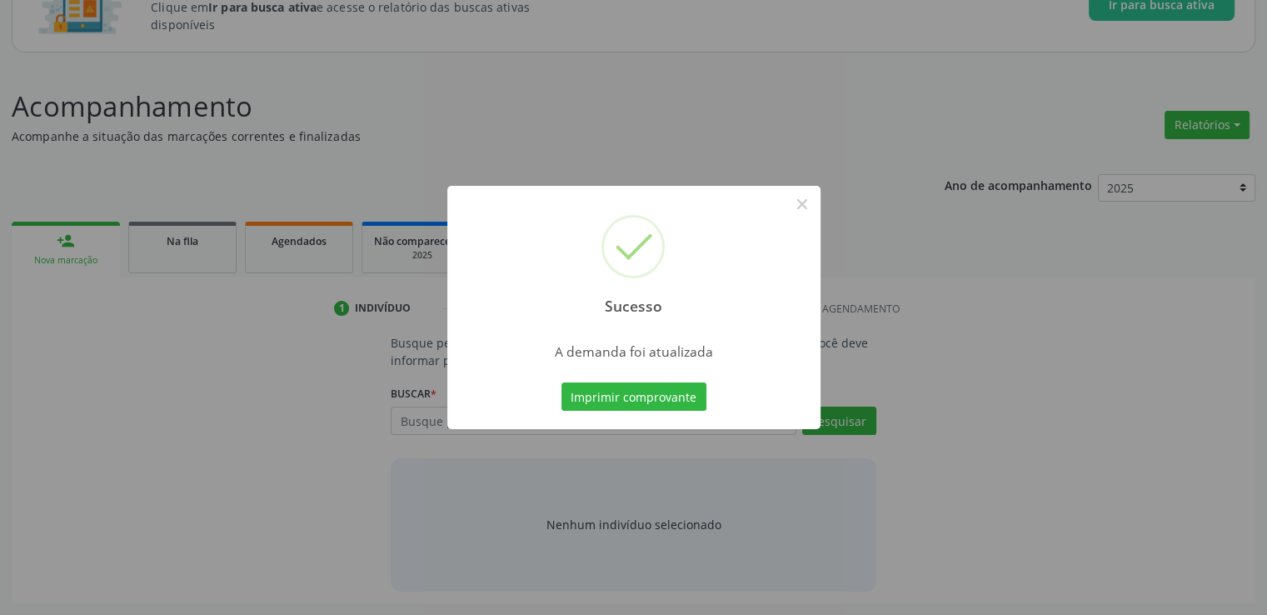
scroll to position [147, 0]
click at [805, 203] on button "×" at bounding box center [802, 204] width 28 height 28
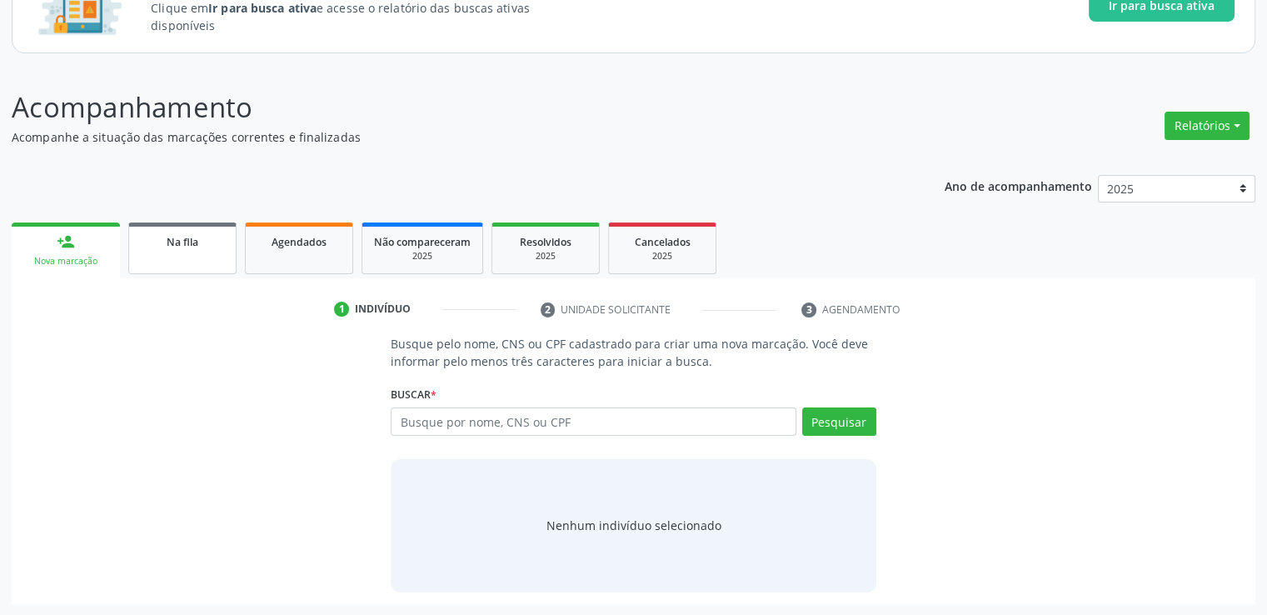
click at [192, 252] on link "Na fila" at bounding box center [182, 248] width 108 height 52
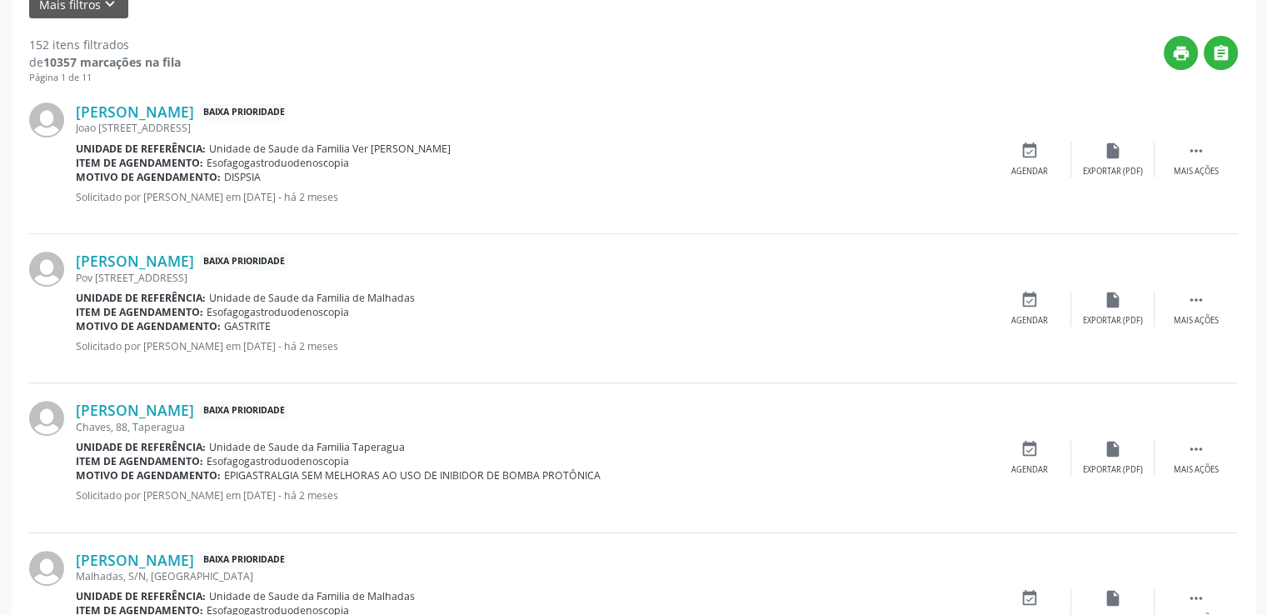
scroll to position [563, 0]
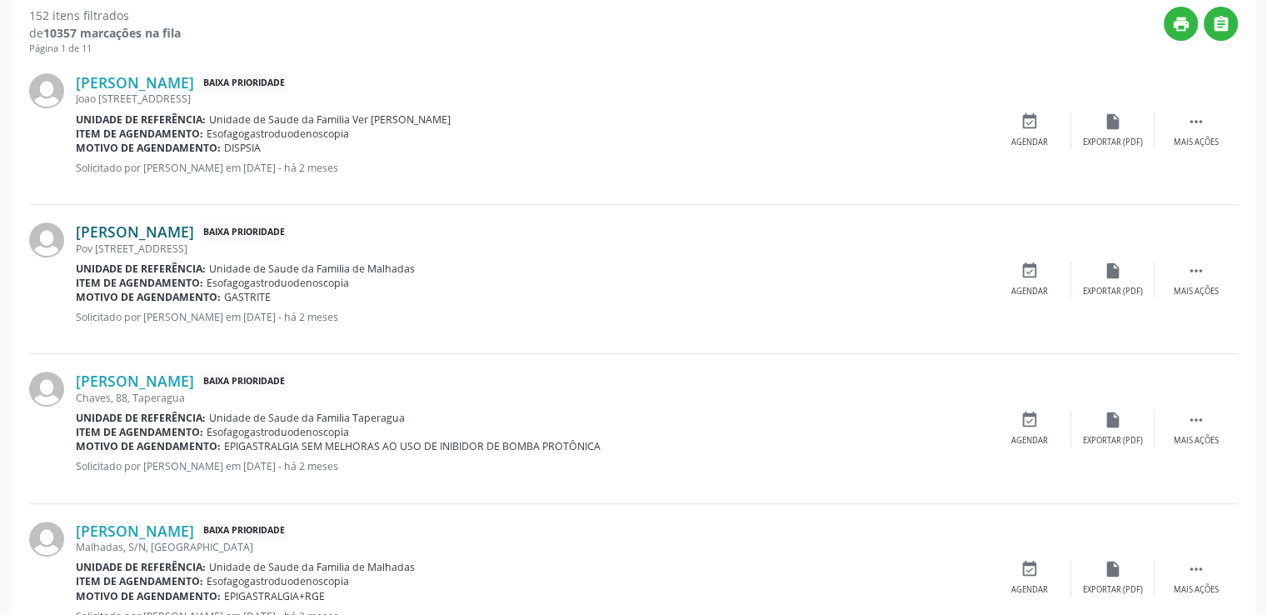
click at [194, 232] on link "[PERSON_NAME]" at bounding box center [135, 231] width 118 height 18
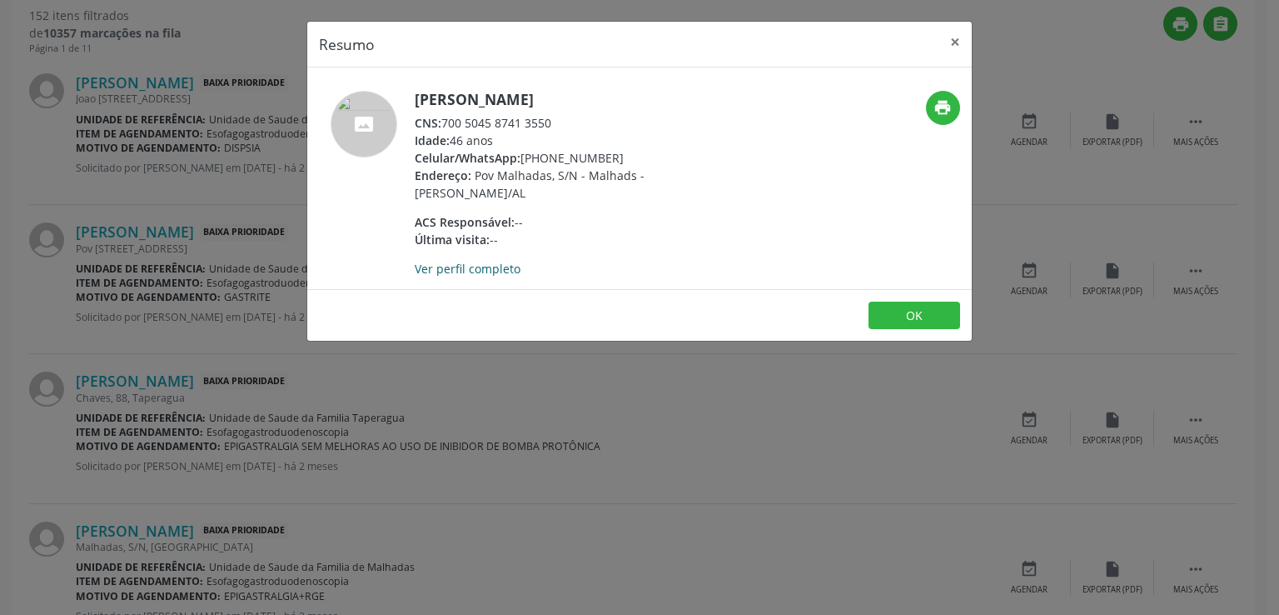
click at [456, 267] on link "Ver perfil completo" at bounding box center [468, 269] width 106 height 16
click at [959, 38] on button "×" at bounding box center [955, 42] width 33 height 41
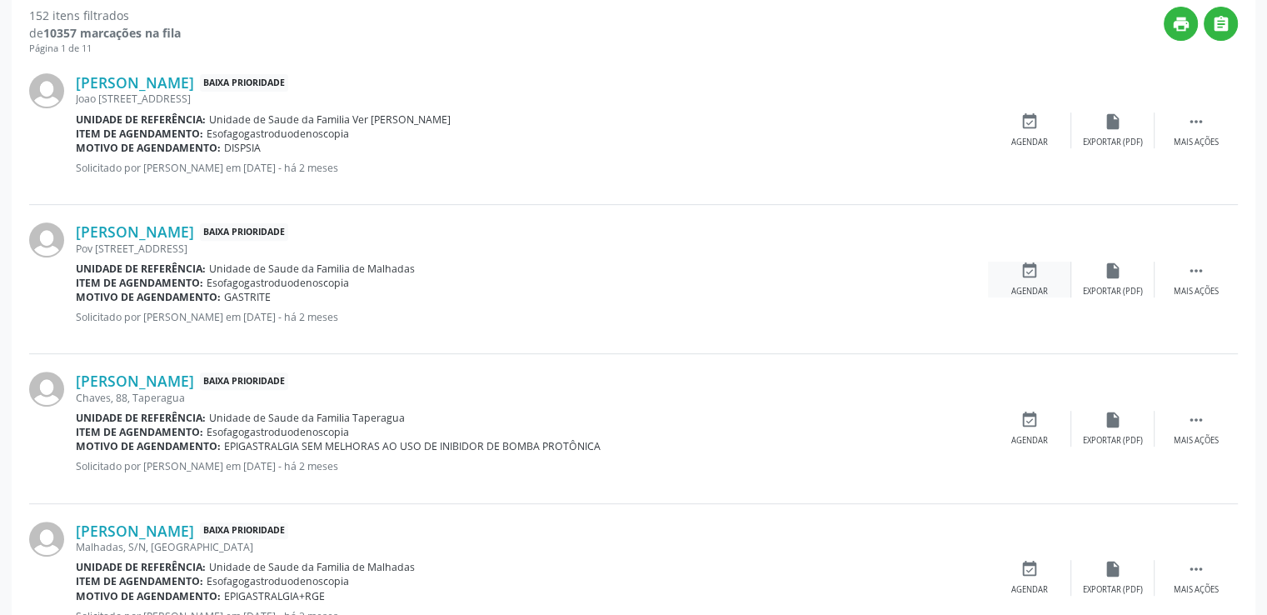
click at [1034, 267] on icon "event_available" at bounding box center [1029, 271] width 18 height 18
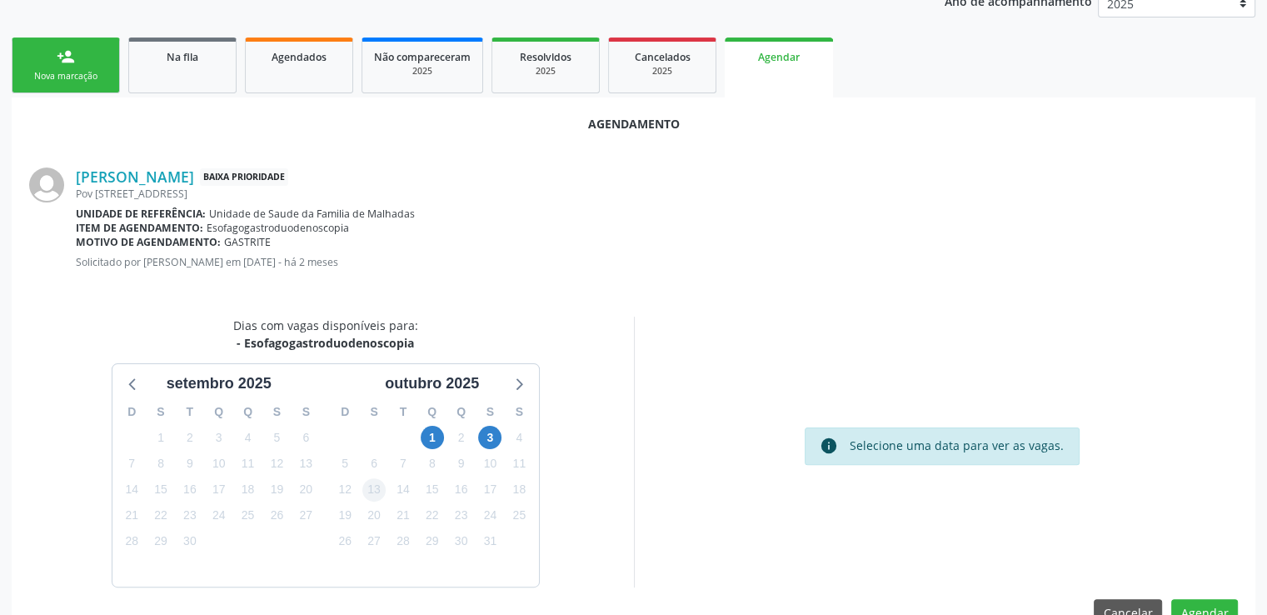
scroll to position [371, 0]
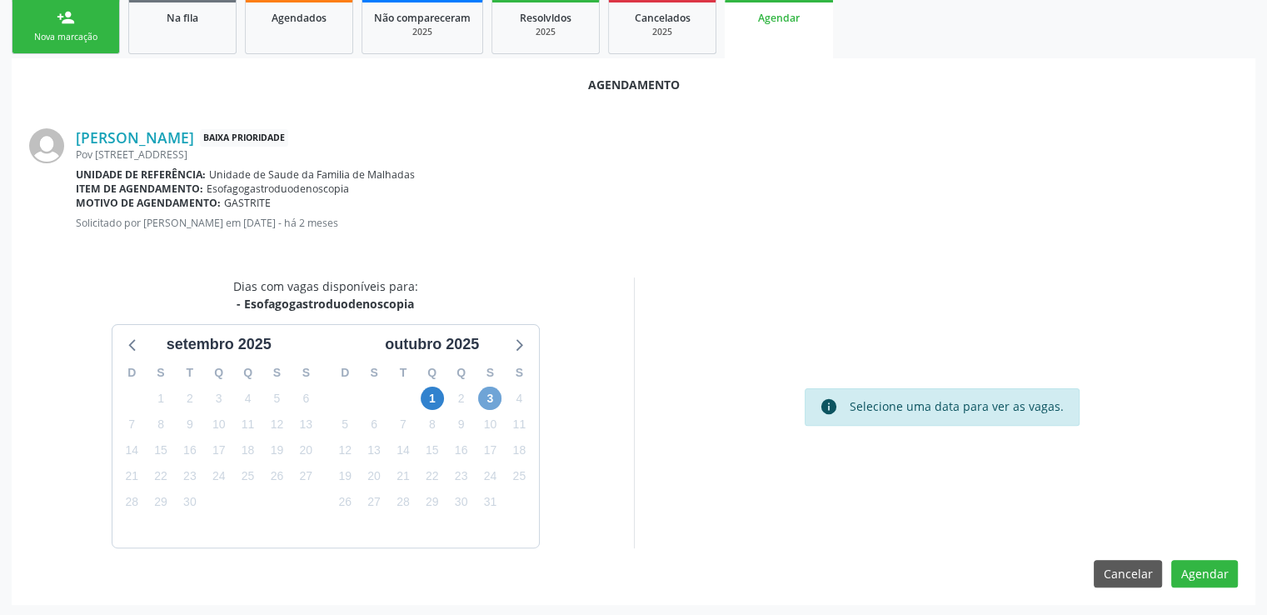
click at [489, 396] on span "3" at bounding box center [489, 397] width 23 height 23
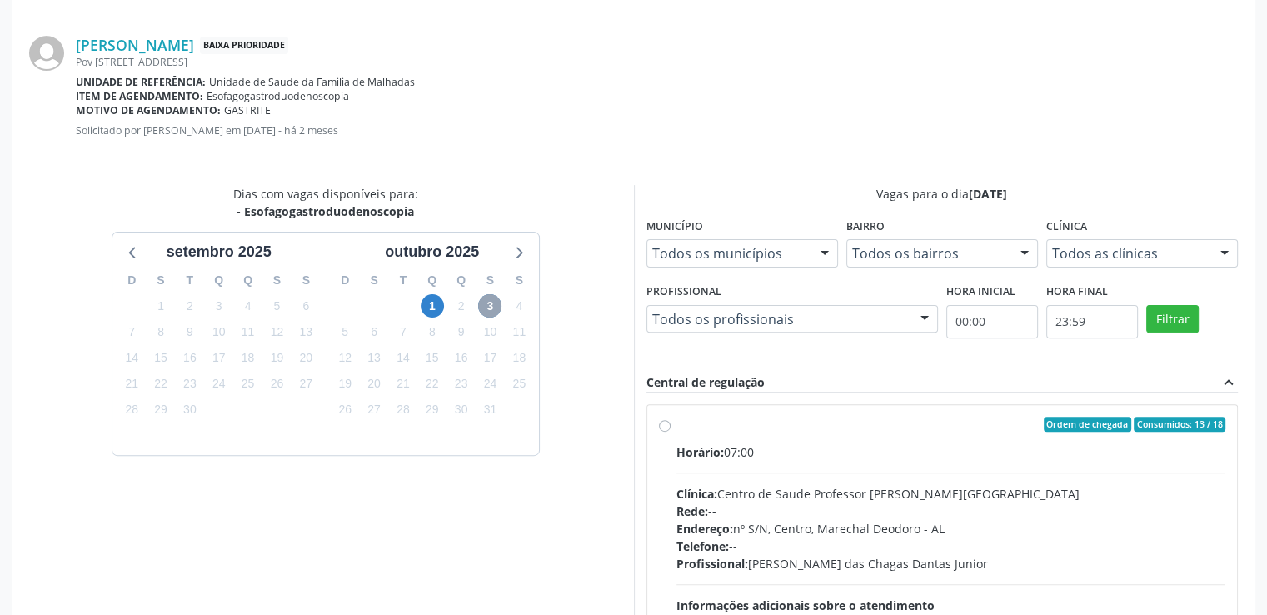
scroll to position [611, 0]
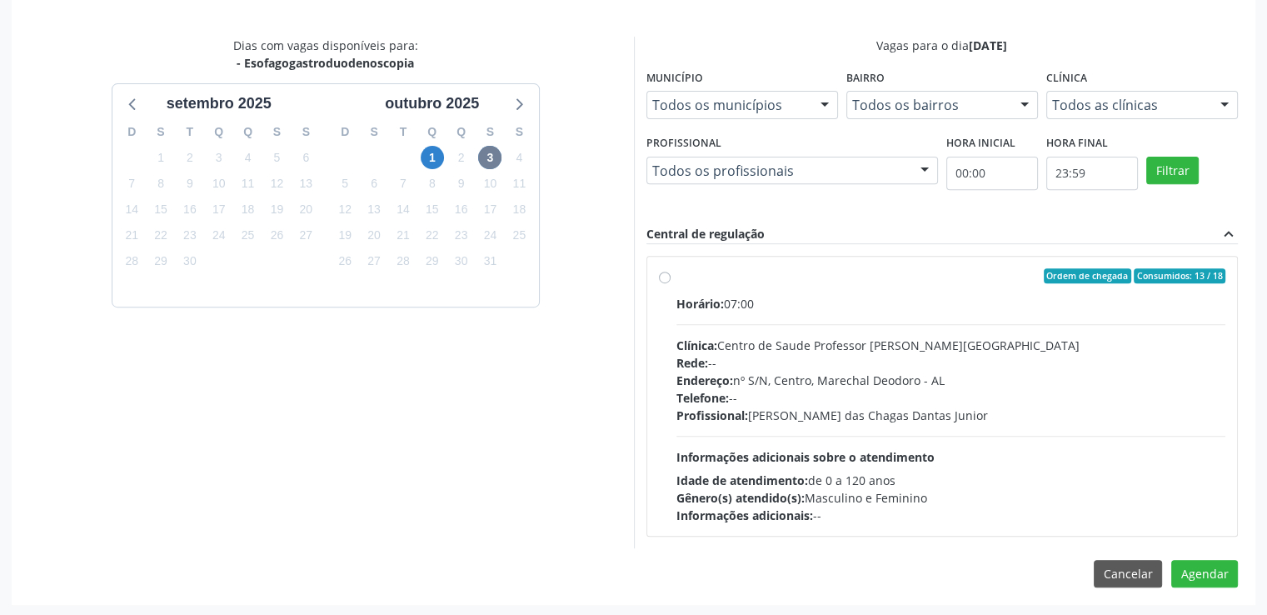
click at [676, 275] on label "Ordem de chegada Consumidos: 13 / 18 Horário: 07:00 Clínica: Centro de Saude Pr…" at bounding box center [951, 396] width 550 height 256
click at [667, 275] on input "Ordem de chegada Consumidos: 13 / 18 Horário: 07:00 Clínica: Centro de Saude Pr…" at bounding box center [665, 275] width 12 height 15
radio input "true"
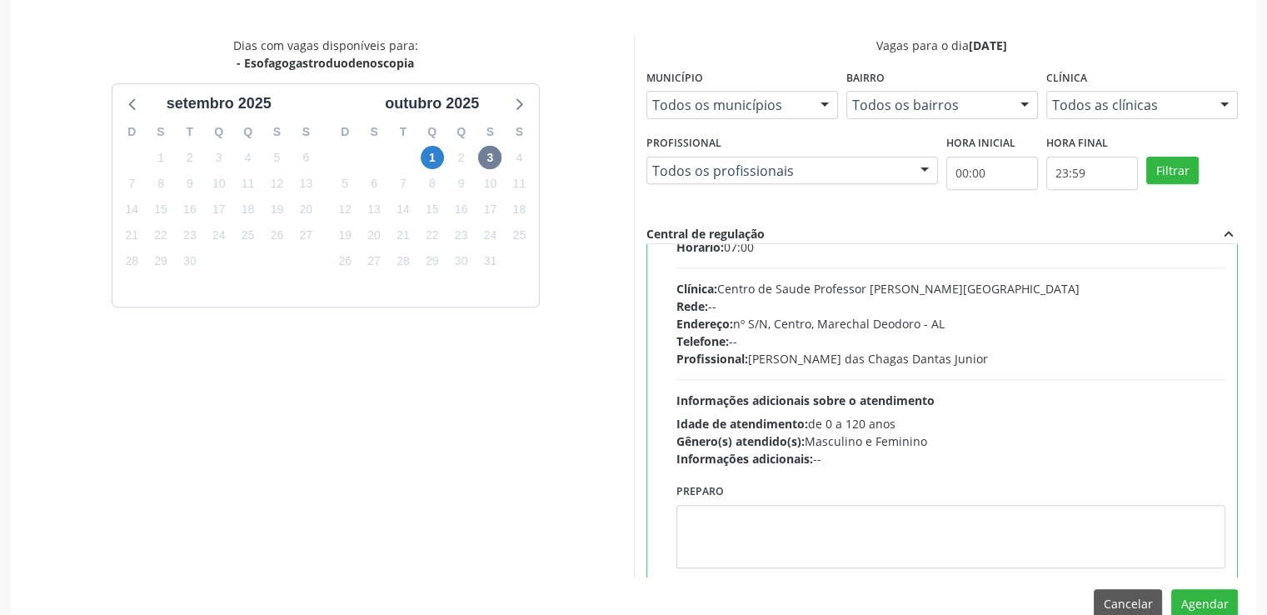
scroll to position [82, 0]
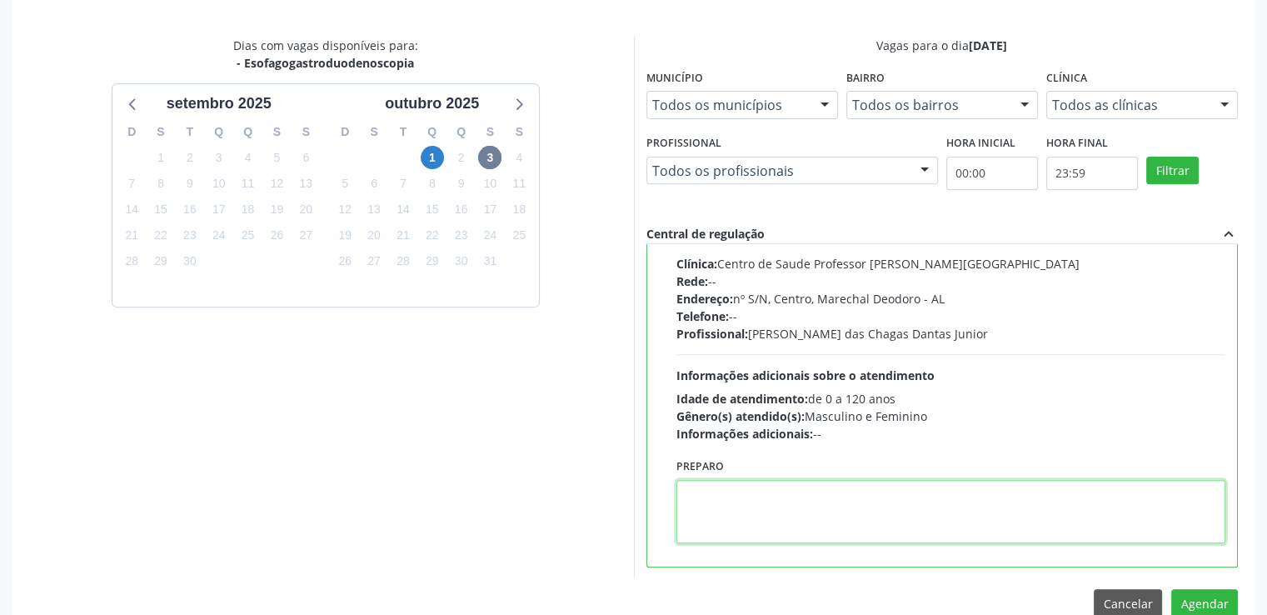
click at [712, 510] on textarea at bounding box center [951, 511] width 550 height 63
paste textarea "LOREMIP DOLO SITAMETCON ADIPISCIN ELIT Se. Doeiusmod tem Incidi Utlabo Etdolo •…"
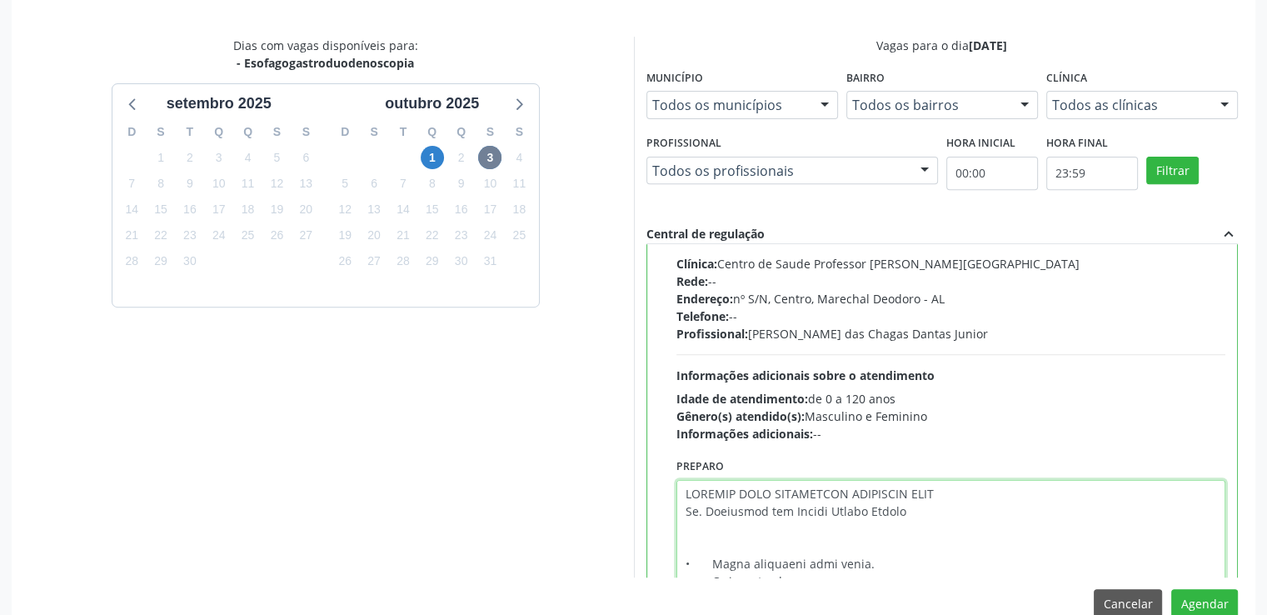
scroll to position [489, 0]
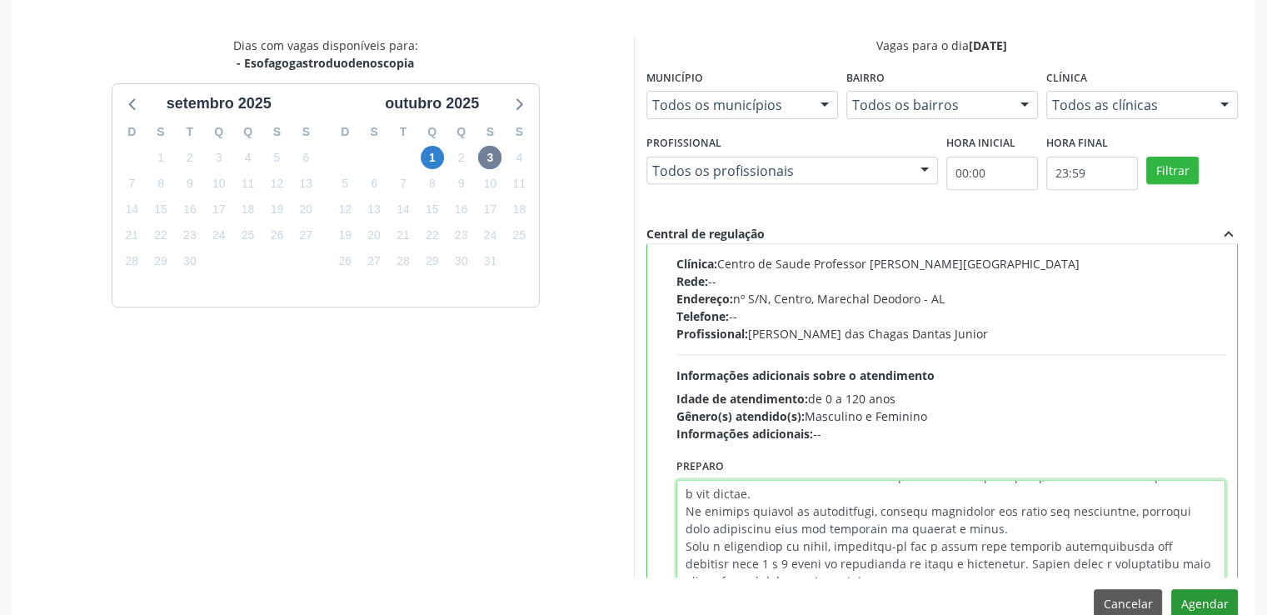
type textarea "LOREMIP DOLO SITAMETCON ADIPISCIN ELIT Se. Doeiusmod tem Incidi Utlabo Etdolo •…"
click at [1213, 598] on button "Agendar" at bounding box center [1204, 603] width 67 height 28
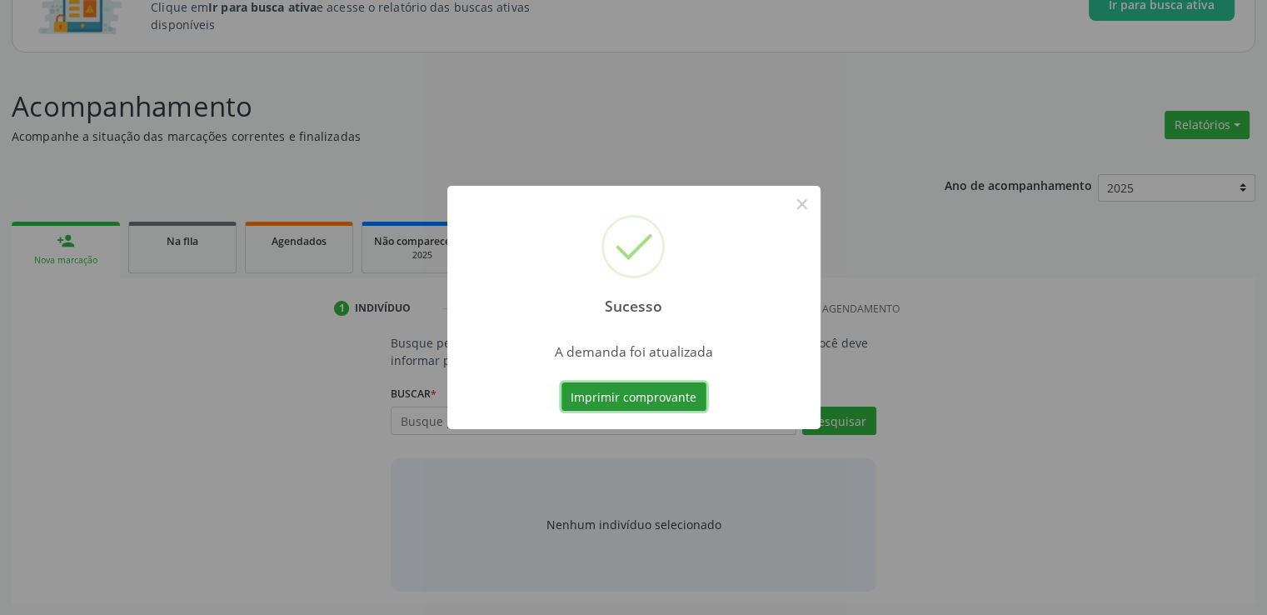
scroll to position [147, 0]
click at [799, 203] on button "×" at bounding box center [802, 204] width 28 height 28
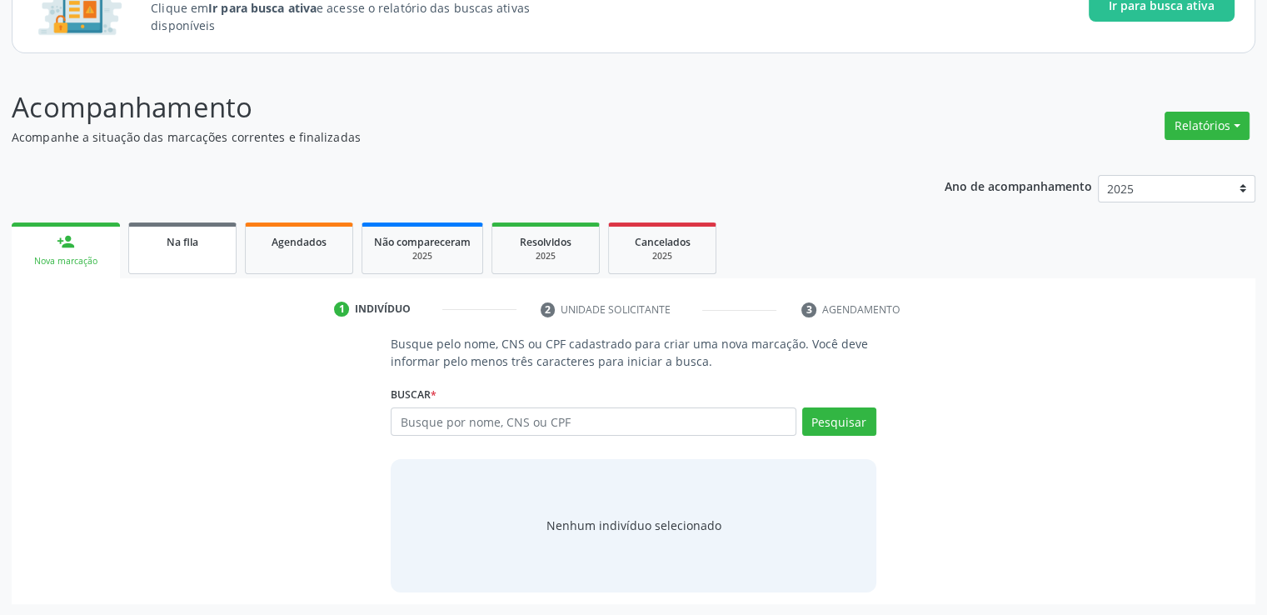
click at [187, 255] on link "Na fila" at bounding box center [182, 248] width 108 height 52
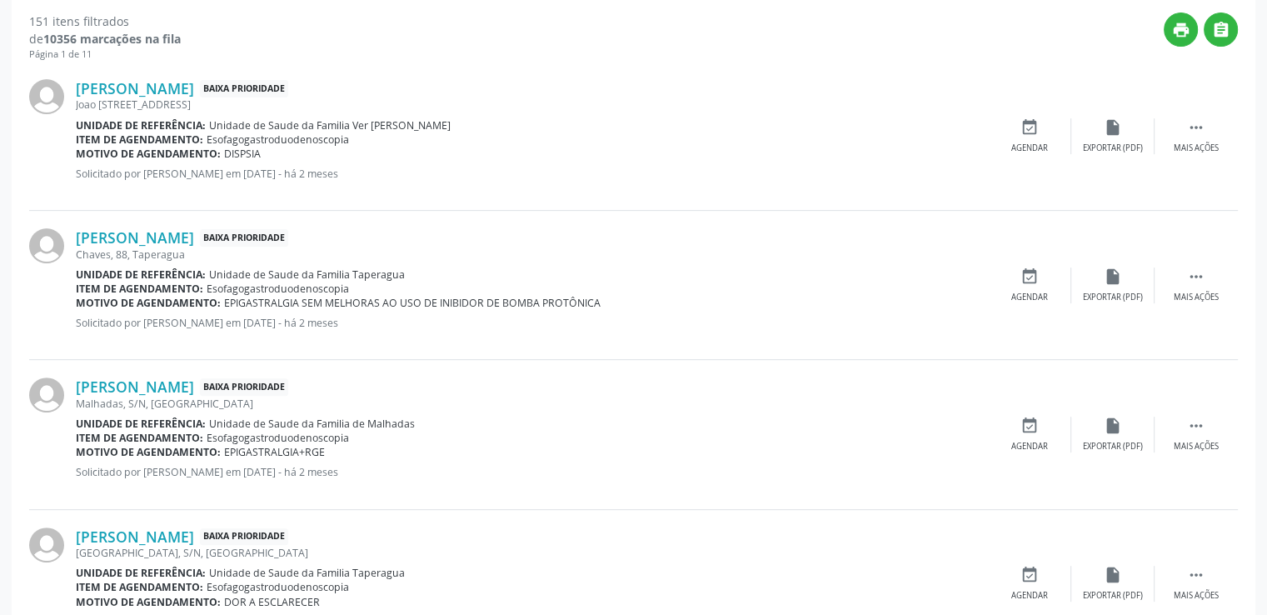
scroll to position [563, 0]
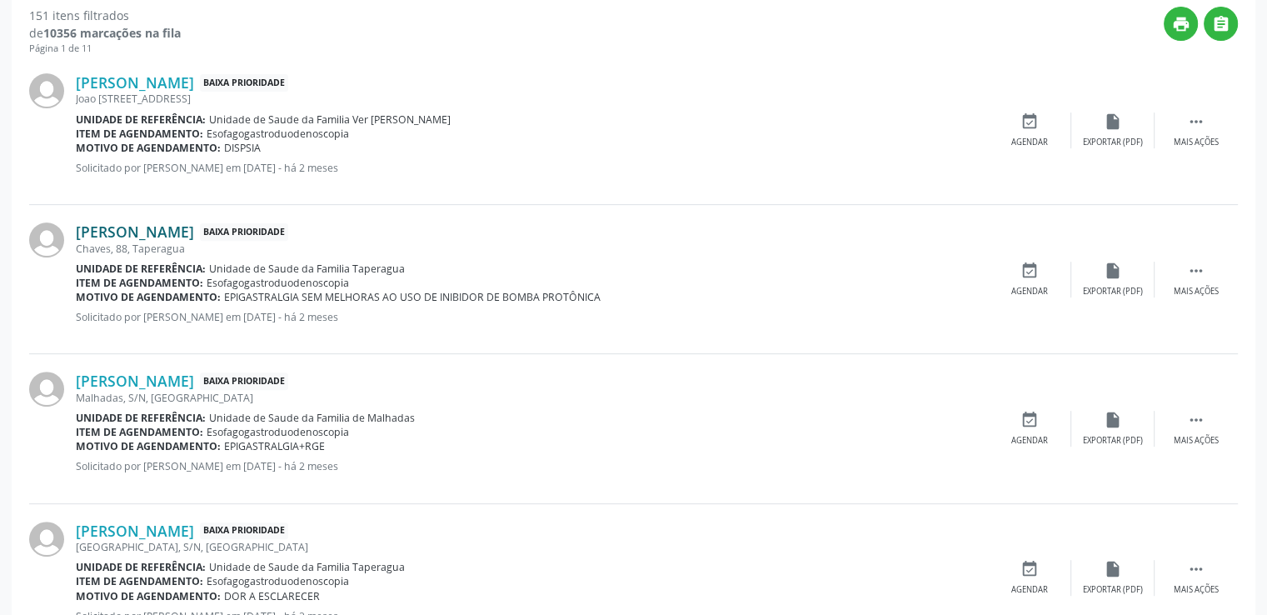
click at [185, 227] on link "[PERSON_NAME]" at bounding box center [135, 231] width 118 height 18
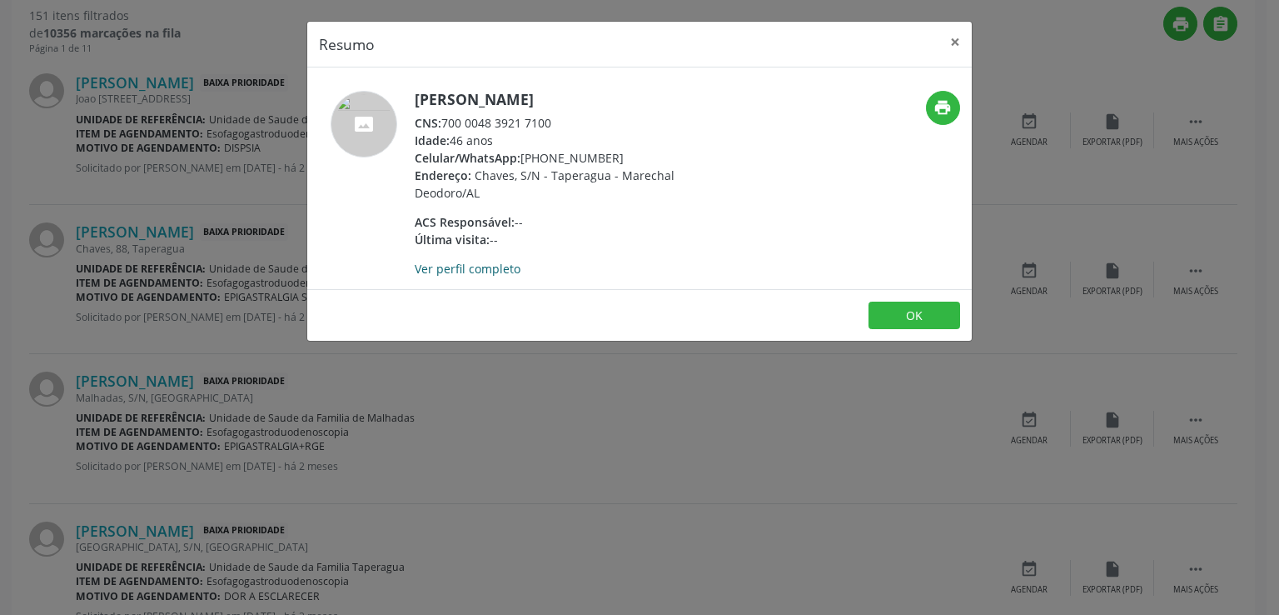
click at [476, 261] on link "Ver perfil completo" at bounding box center [468, 269] width 106 height 16
click at [959, 45] on button "×" at bounding box center [955, 42] width 33 height 41
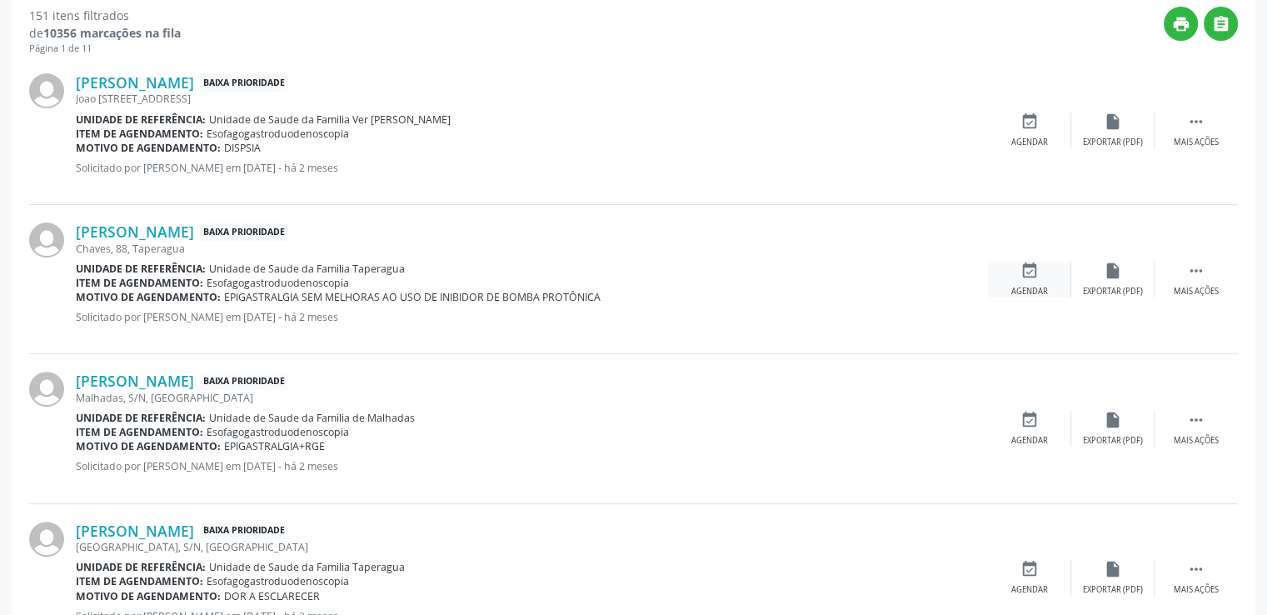
click at [1035, 277] on icon "event_available" at bounding box center [1029, 271] width 18 height 18
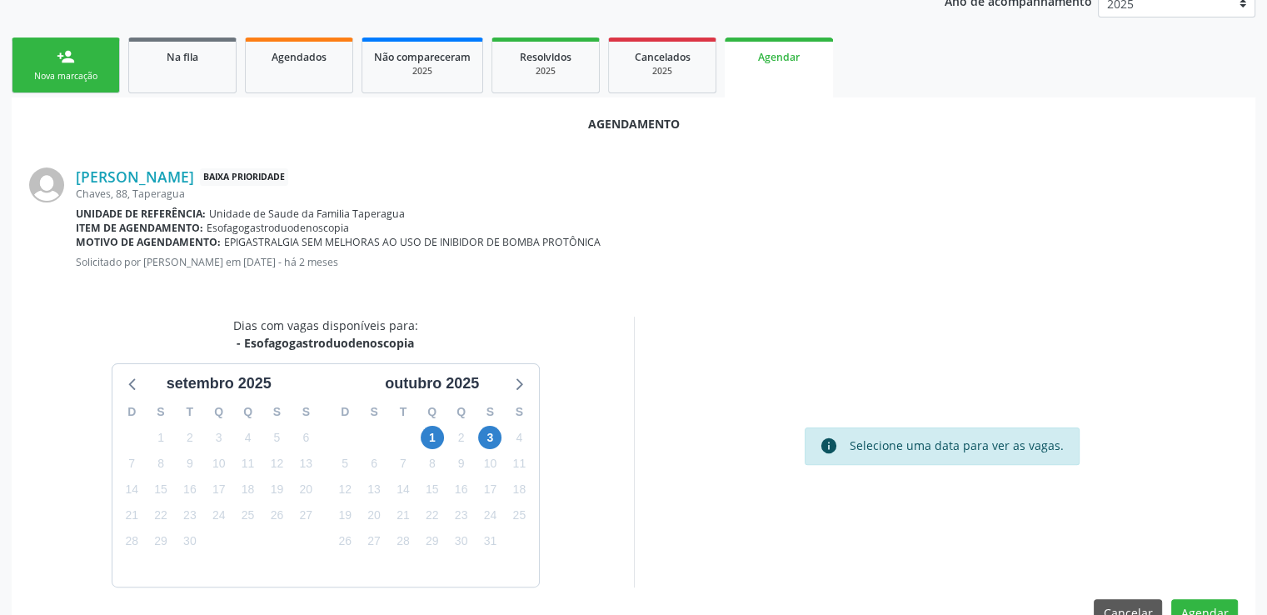
scroll to position [371, 0]
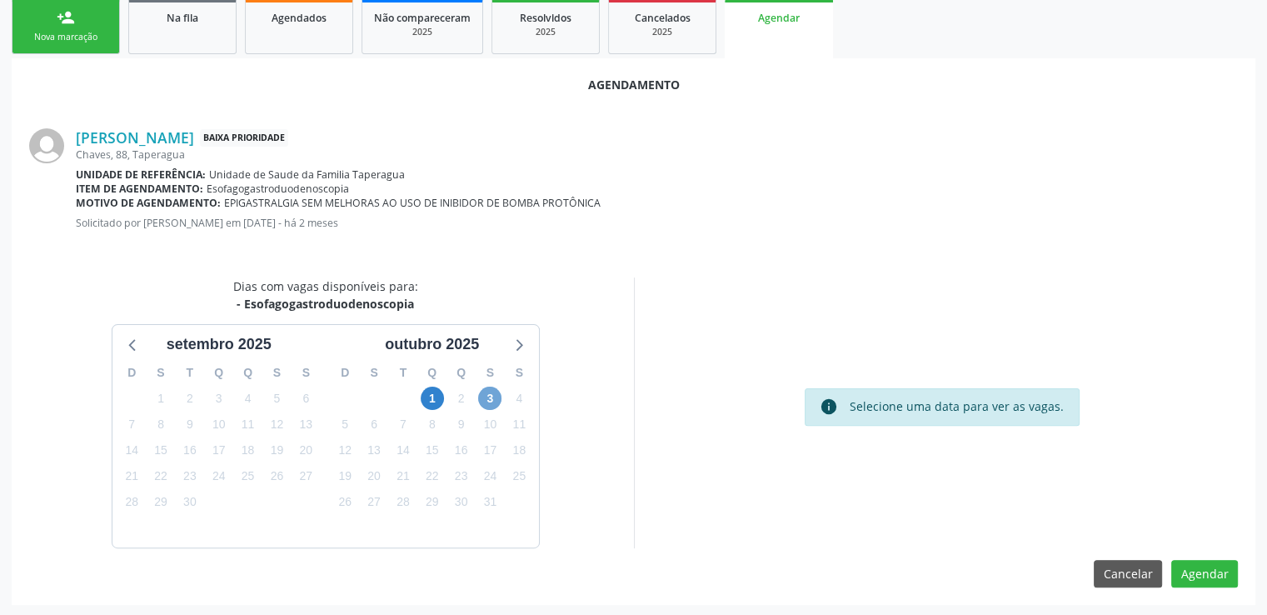
click at [491, 394] on span "3" at bounding box center [489, 397] width 23 height 23
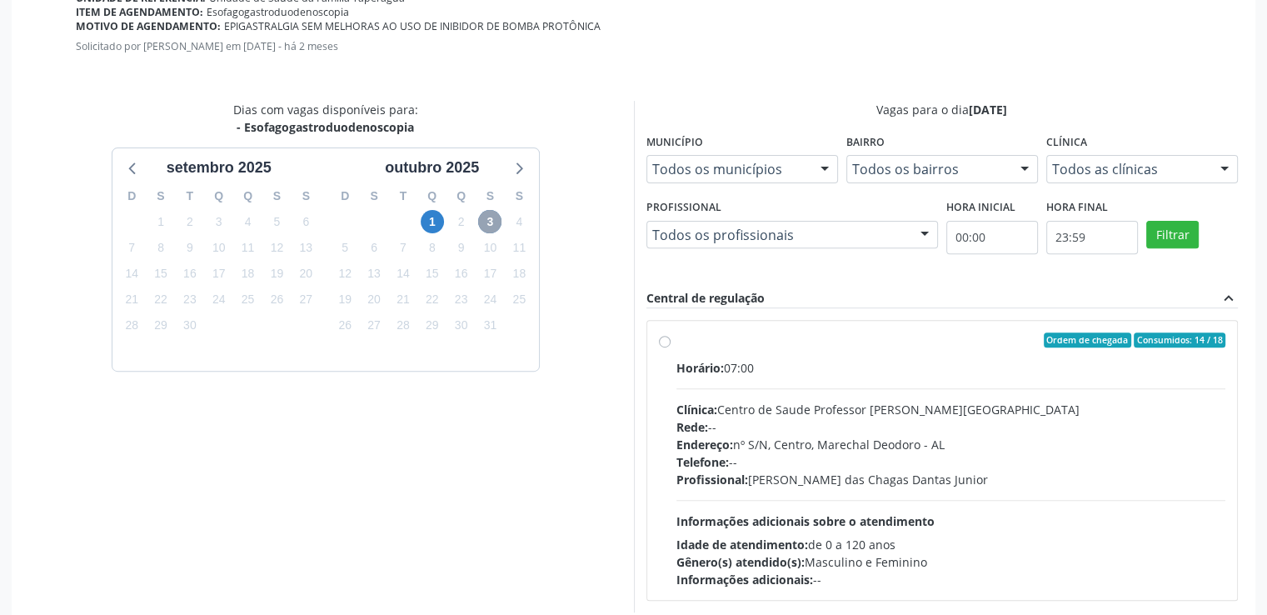
scroll to position [611, 0]
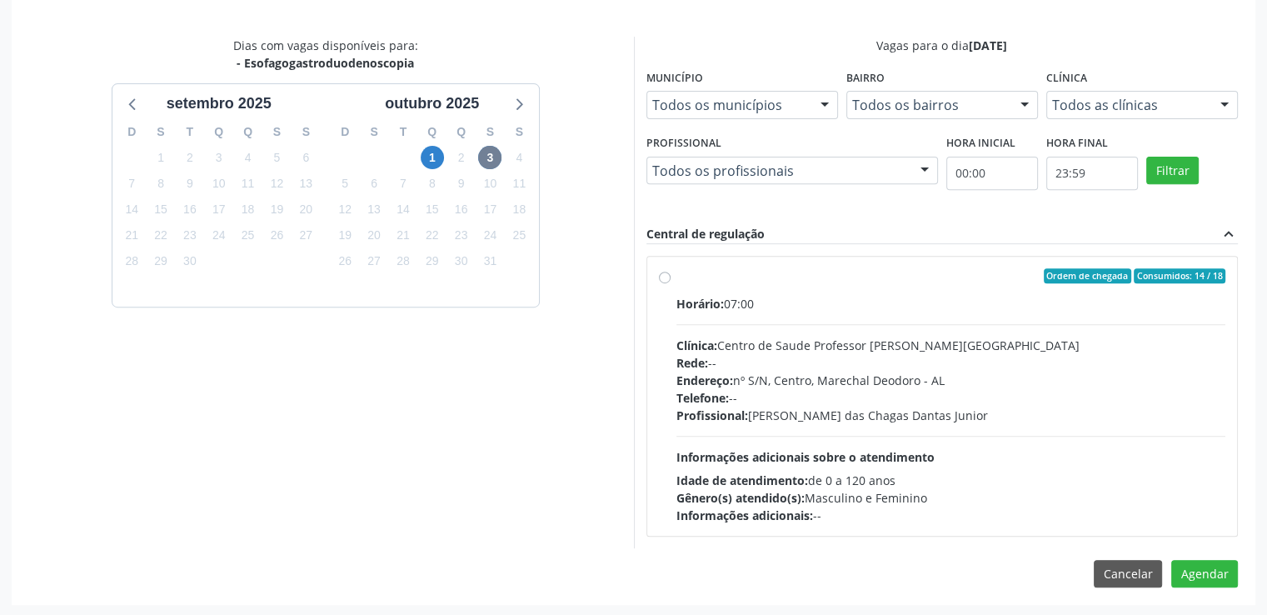
click at [676, 275] on label "Ordem de chegada Consumidos: 14 / 18 Horário: 07:00 Clínica: Centro de Saude Pr…" at bounding box center [951, 396] width 550 height 256
click at [663, 275] on input "Ordem de chegada Consumidos: 14 / 18 Horário: 07:00 Clínica: Centro de Saude Pr…" at bounding box center [665, 275] width 12 height 15
radio input "true"
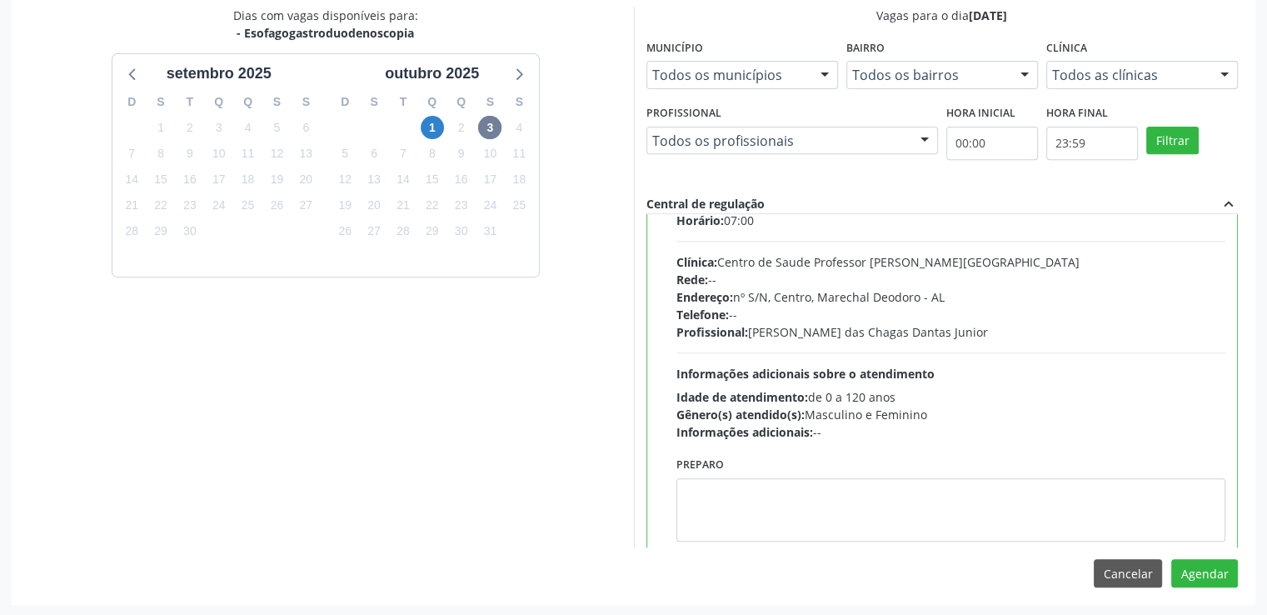
scroll to position [82, 0]
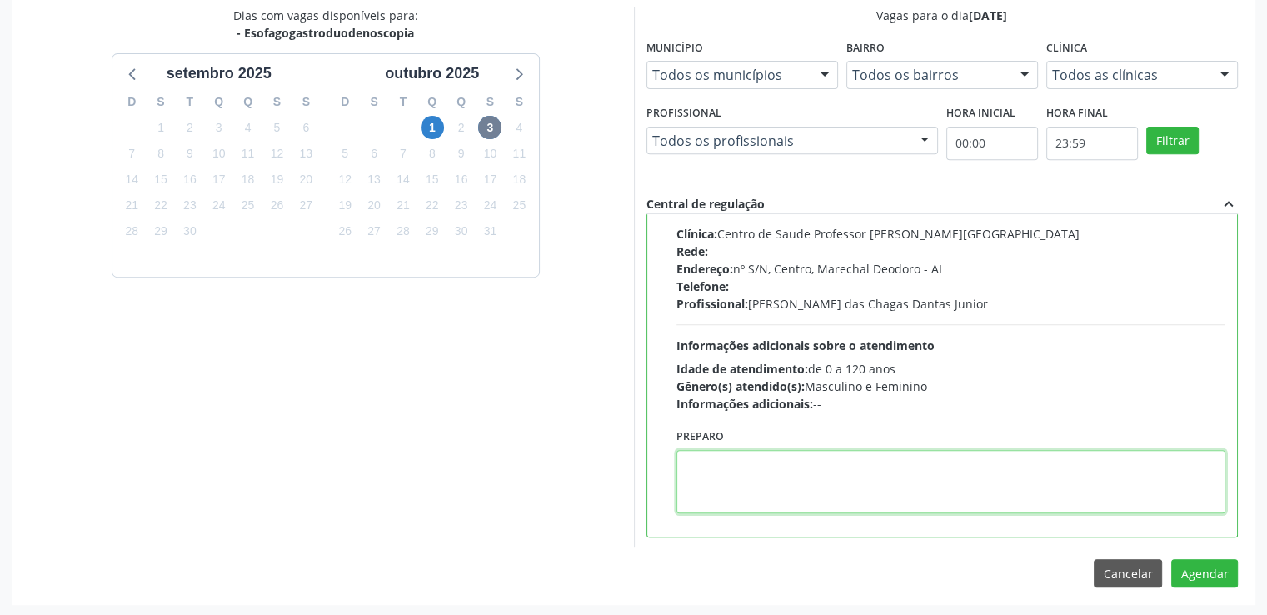
click at [710, 475] on textarea at bounding box center [951, 481] width 550 height 63
paste textarea "LOREMIP DOLO SITAMETCON ADIPISCIN ELIT Se. Doeiusmod tem Incidi Utlabo Etdolo •…"
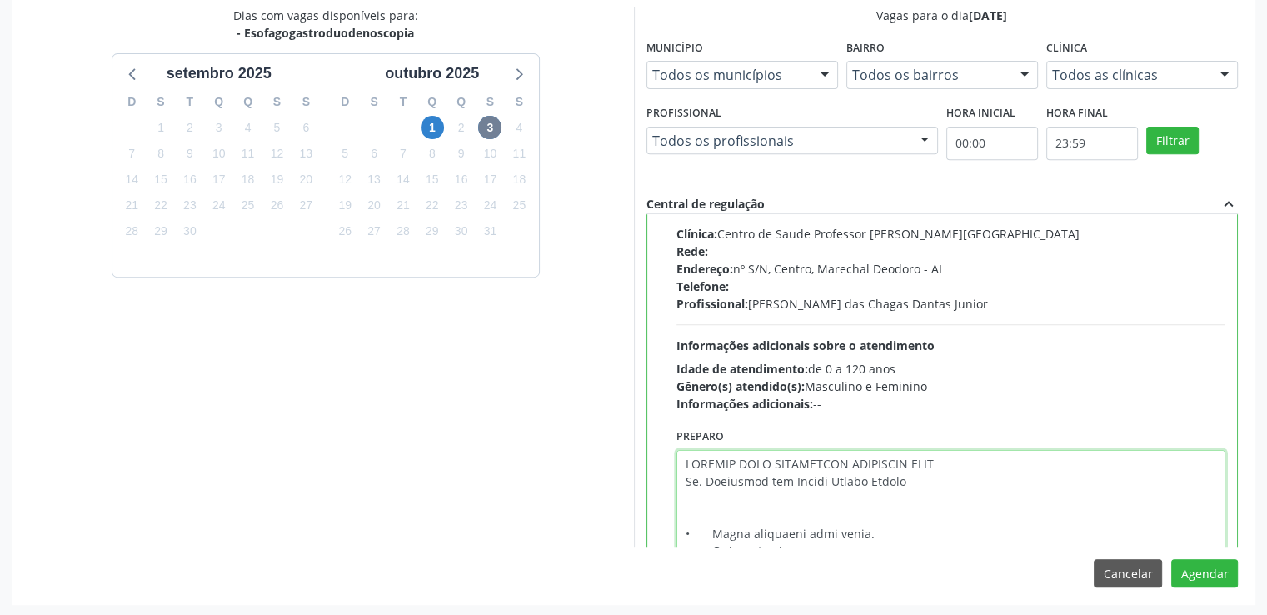
scroll to position [489, 0]
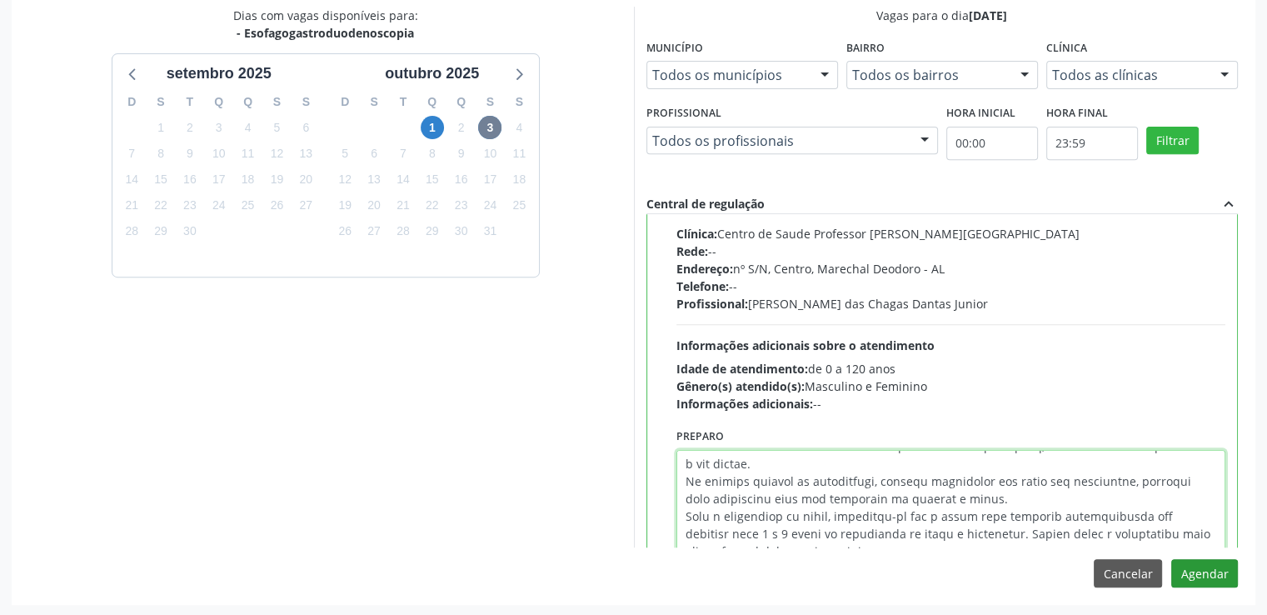
type textarea "LOREMIP DOLO SITAMETCON ADIPISCIN ELIT Se. Doeiusmod tem Incidi Utlabo Etdolo •…"
click at [1228, 570] on button "Agendar" at bounding box center [1204, 573] width 67 height 28
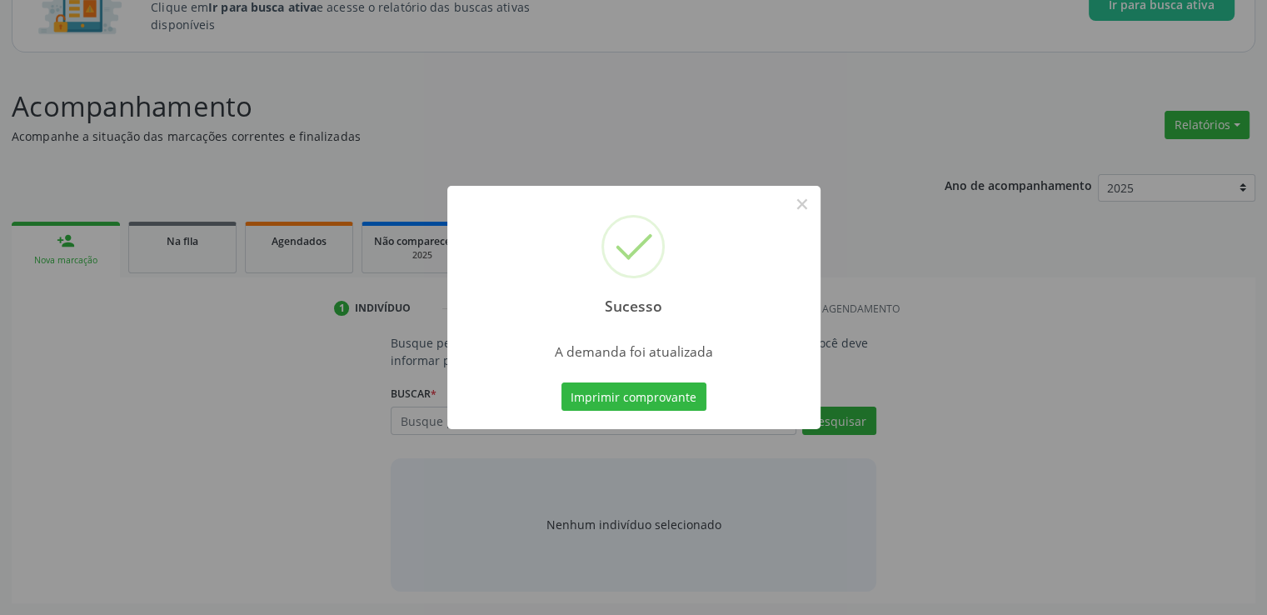
scroll to position [147, 0]
click at [803, 205] on button "×" at bounding box center [802, 204] width 28 height 28
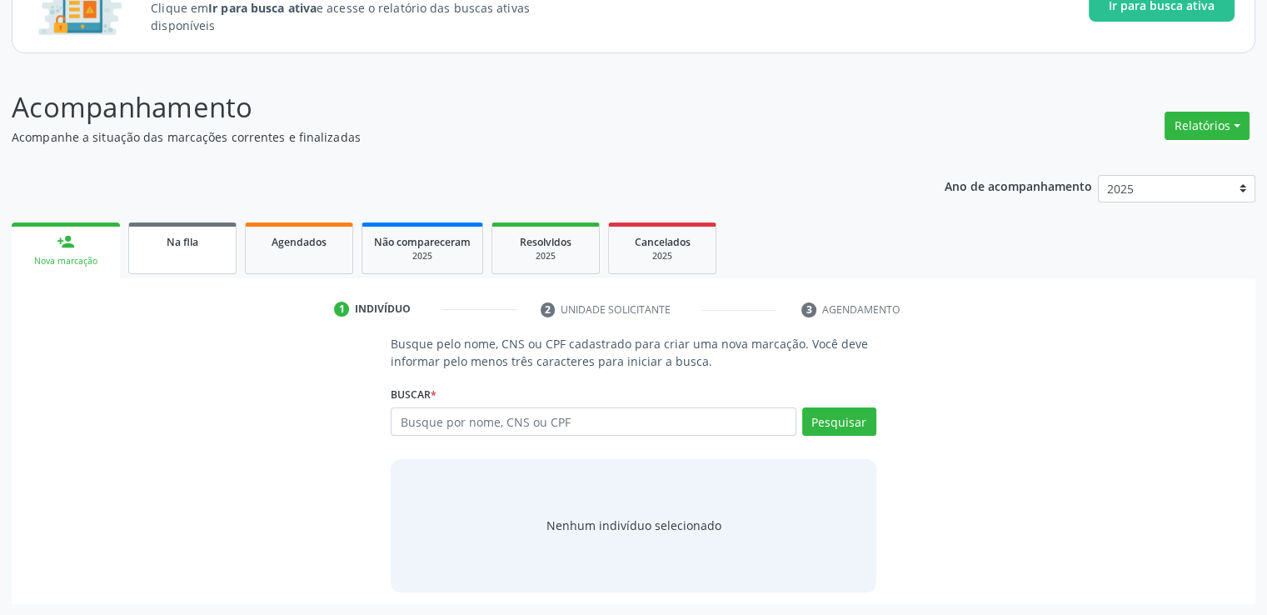
click at [187, 266] on link "Na fila" at bounding box center [182, 248] width 108 height 52
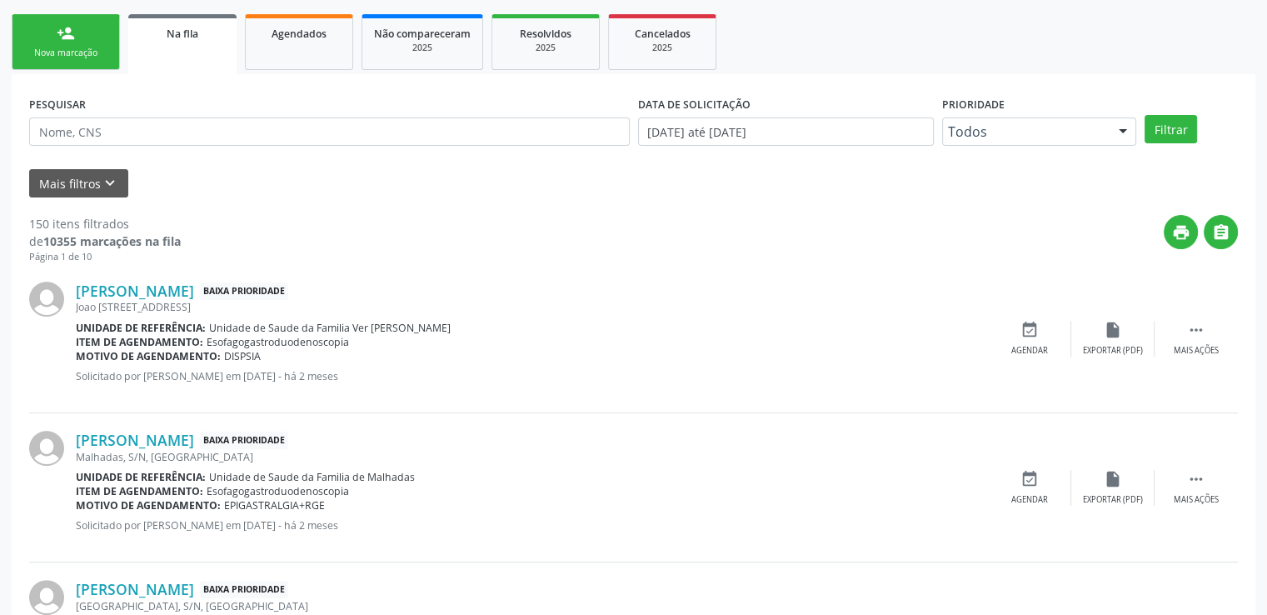
scroll to position [563, 0]
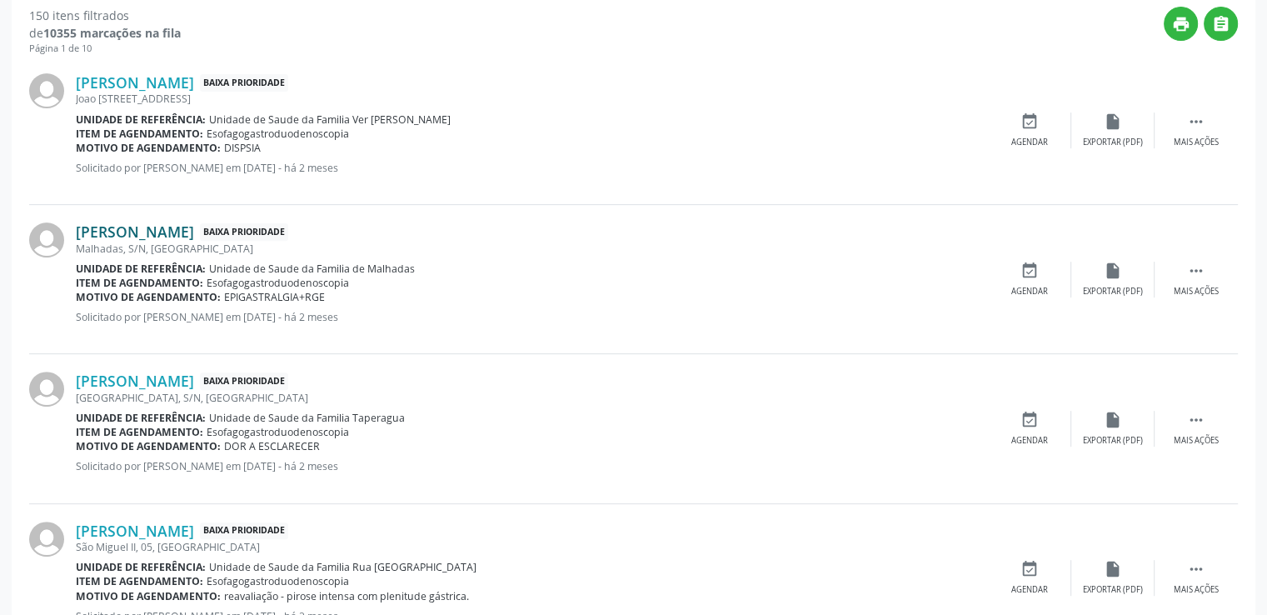
click at [168, 232] on link "[PERSON_NAME]" at bounding box center [135, 231] width 118 height 18
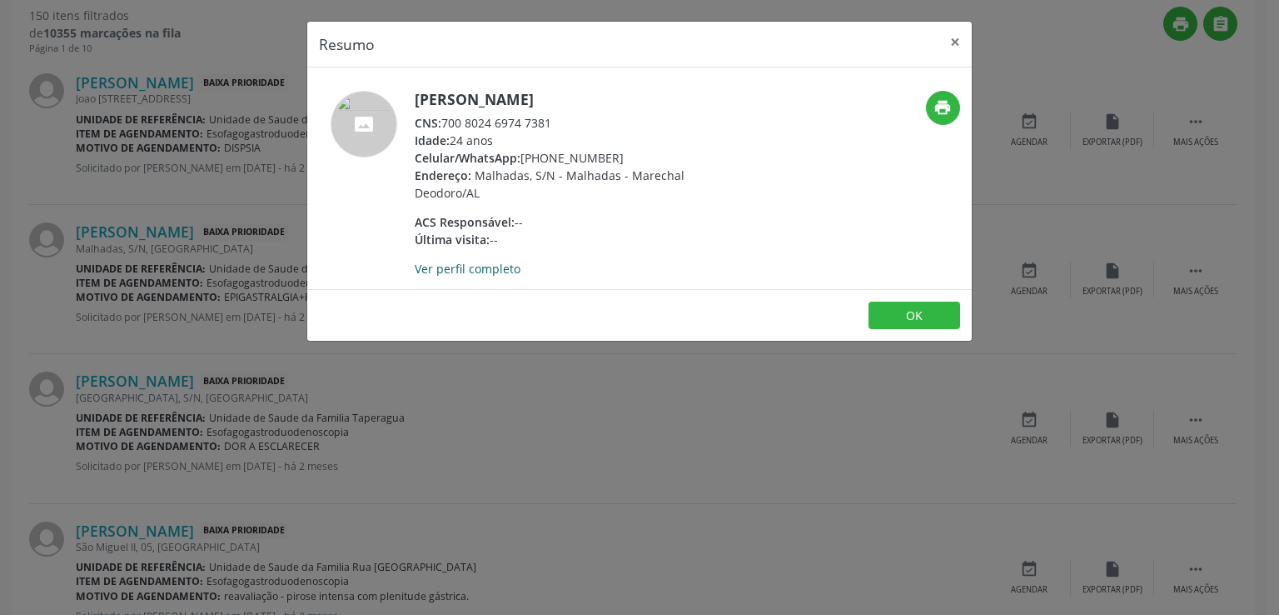
click at [482, 268] on link "Ver perfil completo" at bounding box center [468, 269] width 106 height 16
click at [954, 40] on button "×" at bounding box center [955, 42] width 33 height 41
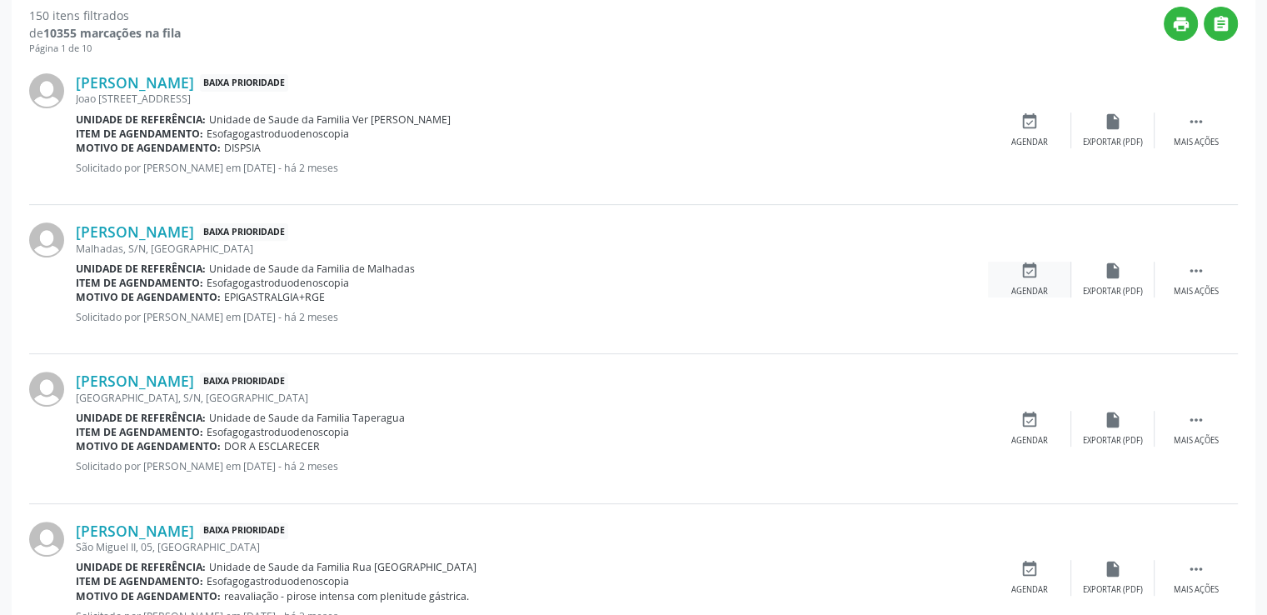
click at [1027, 275] on icon "event_available" at bounding box center [1029, 271] width 18 height 18
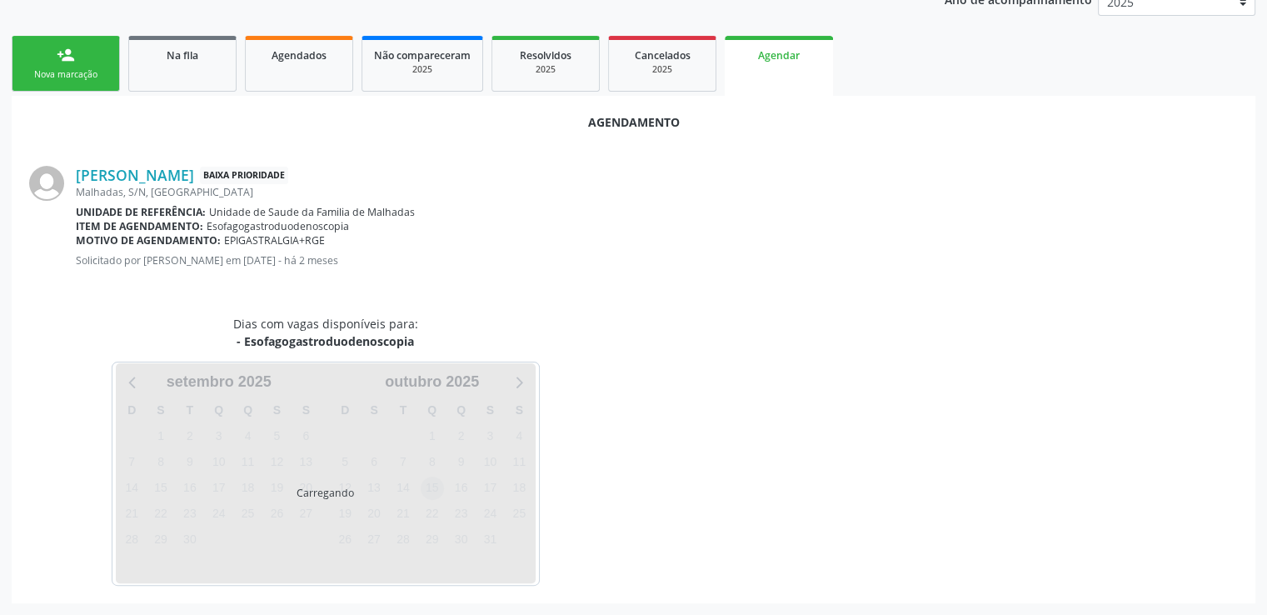
scroll to position [371, 0]
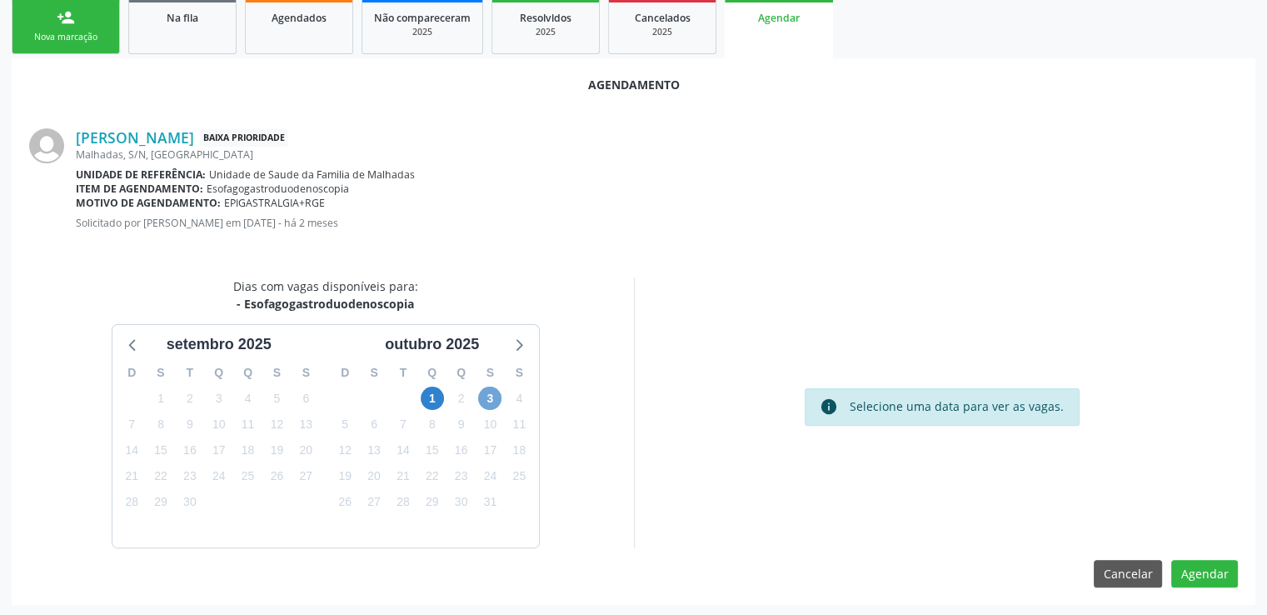
click at [484, 398] on span "3" at bounding box center [489, 397] width 23 height 23
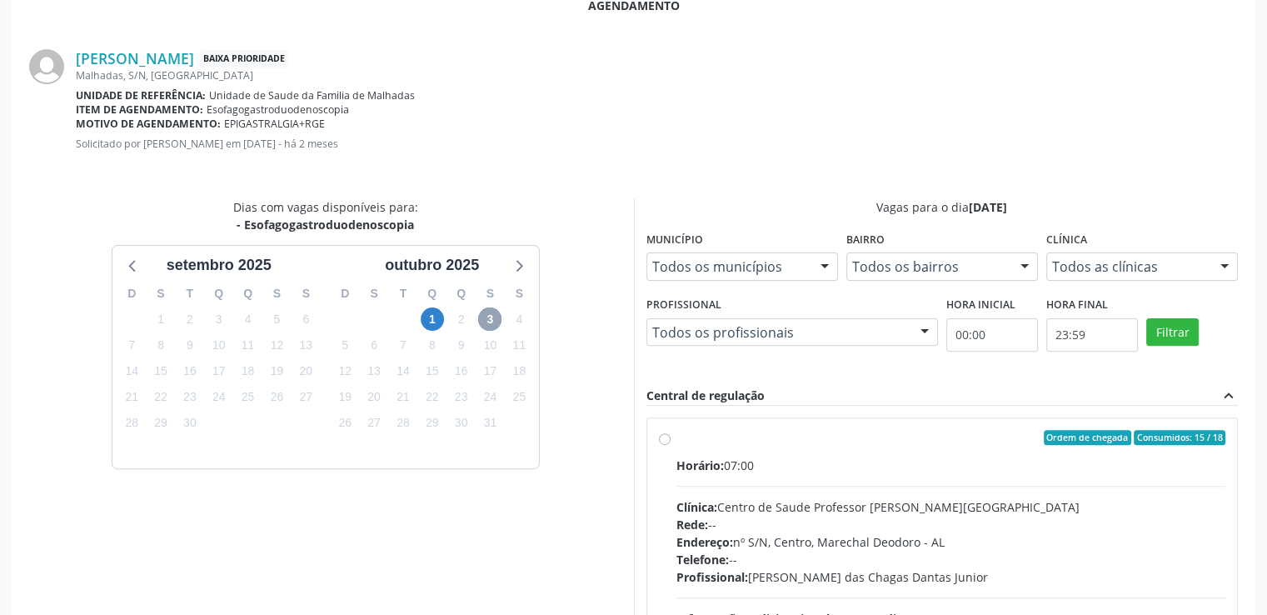
scroll to position [611, 0]
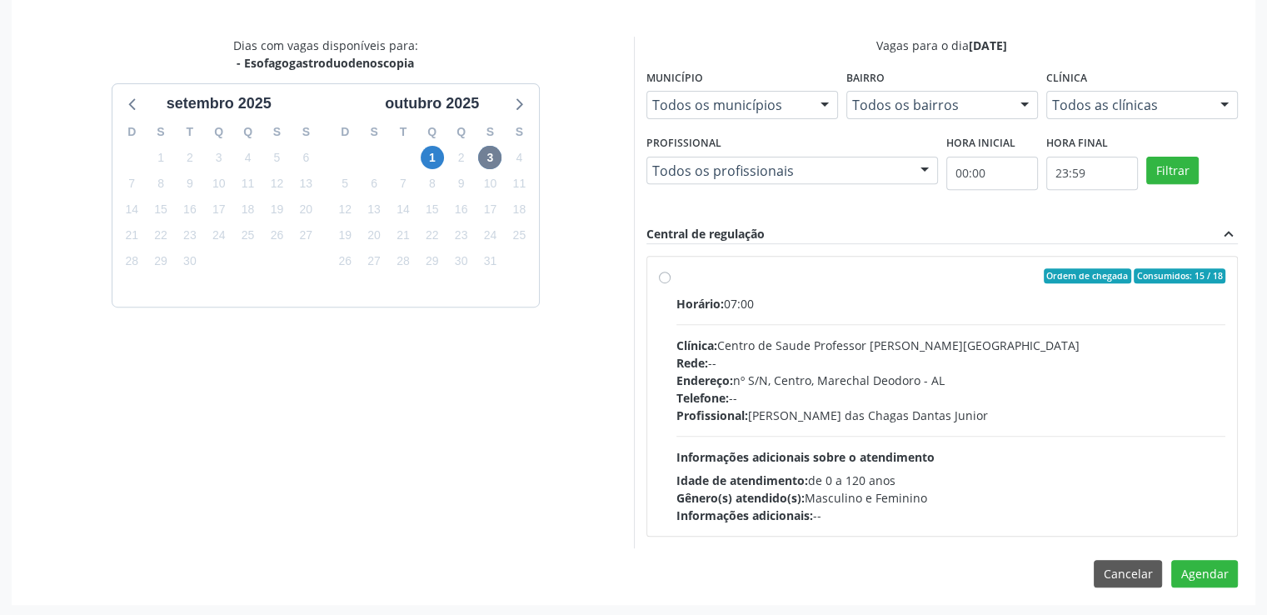
click at [676, 278] on label "Ordem de chegada Consumidos: 15 / 18 Horário: 07:00 Clínica: Centro de Saude Pr…" at bounding box center [951, 396] width 550 height 256
click at [664, 278] on input "Ordem de chegada Consumidos: 15 / 18 Horário: 07:00 Clínica: Centro de Saude Pr…" at bounding box center [665, 275] width 12 height 15
radio input "true"
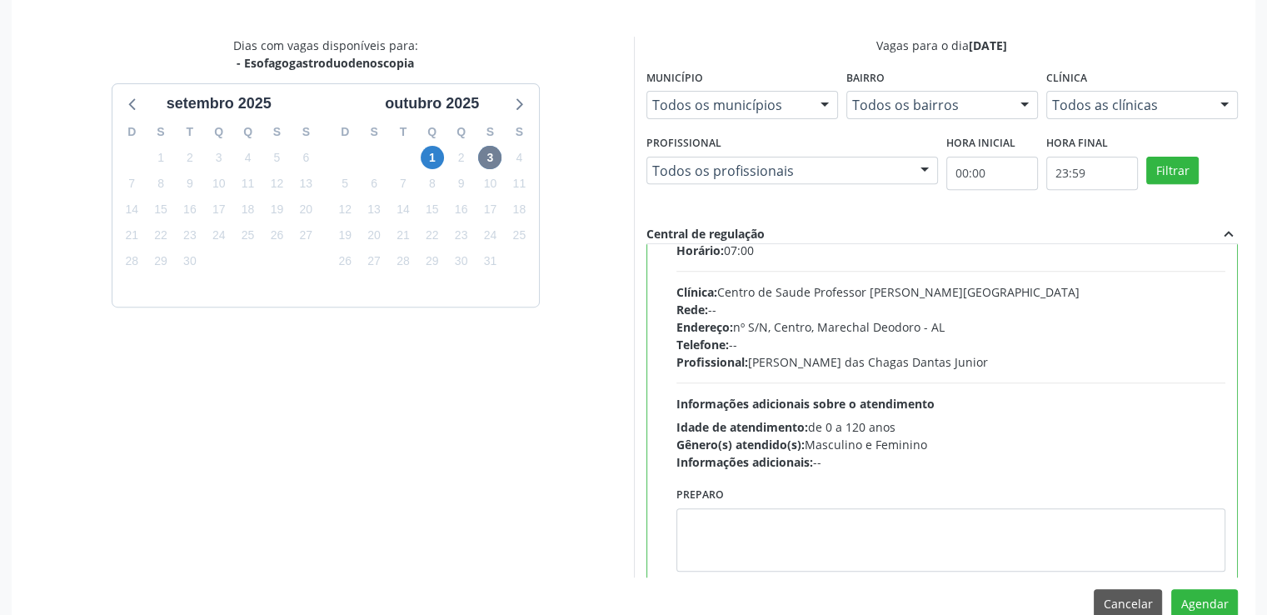
scroll to position [82, 0]
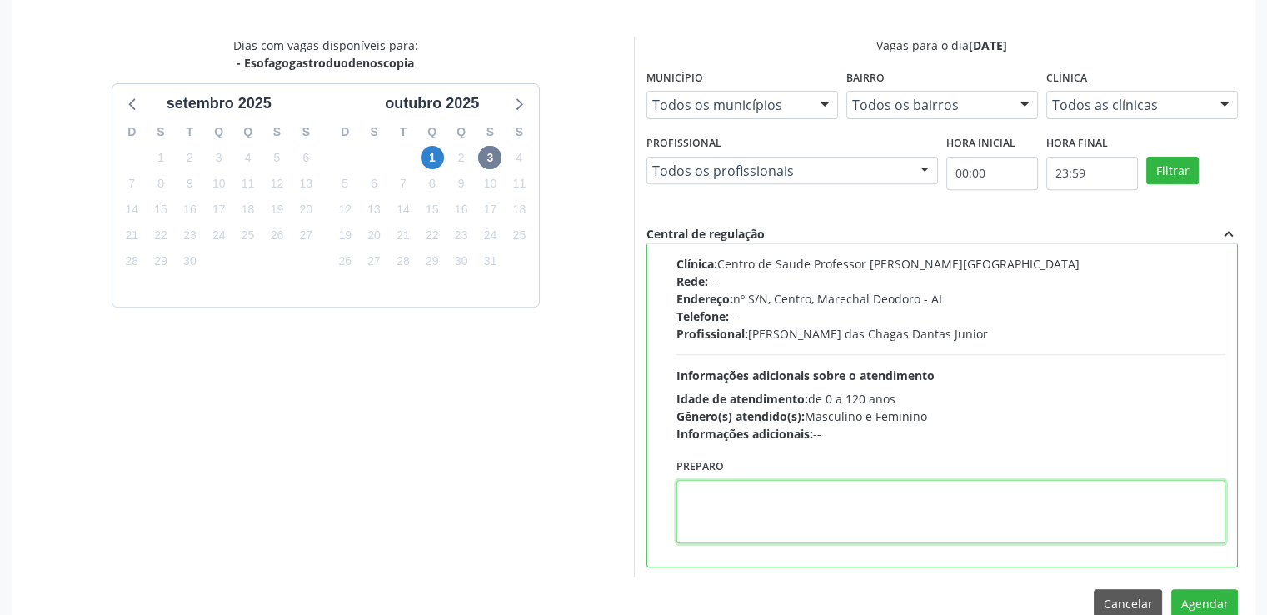
click at [765, 506] on textarea at bounding box center [951, 511] width 550 height 63
paste textarea "LOREMIP DOLO SITAMETCON ADIPISCIN ELIT Se. Doeiusmod tem Incidi Utlabo Etdolo •…"
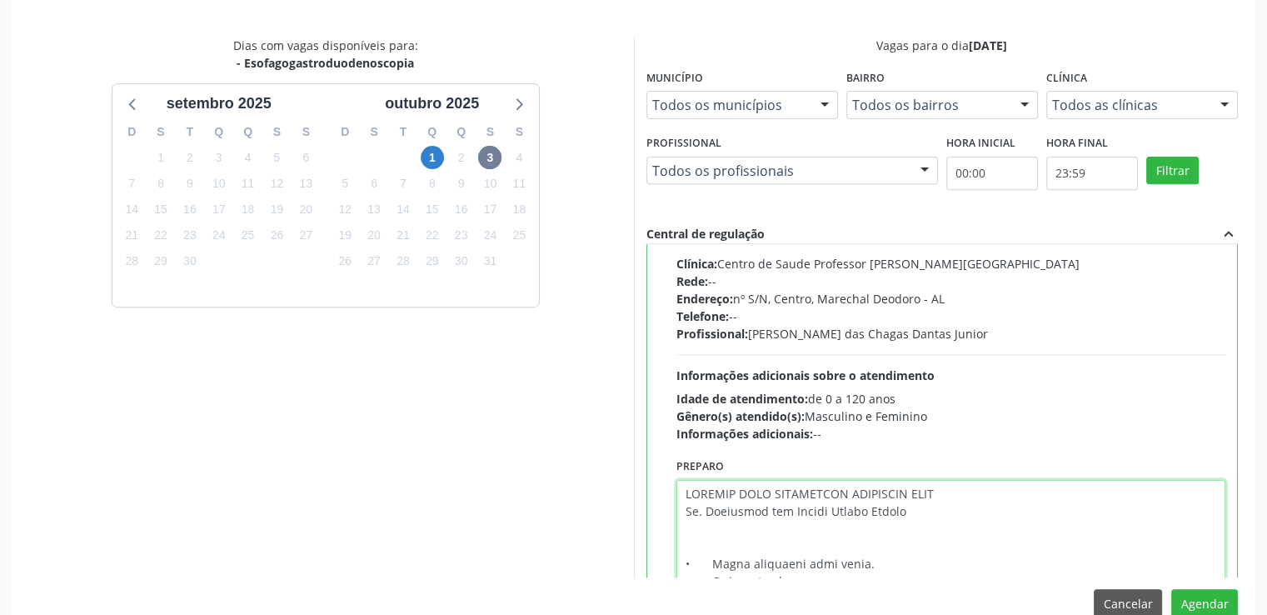
scroll to position [489, 0]
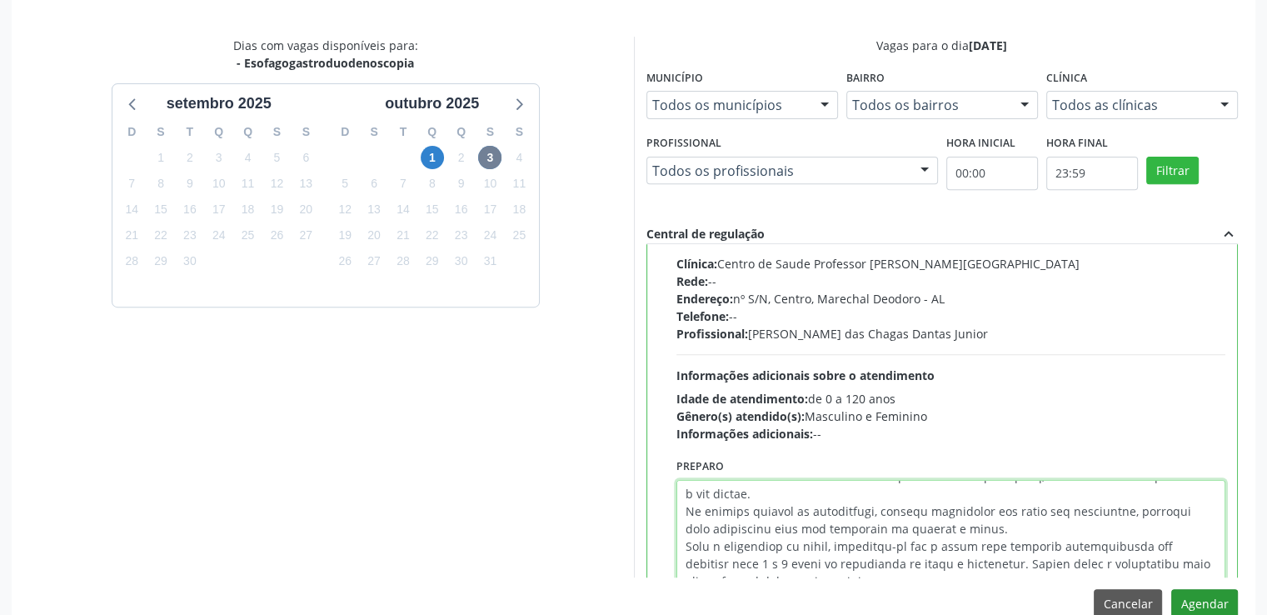
type textarea "LOREMIP DOLO SITAMETCON ADIPISCIN ELIT Se. Doeiusmod tem Incidi Utlabo Etdolo •…"
click at [1183, 594] on button "Agendar" at bounding box center [1204, 603] width 67 height 28
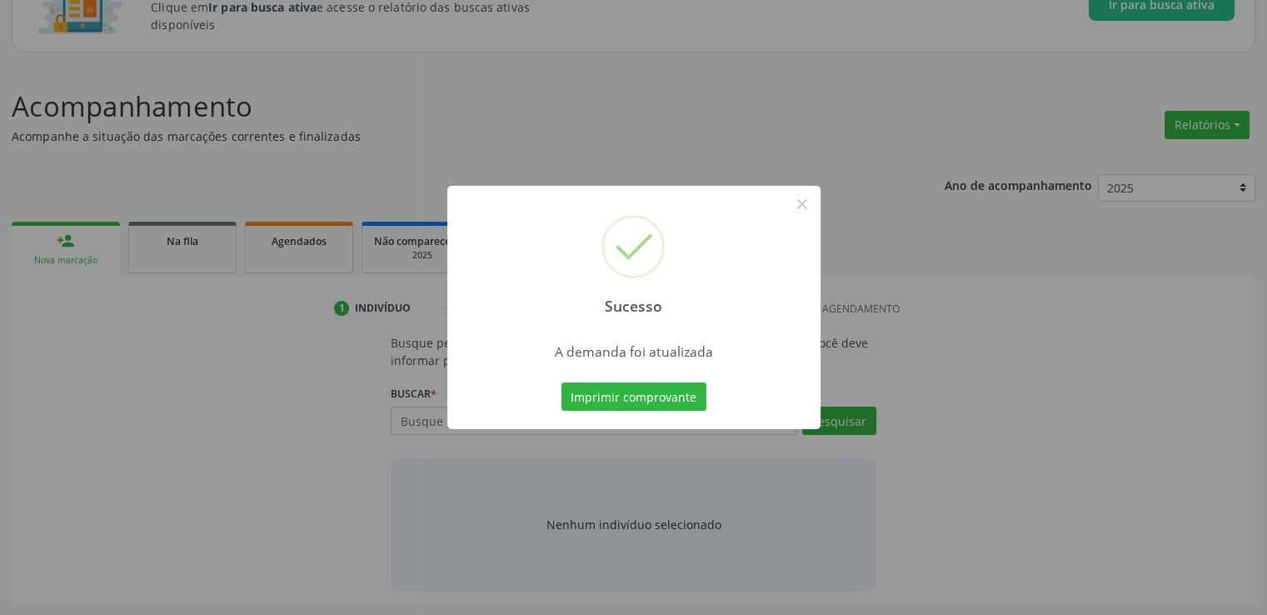
scroll to position [147, 0]
click at [804, 201] on button "×" at bounding box center [802, 204] width 28 height 28
